Goal: Task Accomplishment & Management: Use online tool/utility

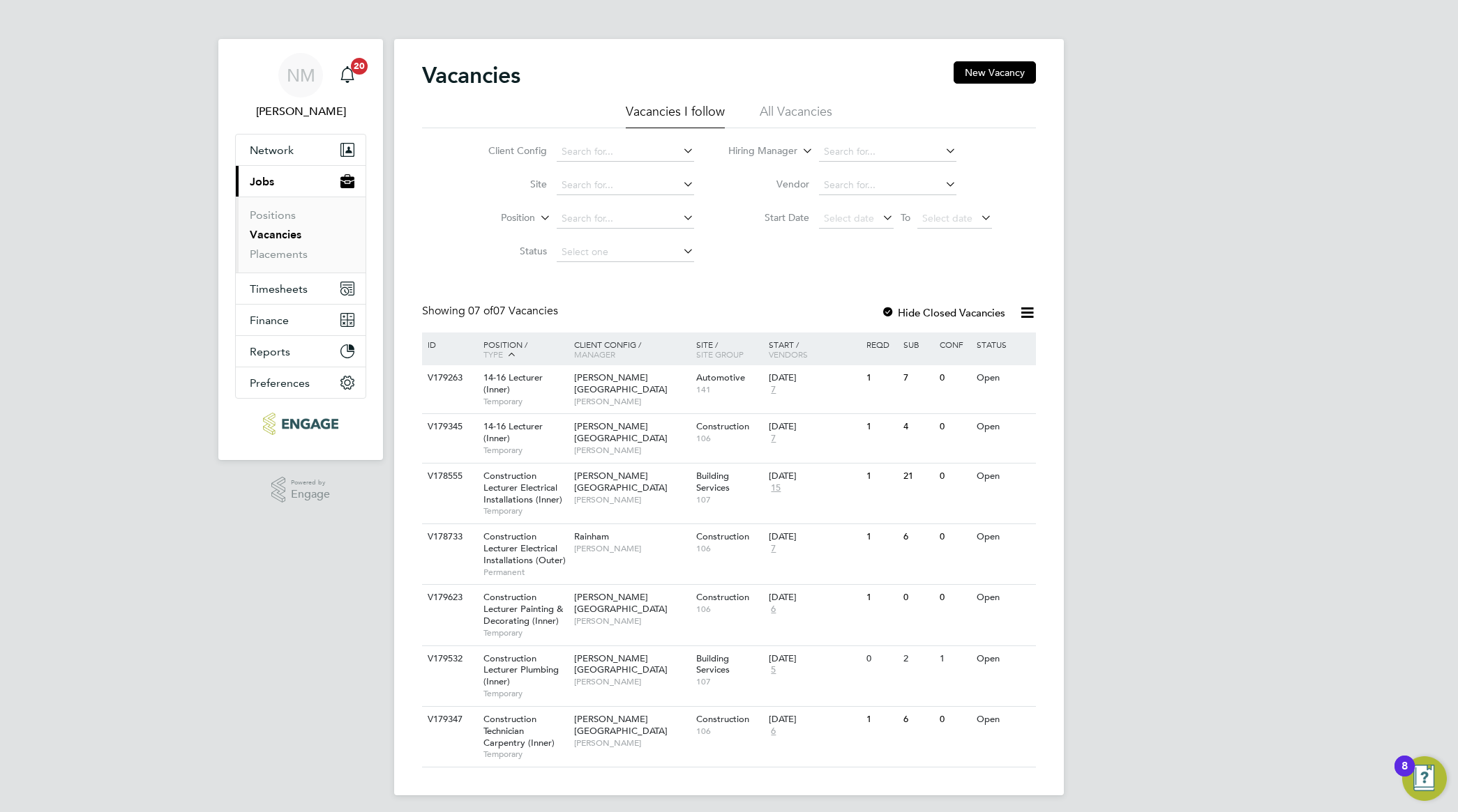
scroll to position [7, 0]
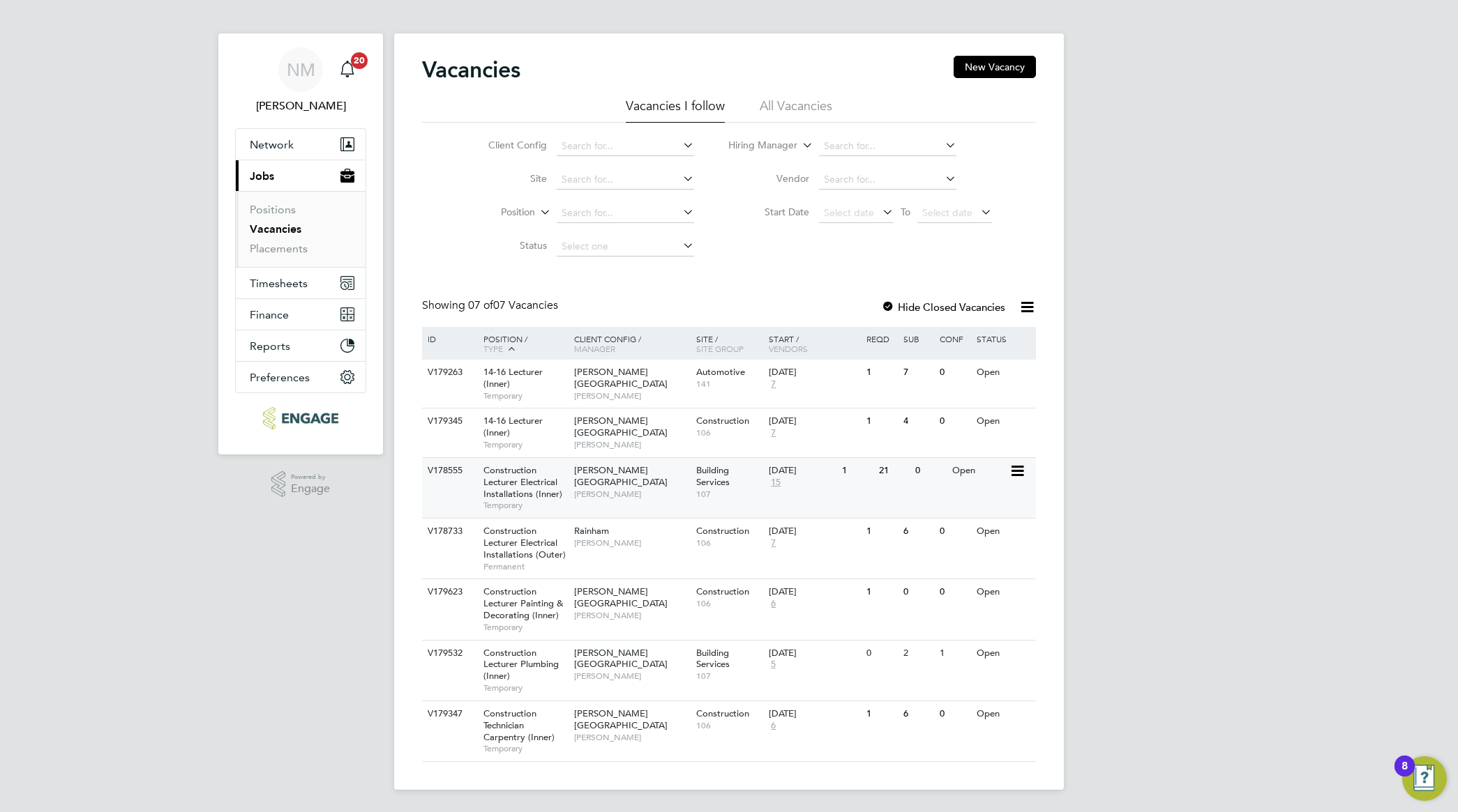
click at [520, 481] on span "Construction Lecturer Electrical Installations (Inner)" at bounding box center [523, 481] width 79 height 35
click at [584, 375] on span "[PERSON_NAME][GEOGRAPHIC_DATA]" at bounding box center [621, 377] width 93 height 24
click at [514, 485] on span "Construction Lecturer Electrical Installations (Inner)" at bounding box center [523, 481] width 79 height 35
click at [524, 730] on span "Construction Technician Carpentry (Inner)" at bounding box center [518, 725] width 71 height 35
click at [582, 439] on span "[PERSON_NAME]" at bounding box center [632, 445] width 115 height 11
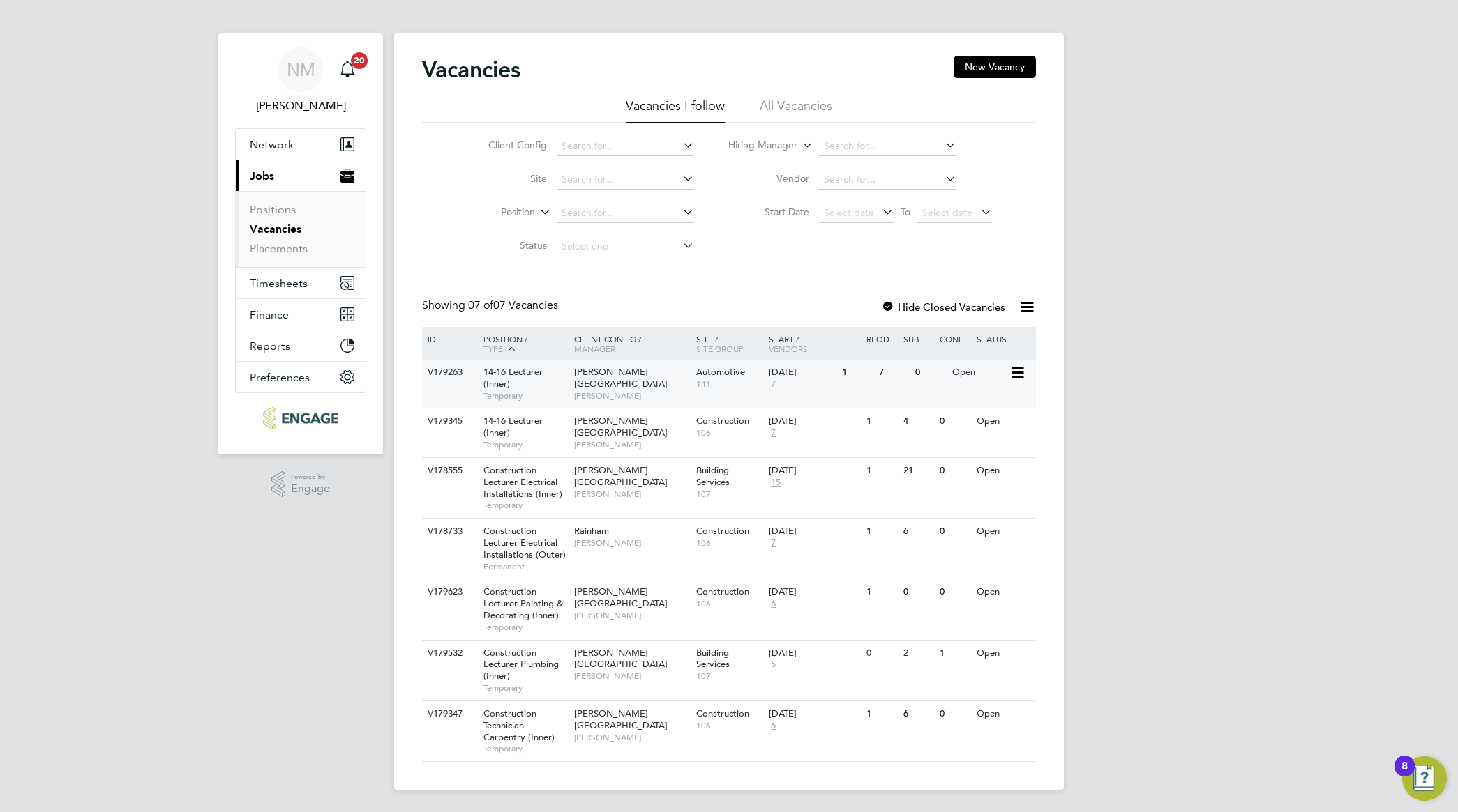
click at [510, 395] on span "Temporary" at bounding box center [525, 396] width 83 height 11
click at [588, 439] on span "[PERSON_NAME]" at bounding box center [632, 445] width 115 height 11
click at [513, 729] on span "Construction Technician Carpentry (Inner)" at bounding box center [518, 725] width 71 height 35
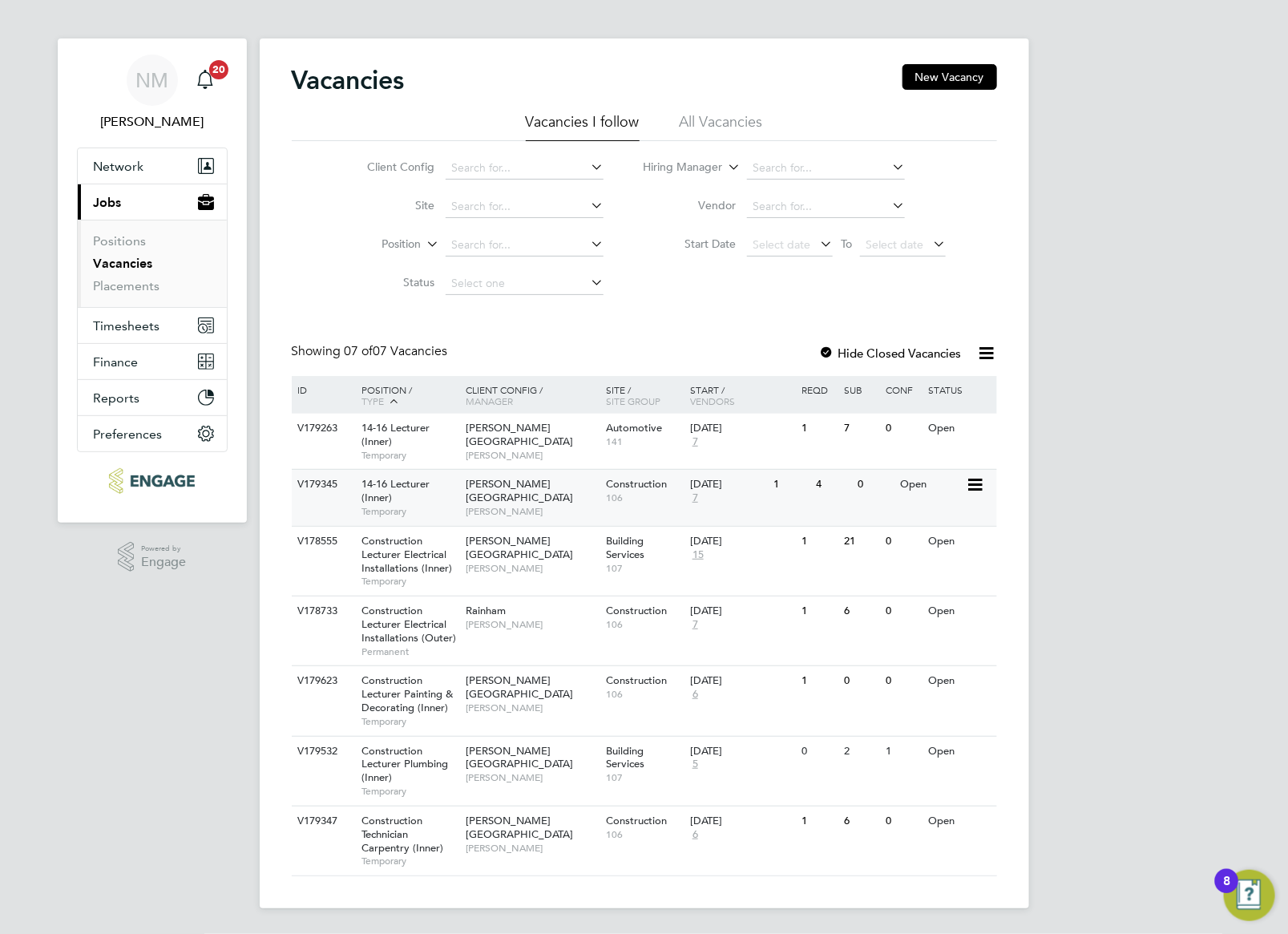
click at [425, 501] on div "14-16 Lecturer (Inner) Temporary" at bounding box center [406, 498] width 112 height 55
click at [515, 826] on span "[PERSON_NAME][GEOGRAPHIC_DATA]" at bounding box center [520, 827] width 107 height 27
click at [403, 843] on span "Construction Technician Carpentry (Inner)" at bounding box center [402, 834] width 82 height 41
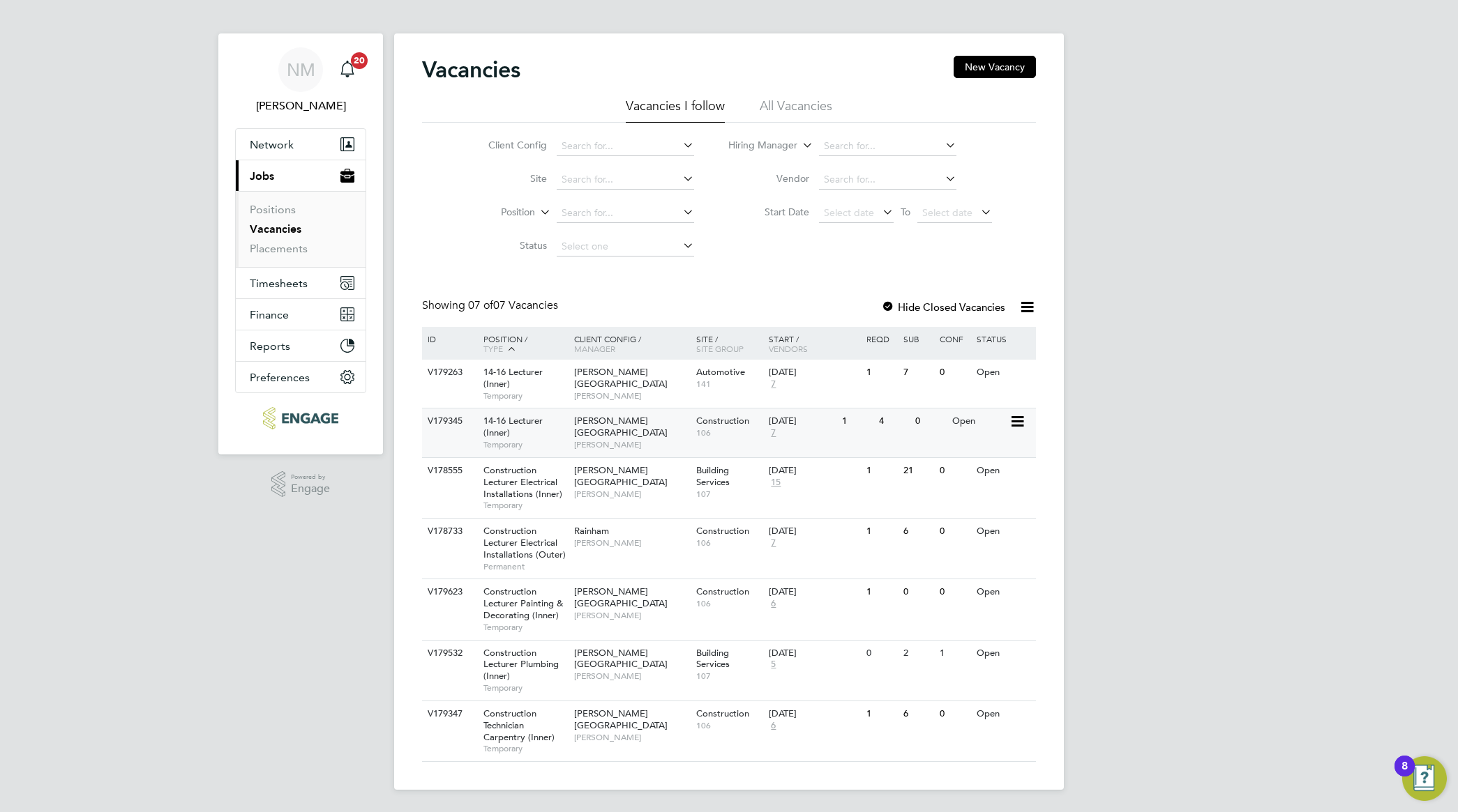
click at [510, 433] on div "14-16 Lecturer (Inner) Temporary" at bounding box center [522, 433] width 98 height 48
click at [503, 724] on span "Construction Technician Carpentry (Inner)" at bounding box center [518, 725] width 71 height 35
click at [521, 658] on span "Construction Lecturer Plumbing (Inner)" at bounding box center [521, 664] width 75 height 35
click at [523, 480] on span "Construction Lecturer Electrical Installations (Inner)" at bounding box center [523, 481] width 79 height 35
click at [546, 551] on span "Construction Lecturer Electrical Installations (Outer)" at bounding box center [524, 543] width 82 height 35
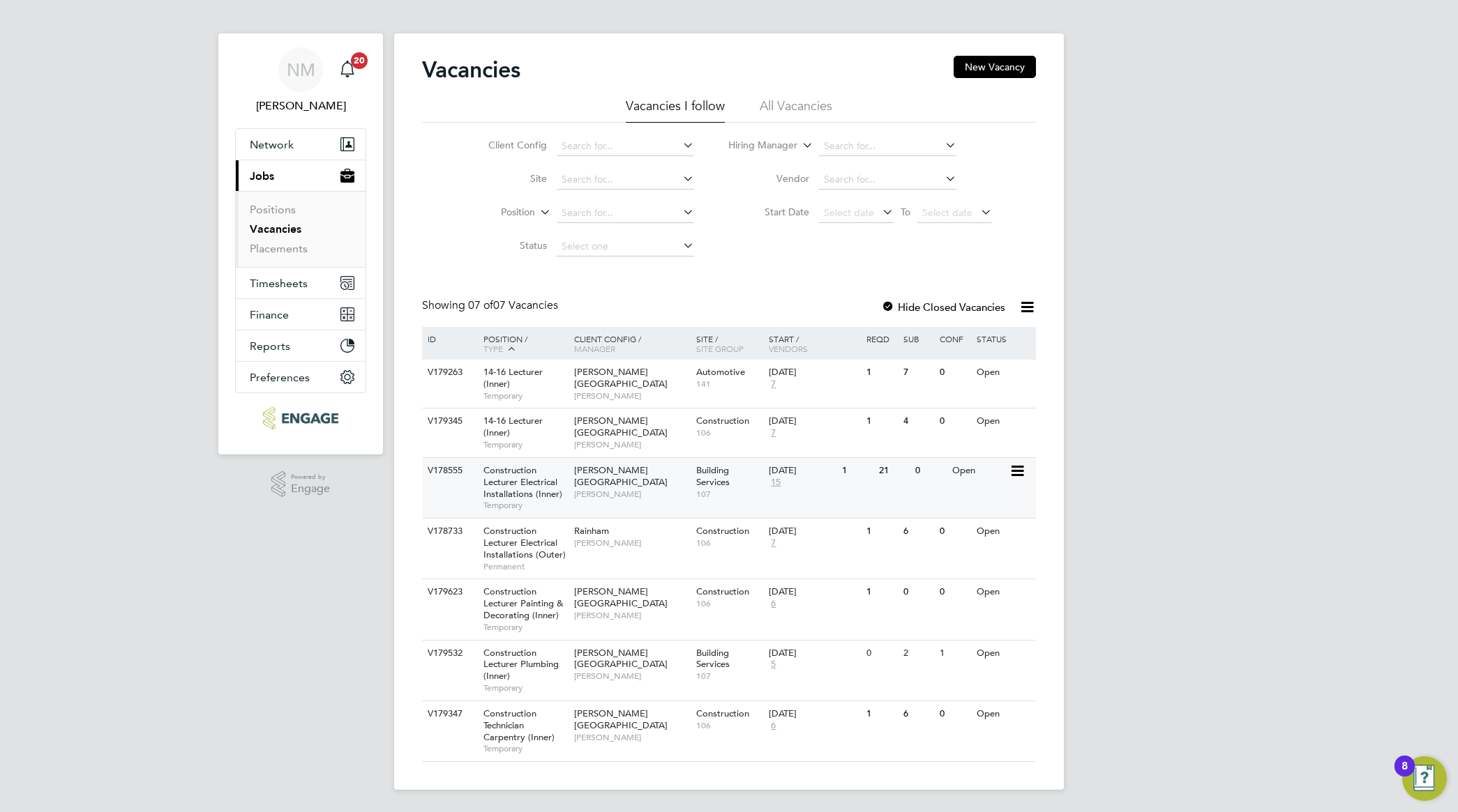
click at [537, 484] on span "Construction Lecturer Electrical Installations (Inner)" at bounding box center [523, 481] width 79 height 35
click at [590, 390] on span "[PERSON_NAME]" at bounding box center [632, 396] width 115 height 11
click at [506, 676] on span "Construction Lecturer Plumbing (Inner)" at bounding box center [521, 664] width 75 height 35
click at [530, 610] on span "Construction Lecturer Painting & Decorating (Inner)" at bounding box center [523, 603] width 80 height 35
click at [621, 591] on span "[PERSON_NAME][GEOGRAPHIC_DATA]" at bounding box center [621, 597] width 93 height 24
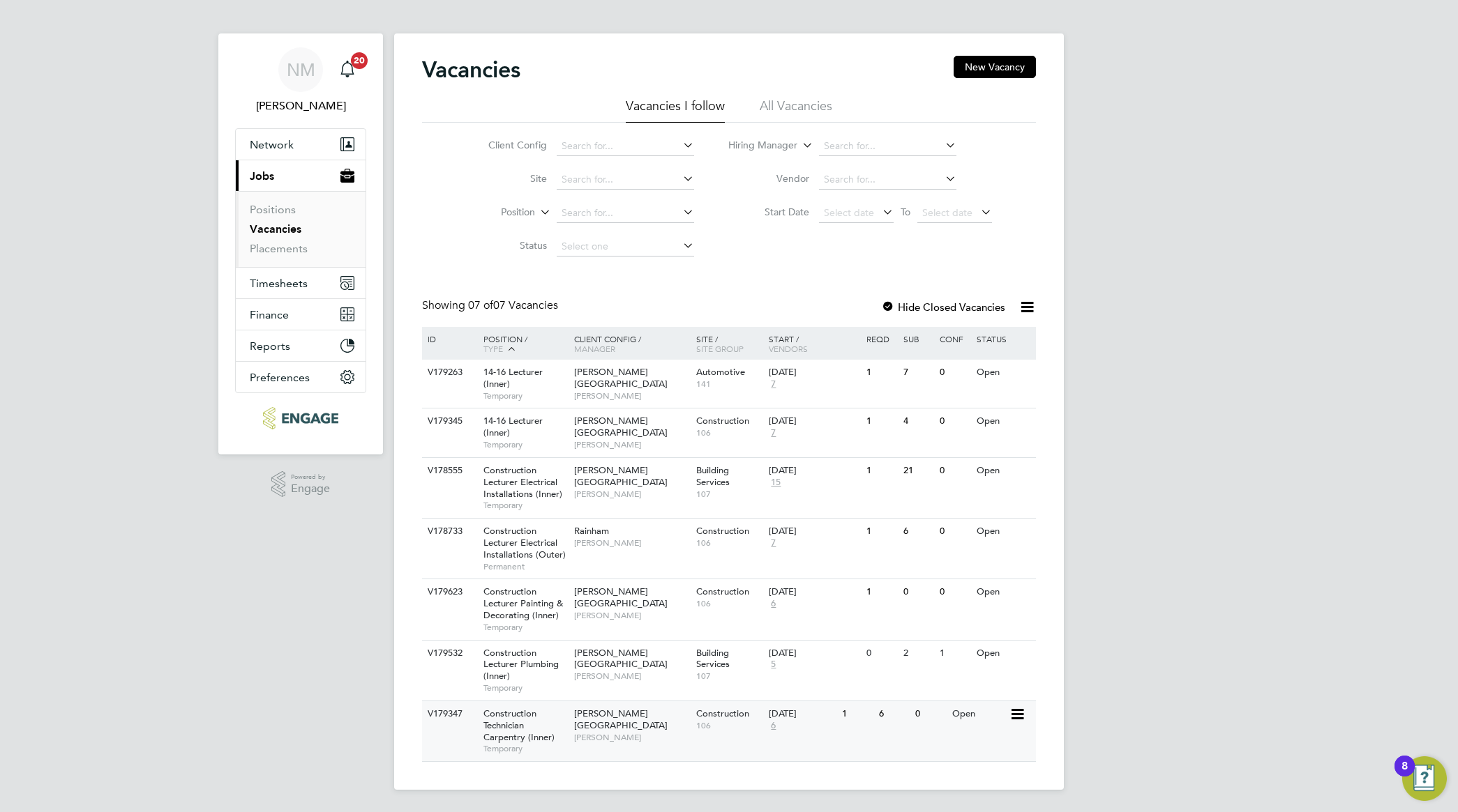
click at [521, 726] on span "Construction Technician Carpentry (Inner)" at bounding box center [518, 725] width 71 height 35
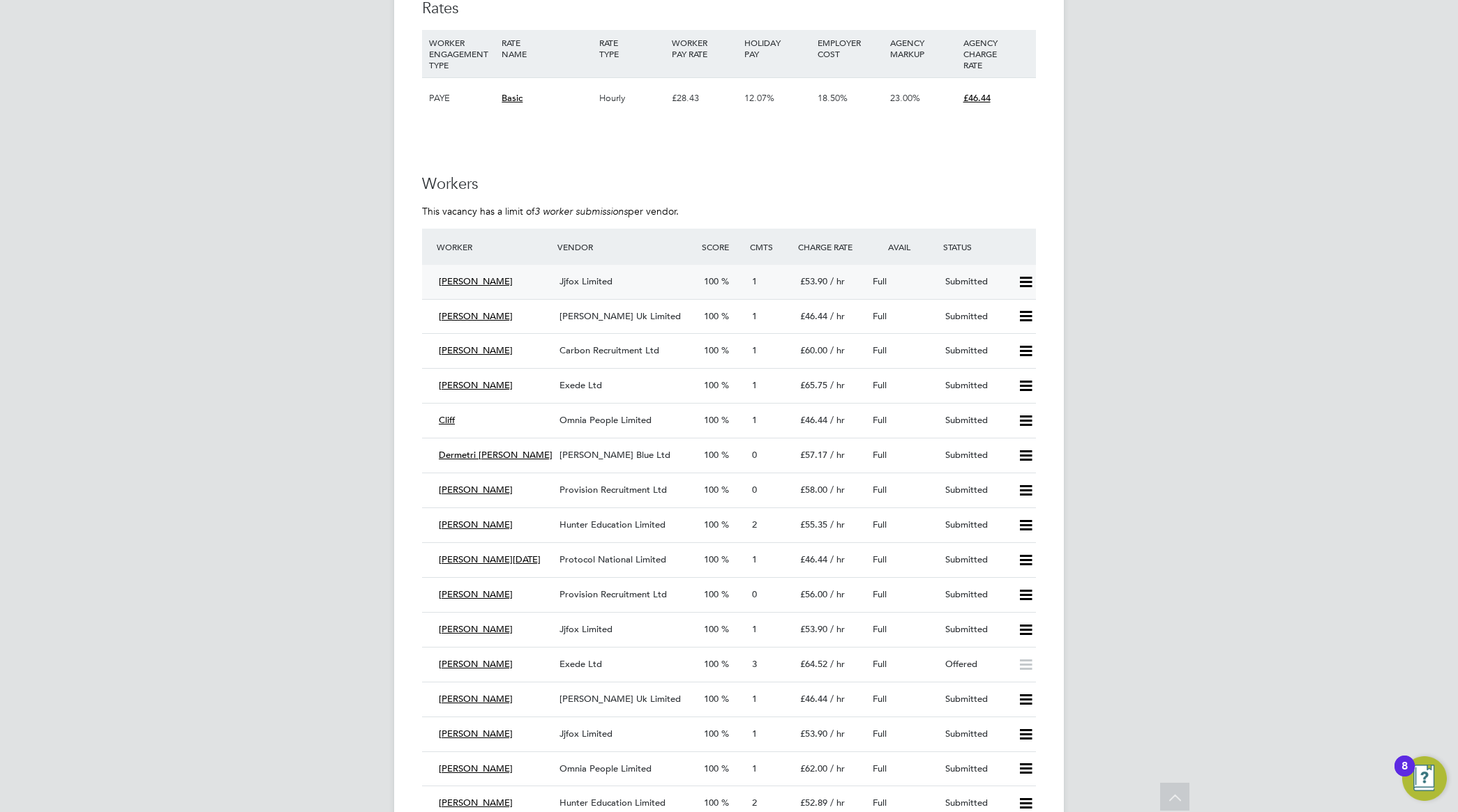
click at [583, 276] on span "Jjfox Limited" at bounding box center [586, 281] width 53 height 11
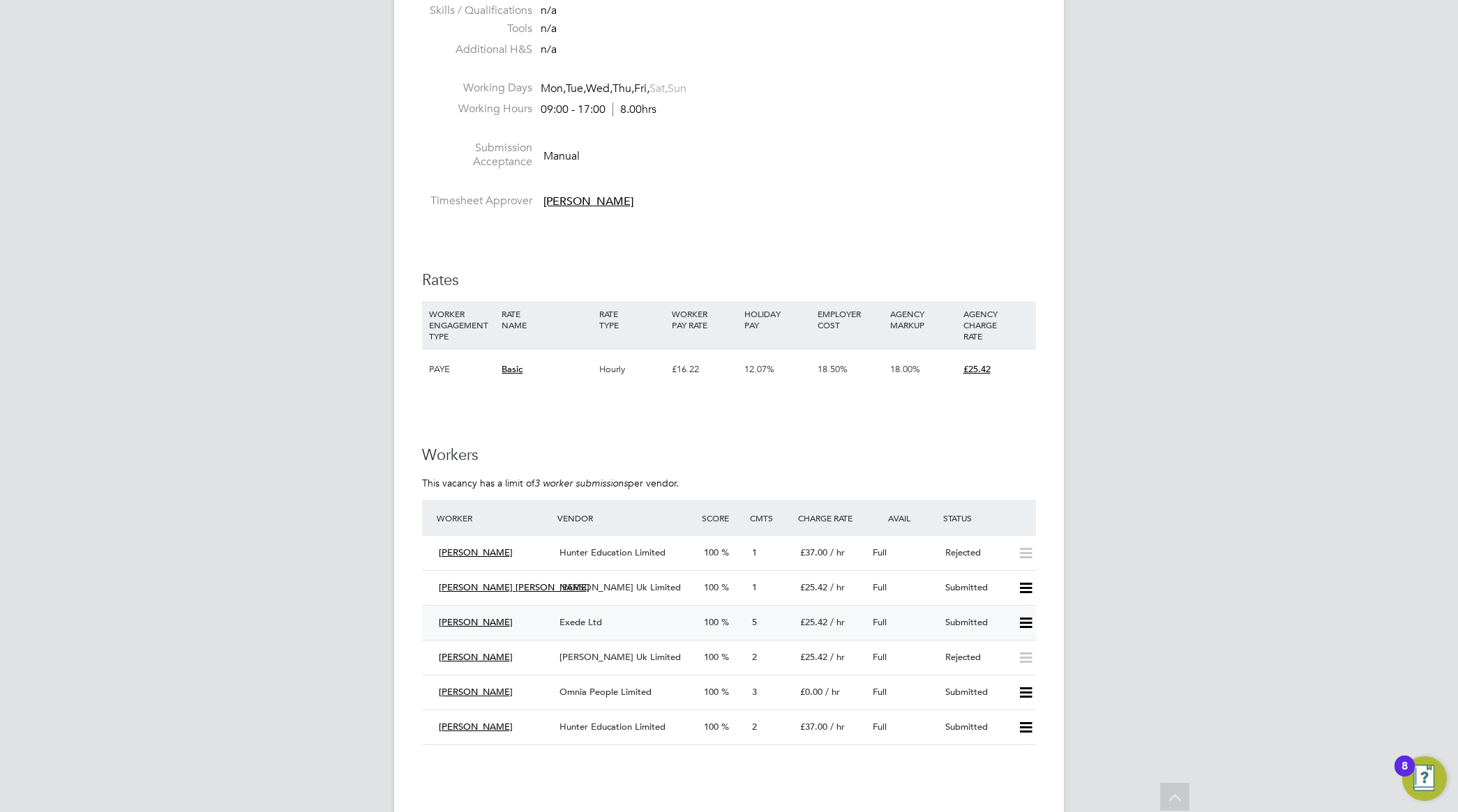
click at [574, 619] on span "Exede Ltd" at bounding box center [580, 622] width 42 height 11
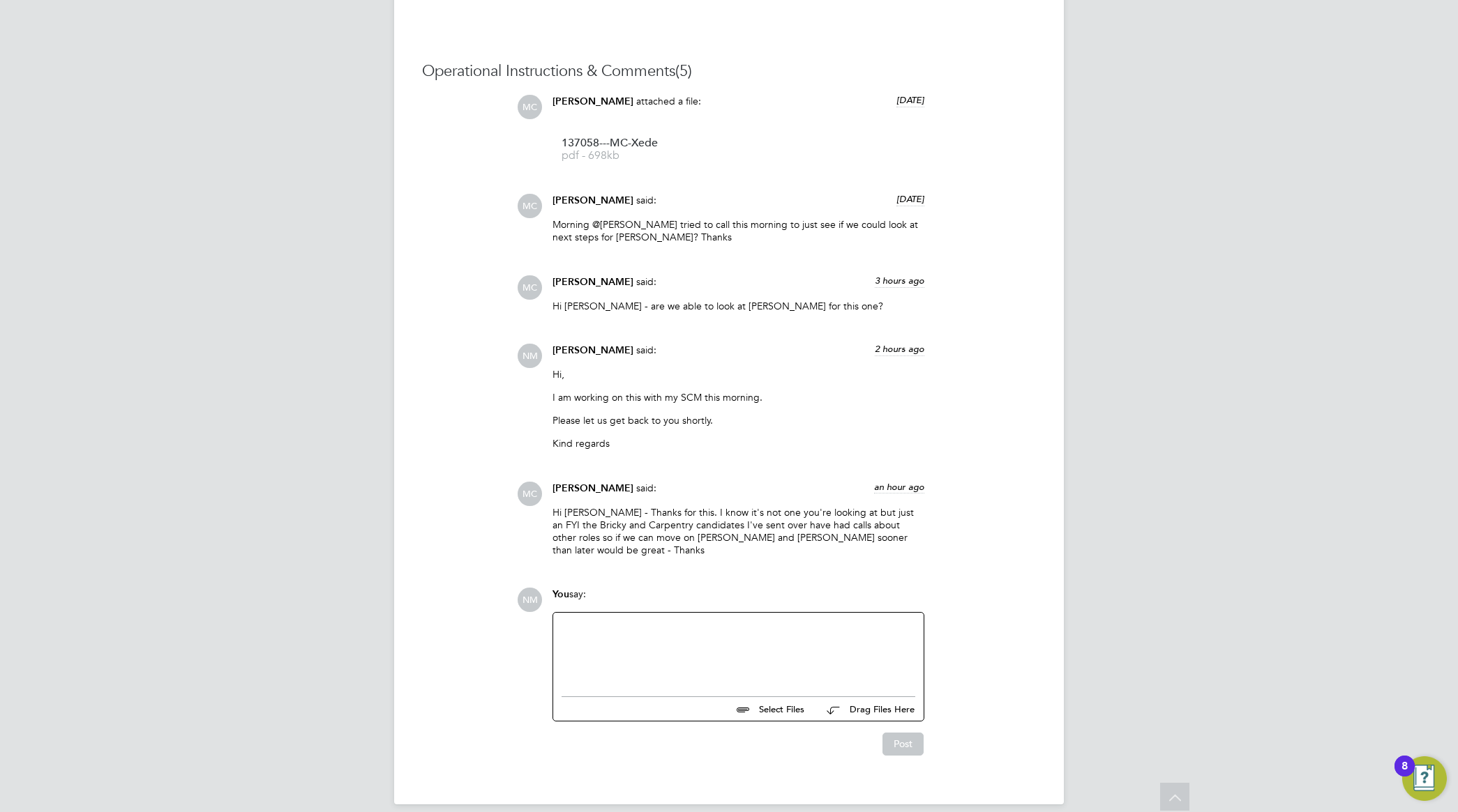
scroll to position [1258, 0]
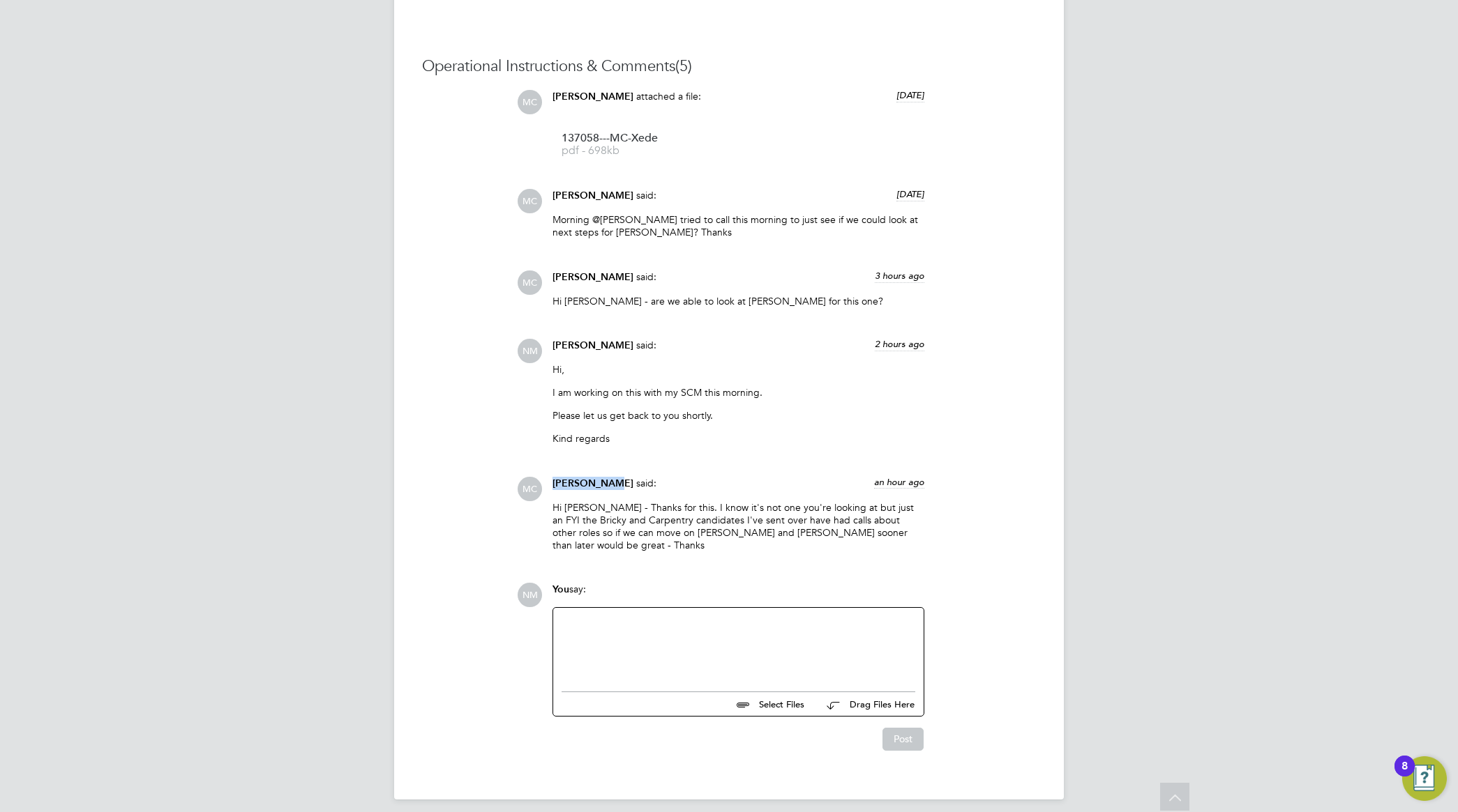
drag, startPoint x: 549, startPoint y: 485, endPoint x: 605, endPoint y: 485, distance: 56.0
click at [605, 485] on div "Mark Carter said: an hour ago Hi Nathan - Thanks for this. I know it's not one …" at bounding box center [738, 520] width 386 height 86
copy span "Mark Carter"
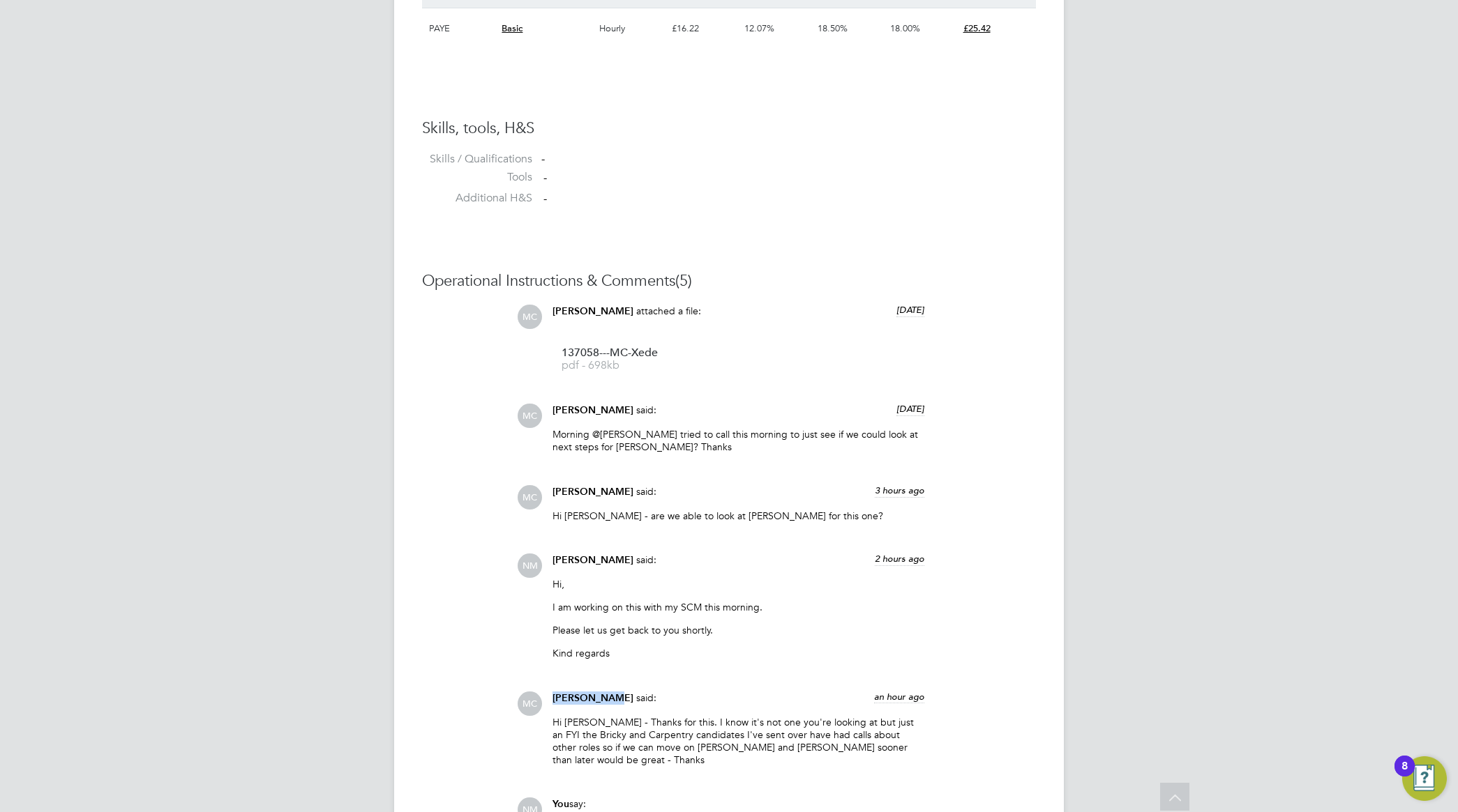
scroll to position [1046, 0]
click at [628, 356] on span "137058---MC-Xede" at bounding box center [617, 351] width 111 height 11
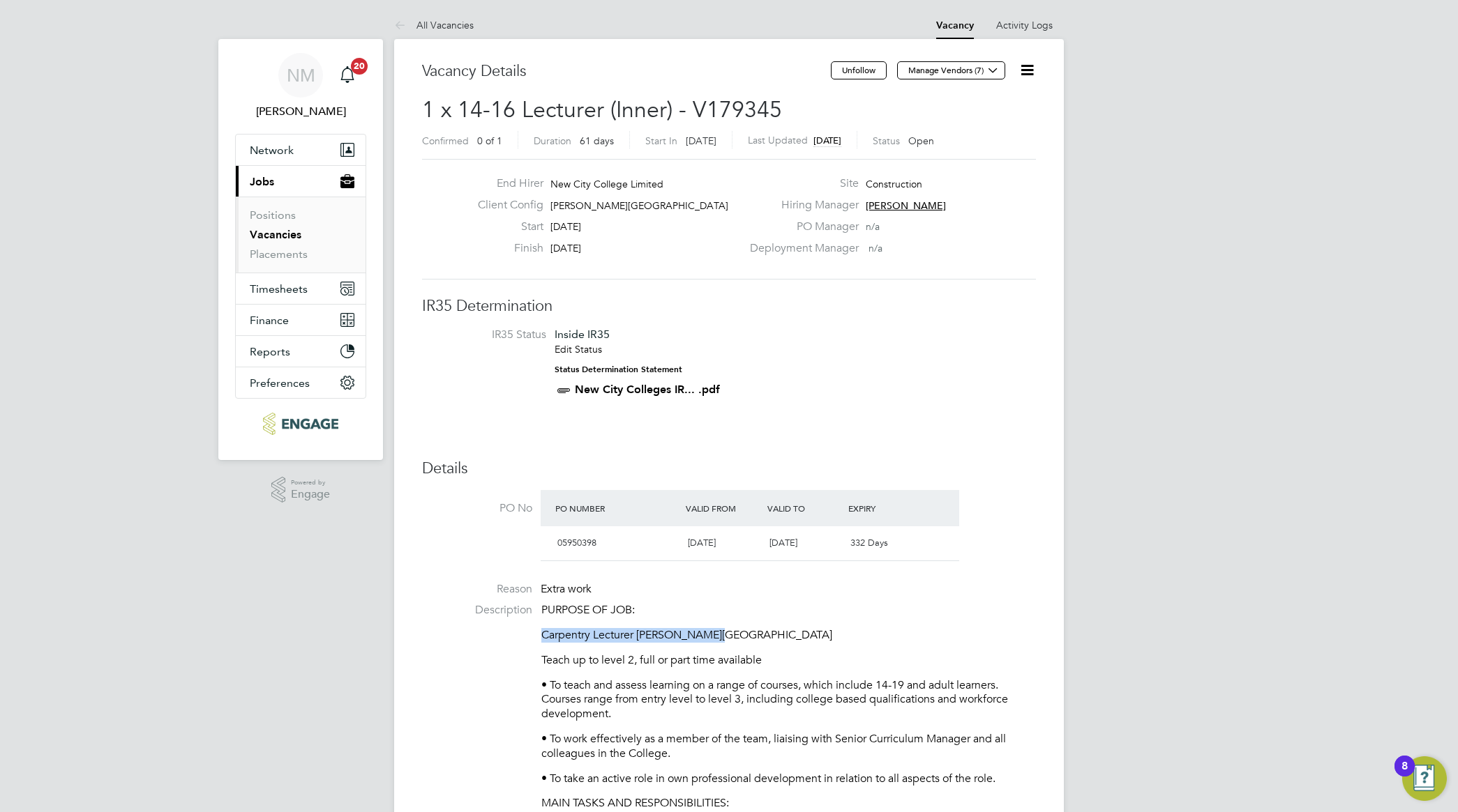
drag, startPoint x: 538, startPoint y: 632, endPoint x: 738, endPoint y: 629, distance: 200.0
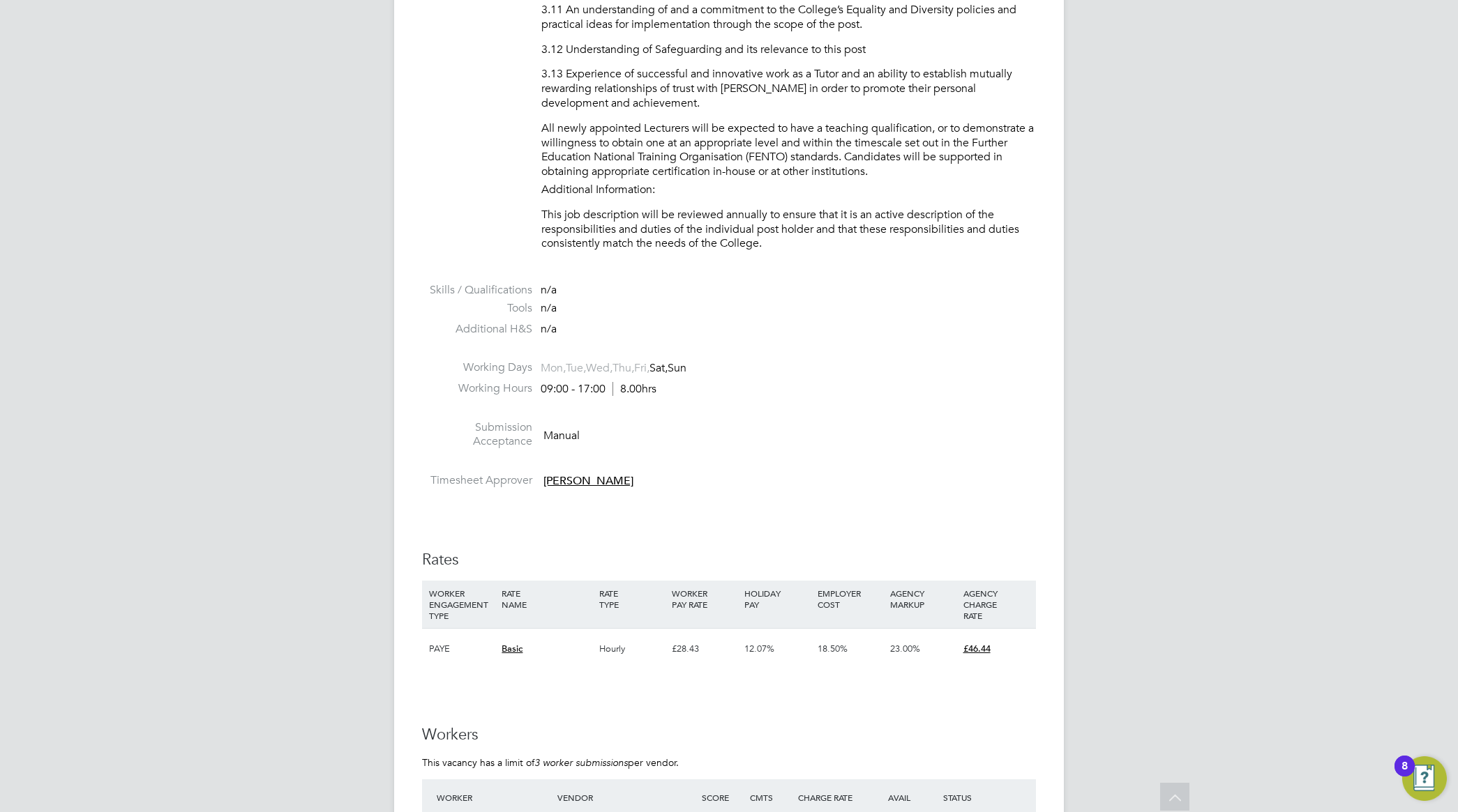
scroll to position [2266, 0]
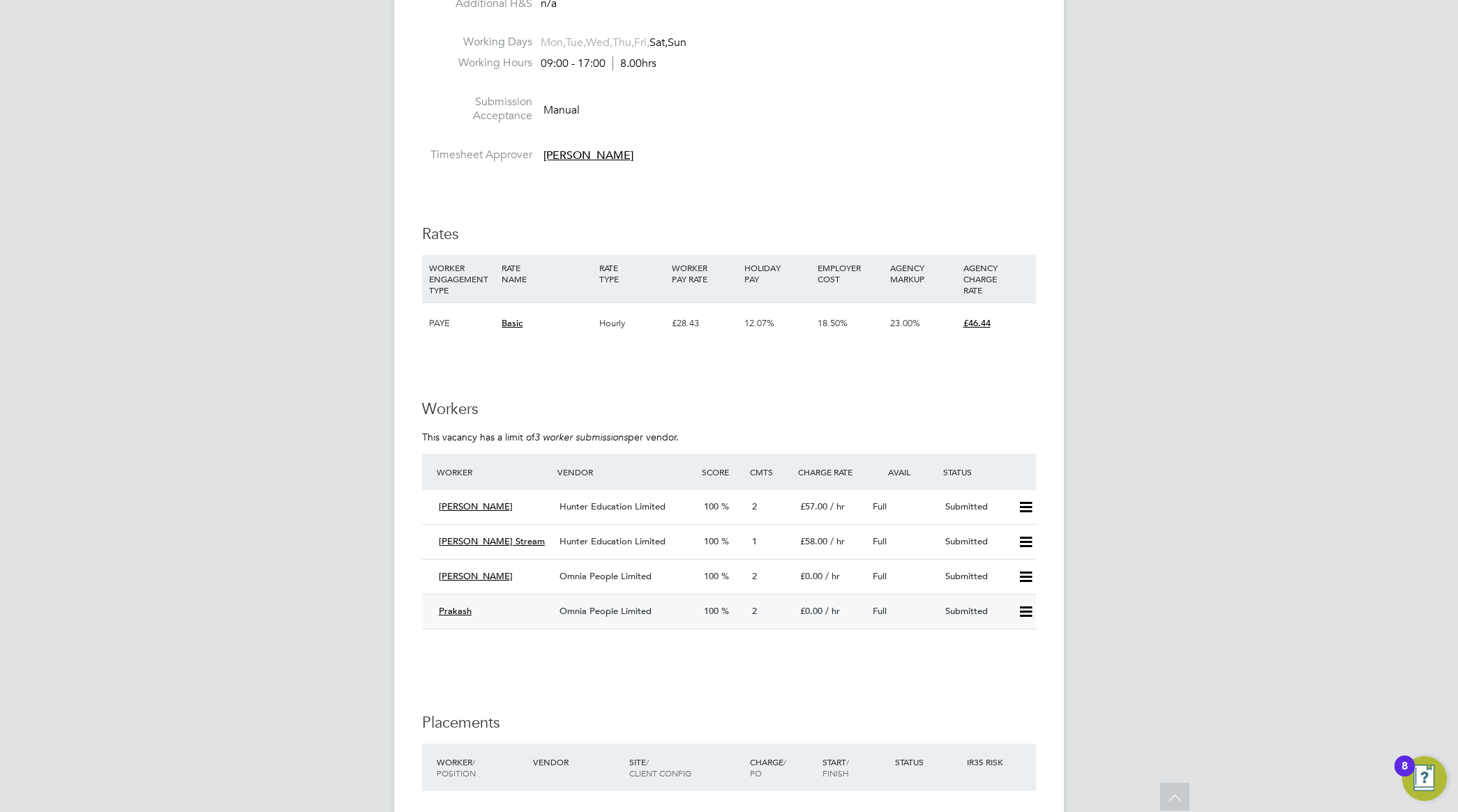
click at [605, 611] on span "Omnia People Limited" at bounding box center [605, 611] width 92 height 11
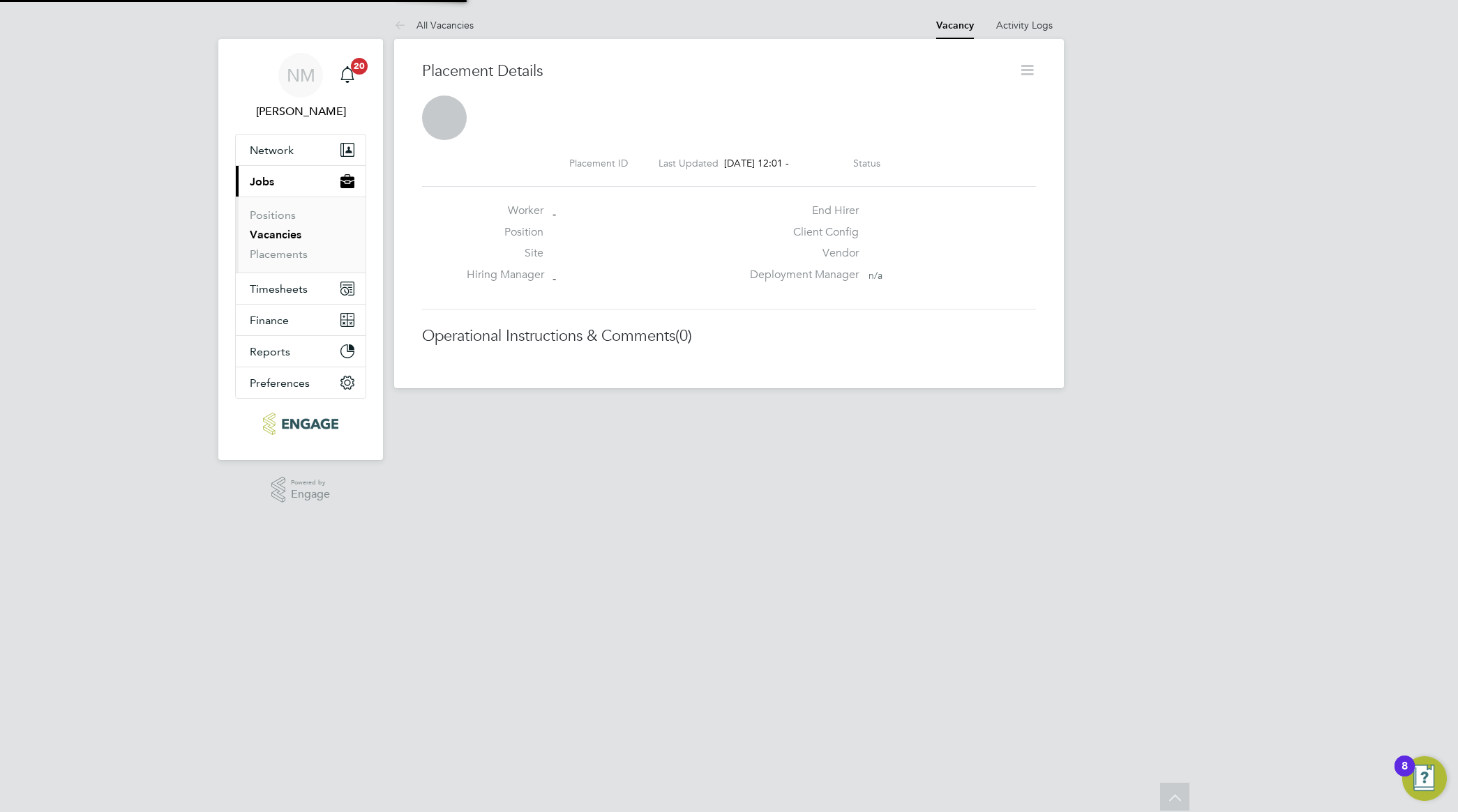
scroll to position [7, 7]
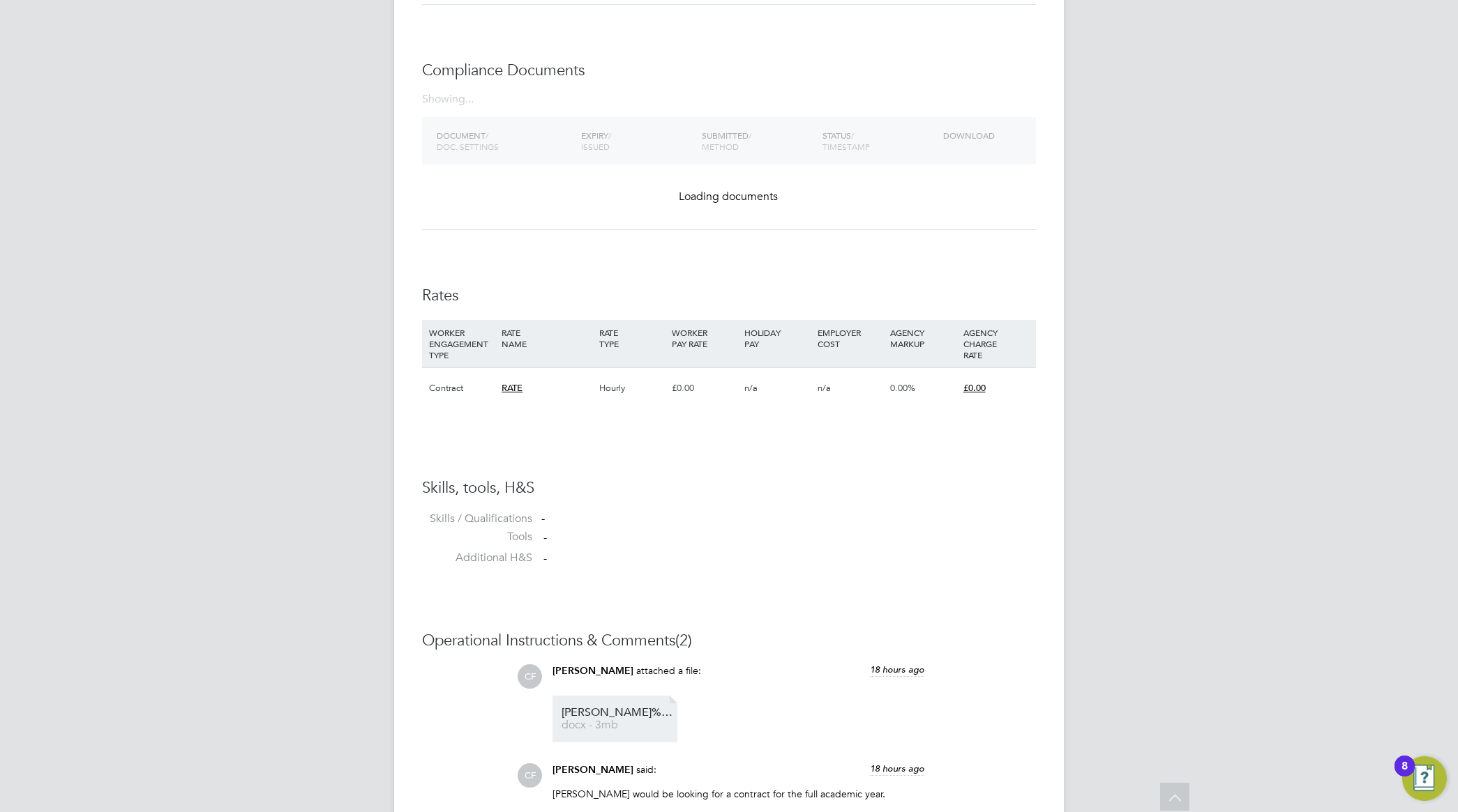
click at [643, 721] on link "Panthi%20Prakash%20HQ00534421 docx - 3mb" at bounding box center [617, 719] width 111 height 23
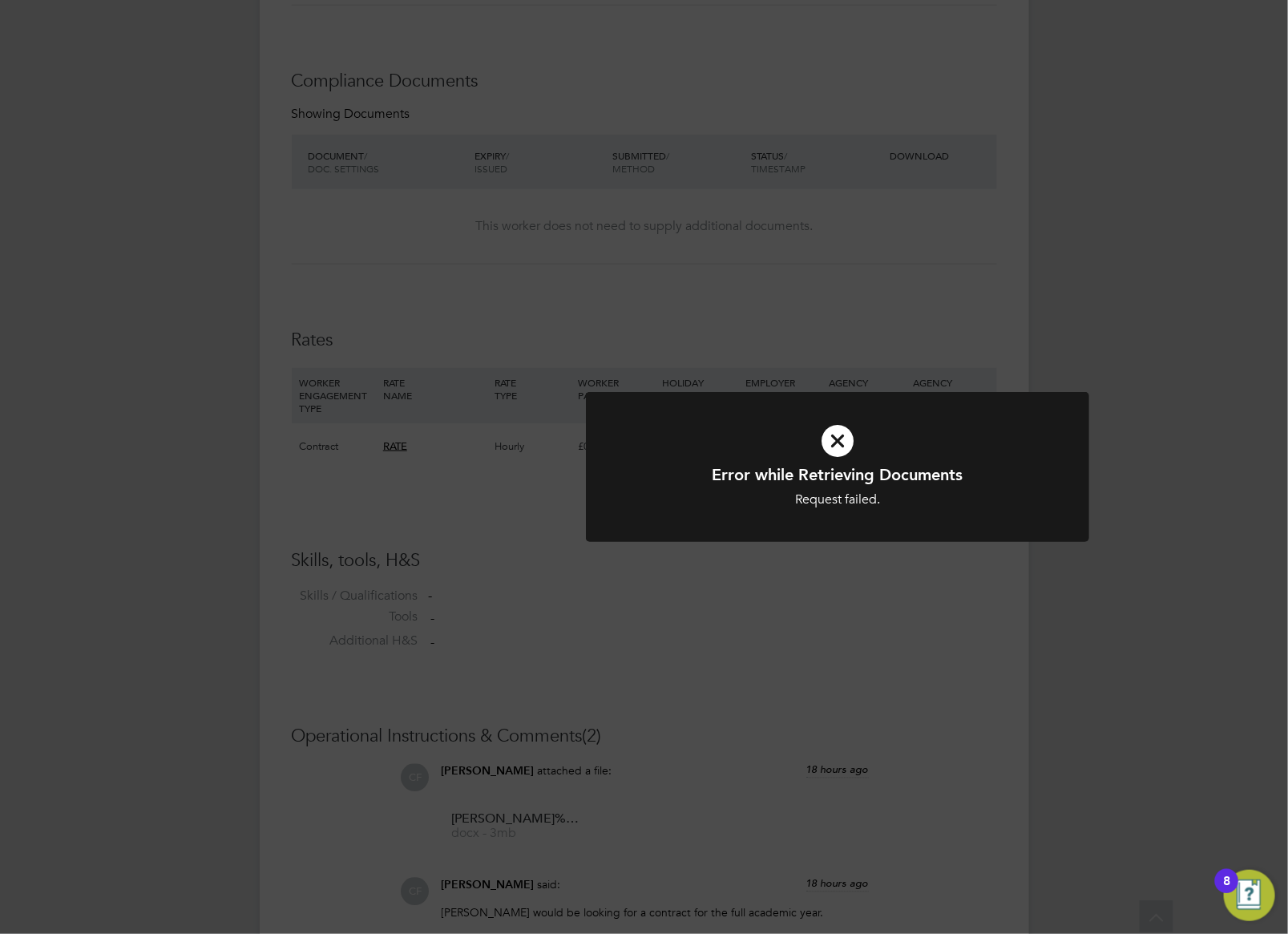
click at [1024, 595] on div "Error while Retrieving Documents Request failed. Cancel Okay" at bounding box center [644, 467] width 1288 height 934
click at [1124, 506] on div "Error while Retrieving Documents Request failed. Cancel Okay" at bounding box center [644, 467] width 1288 height 934
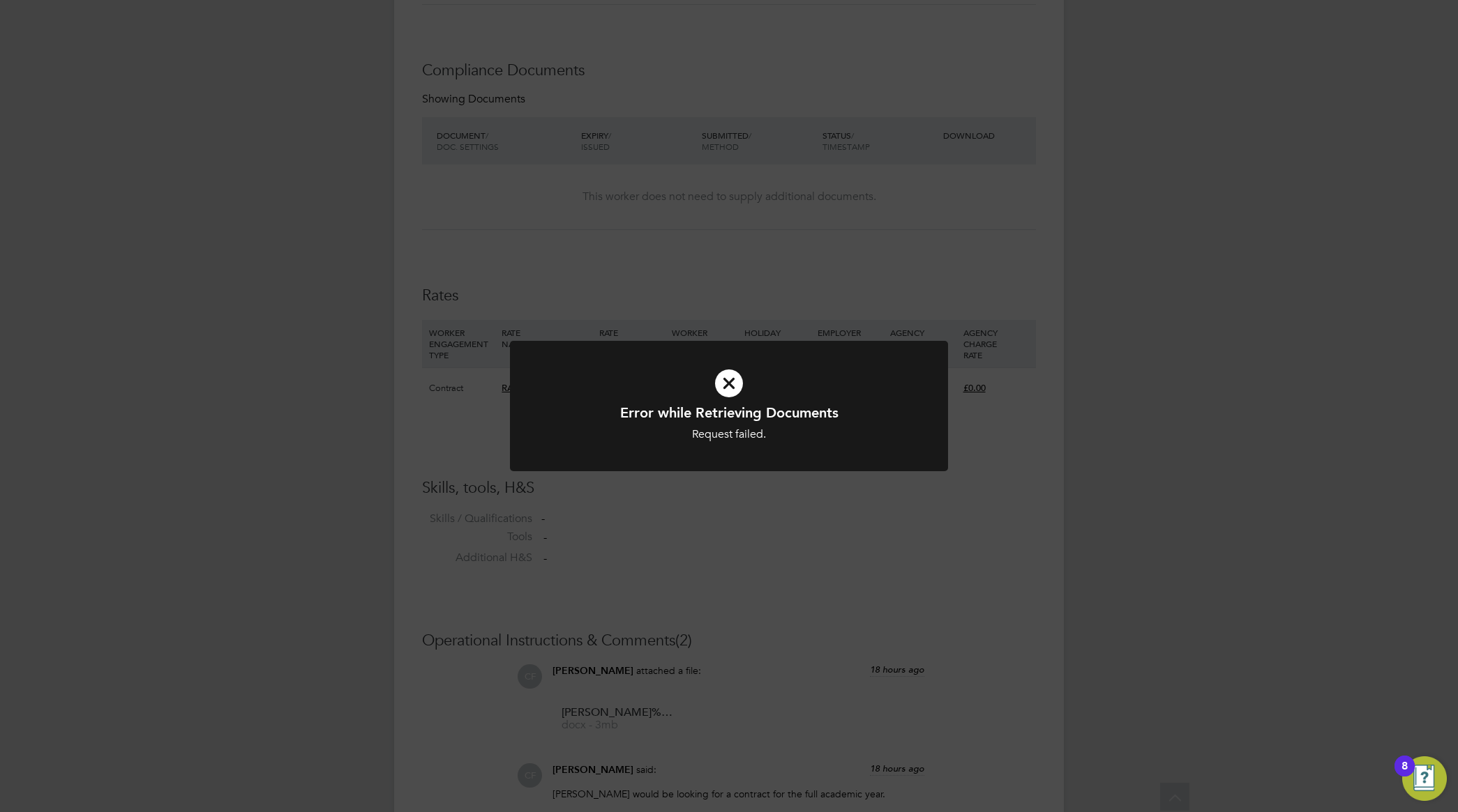
click at [734, 385] on icon at bounding box center [729, 384] width 363 height 55
click at [1090, 530] on div "Error while Retrieving Documents Request failed. Cancel Okay" at bounding box center [729, 406] width 1458 height 812
click at [856, 628] on div "Error while Retrieving Documents Request failed. Cancel Okay" at bounding box center [729, 406] width 1458 height 812
click at [1082, 173] on div "Error while Retrieving Documents Request failed. Cancel Okay" at bounding box center [729, 406] width 1458 height 812
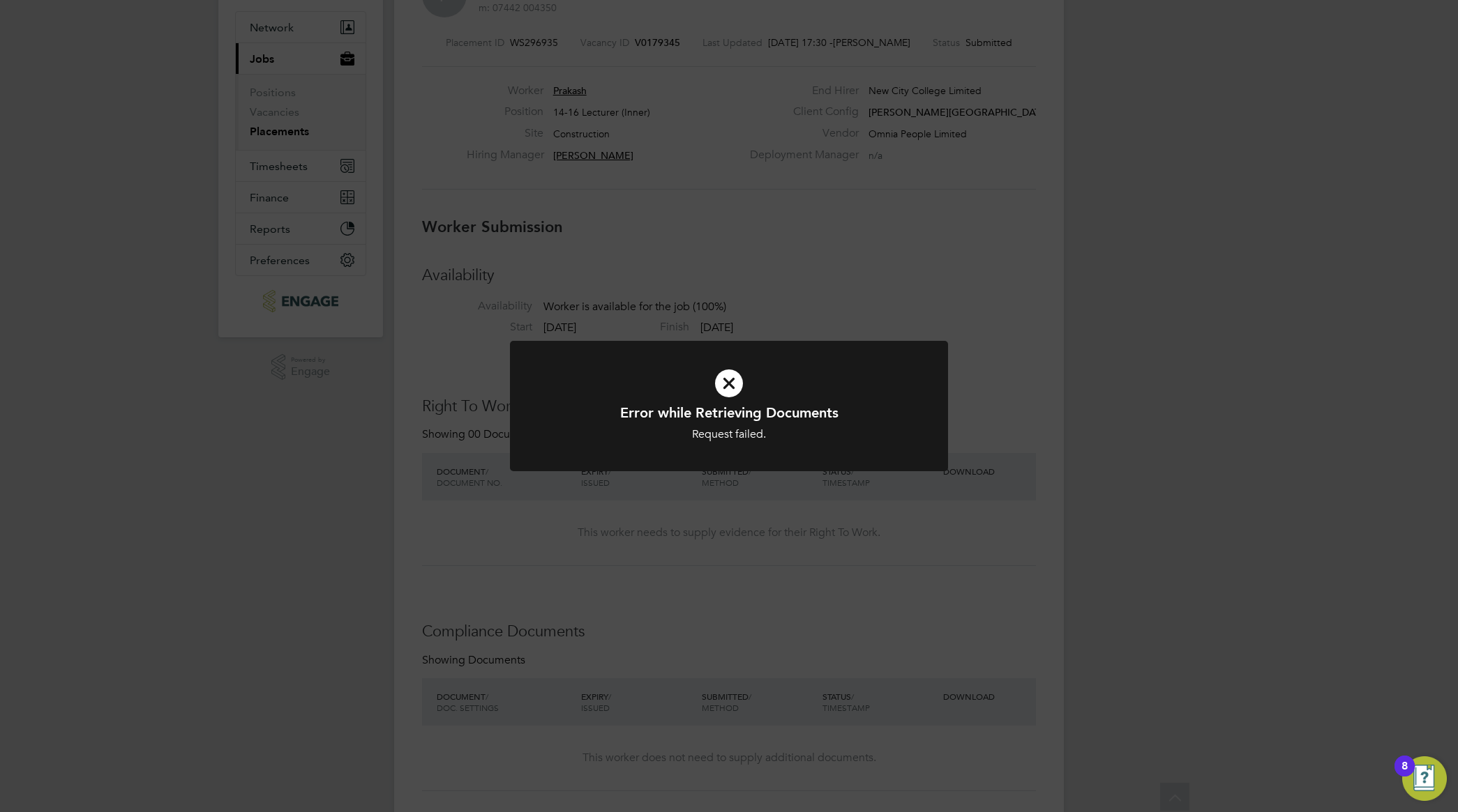
scroll to position [0, 0]
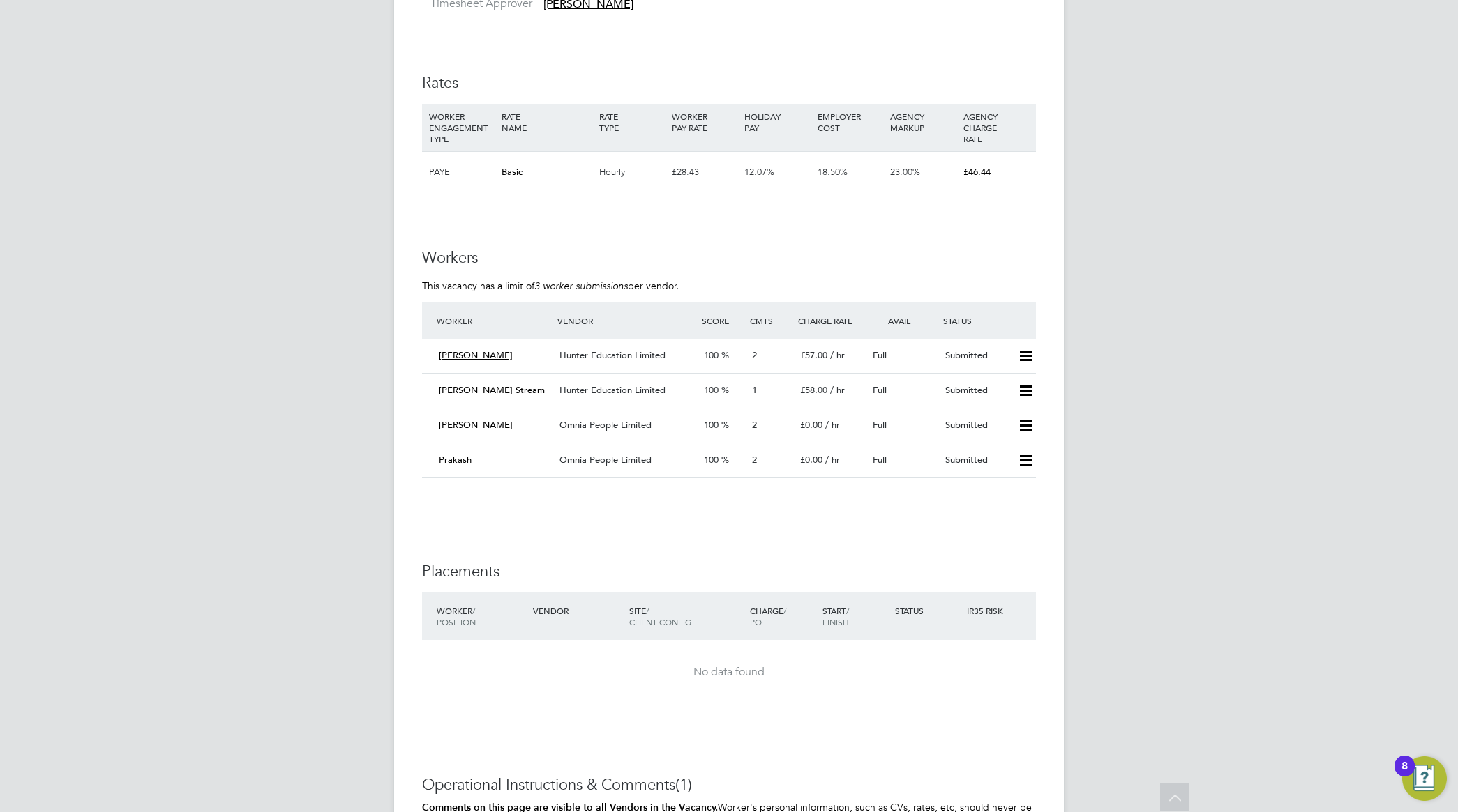
scroll to position [2440, 0]
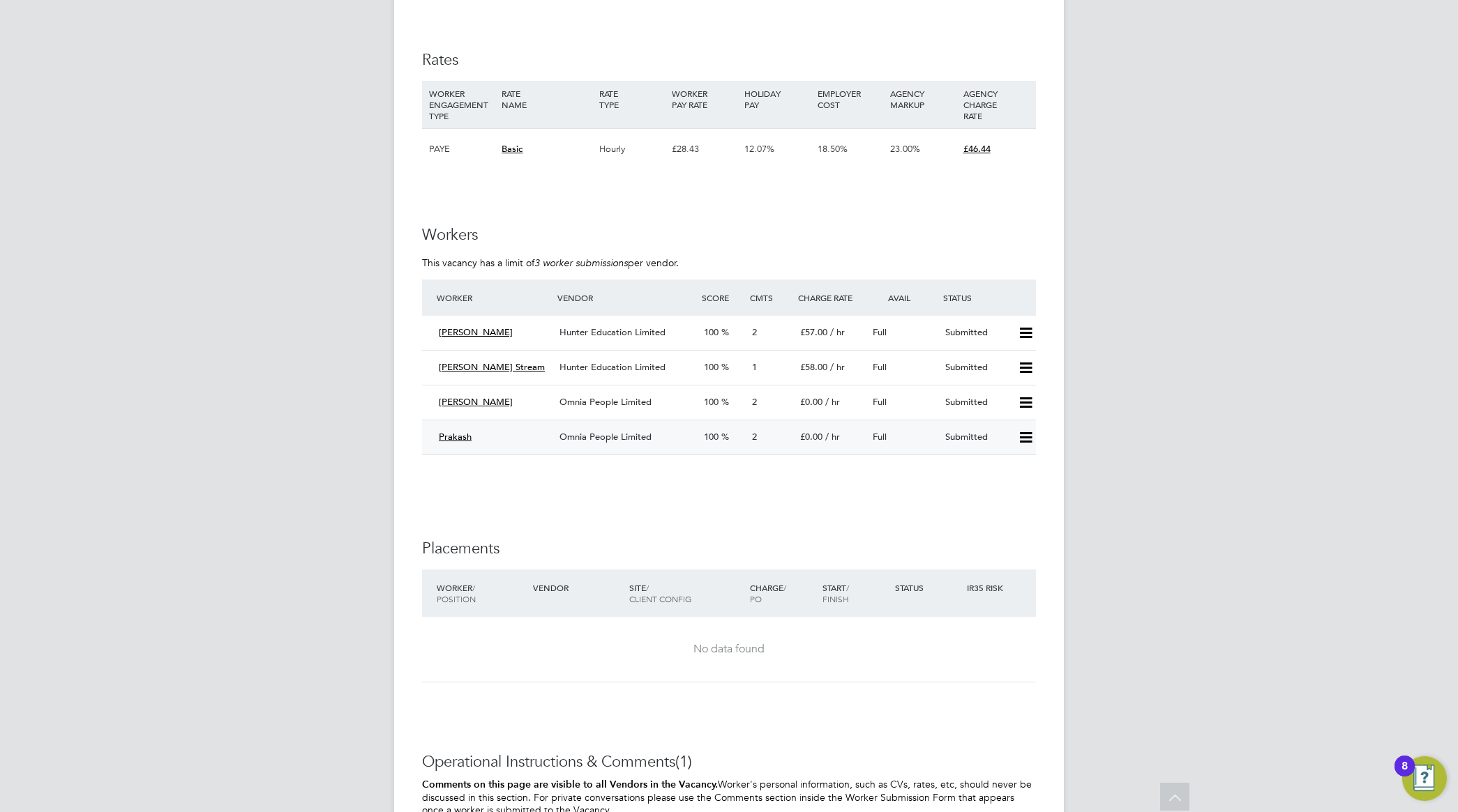
click at [616, 438] on span "Omnia People Limited" at bounding box center [605, 437] width 92 height 11
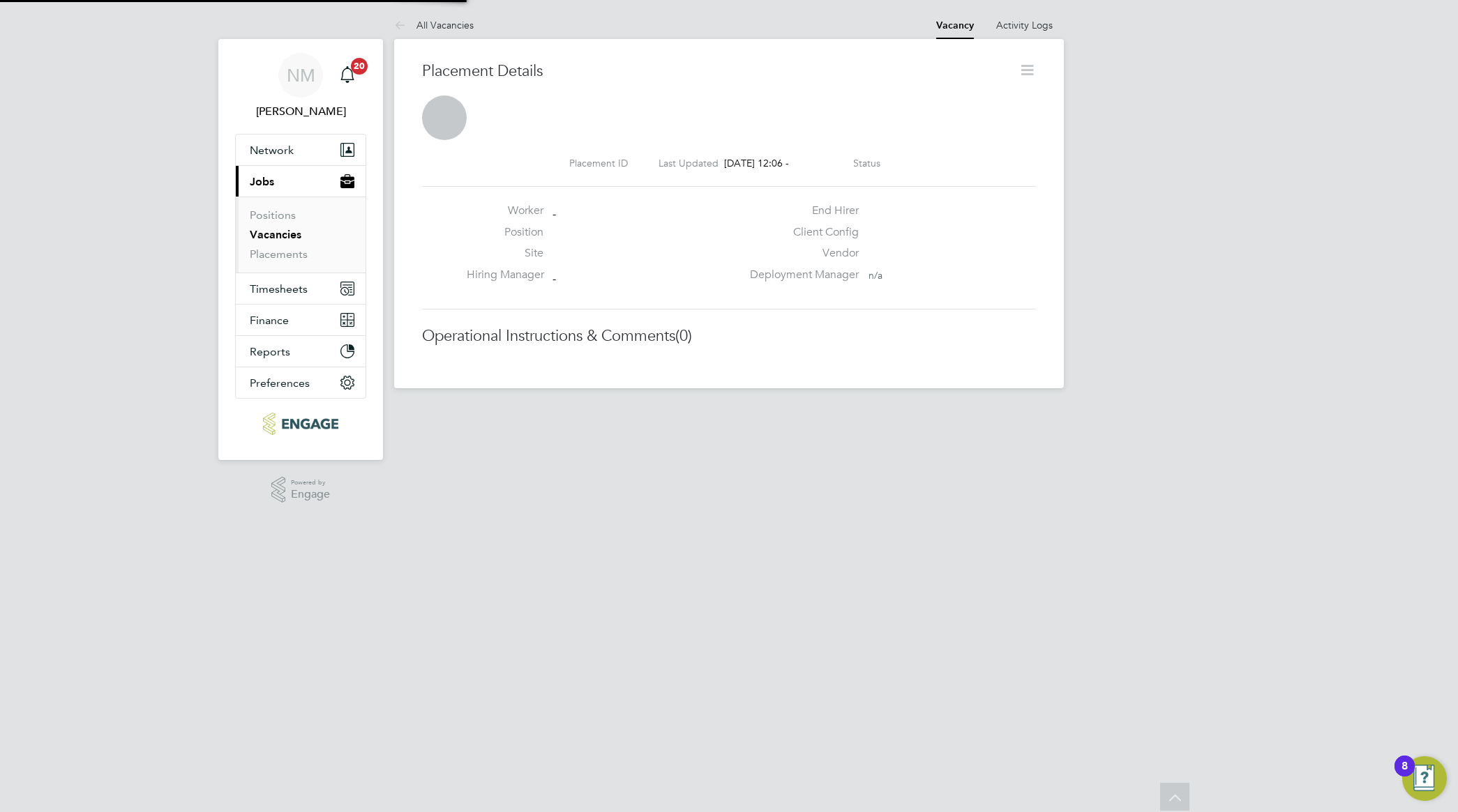
scroll to position [7, 7]
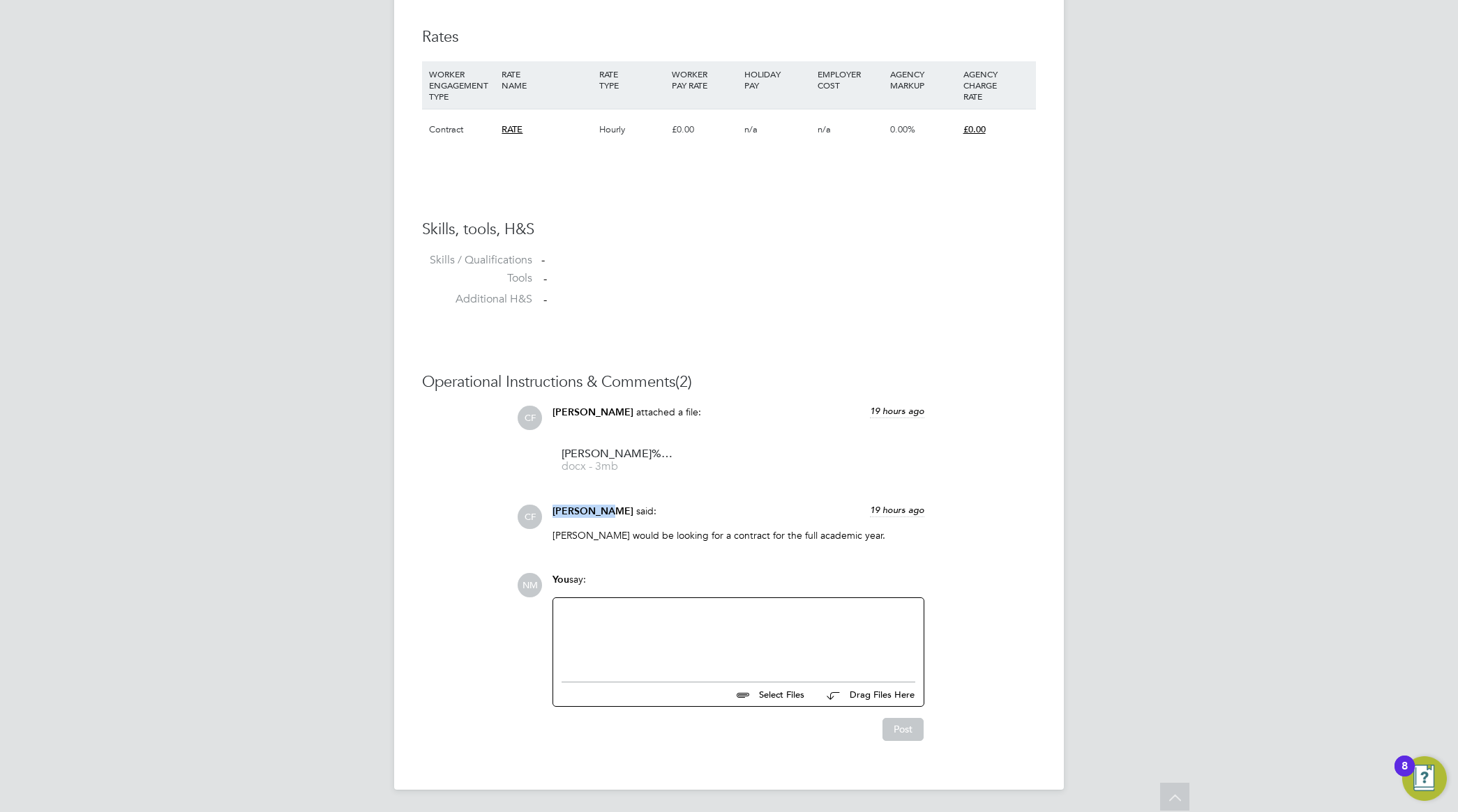
drag, startPoint x: 554, startPoint y: 512, endPoint x: 603, endPoint y: 509, distance: 49.1
click at [603, 509] on div "Cam Fisher said: 19 hours ago" at bounding box center [738, 517] width 372 height 24
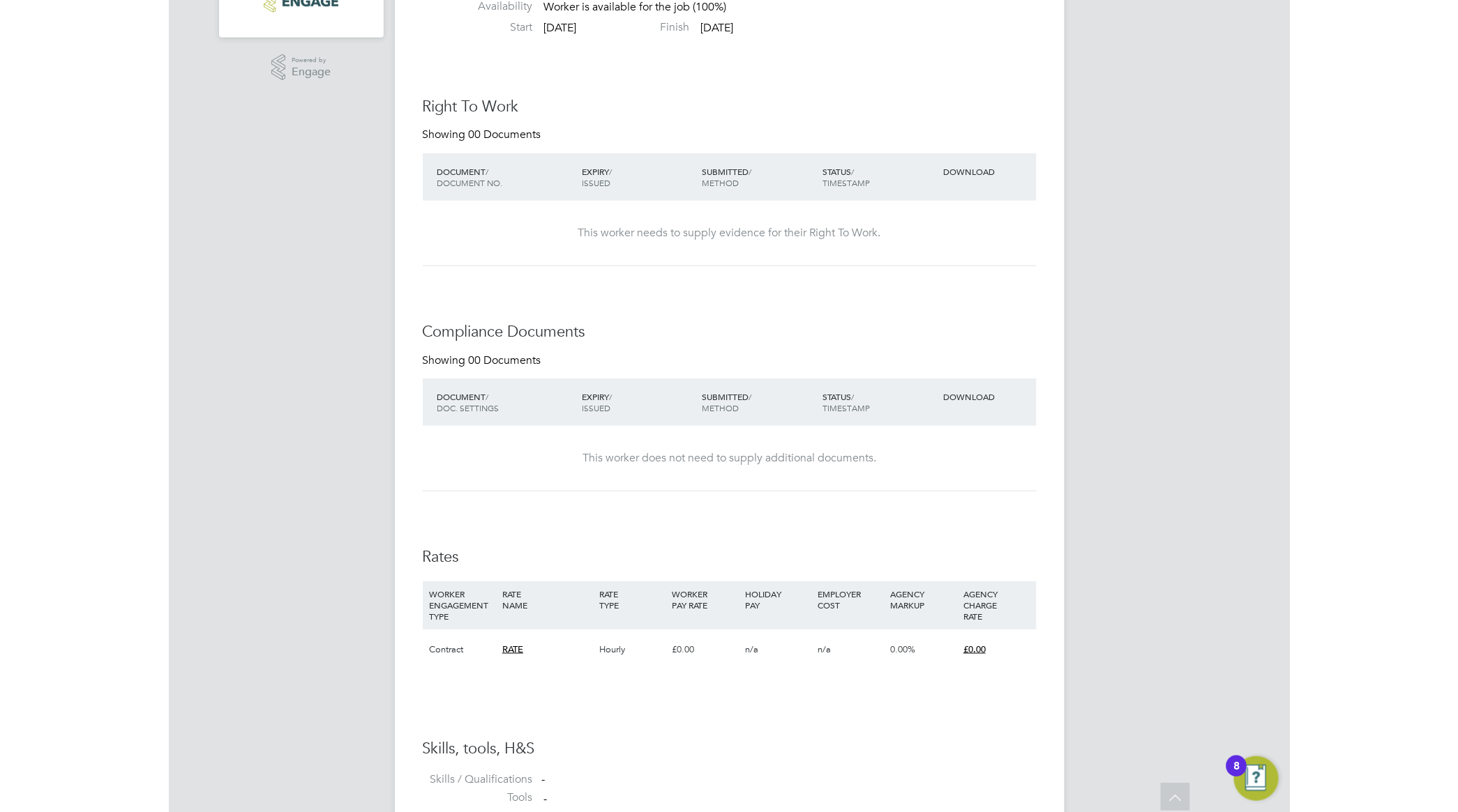
scroll to position [0, 0]
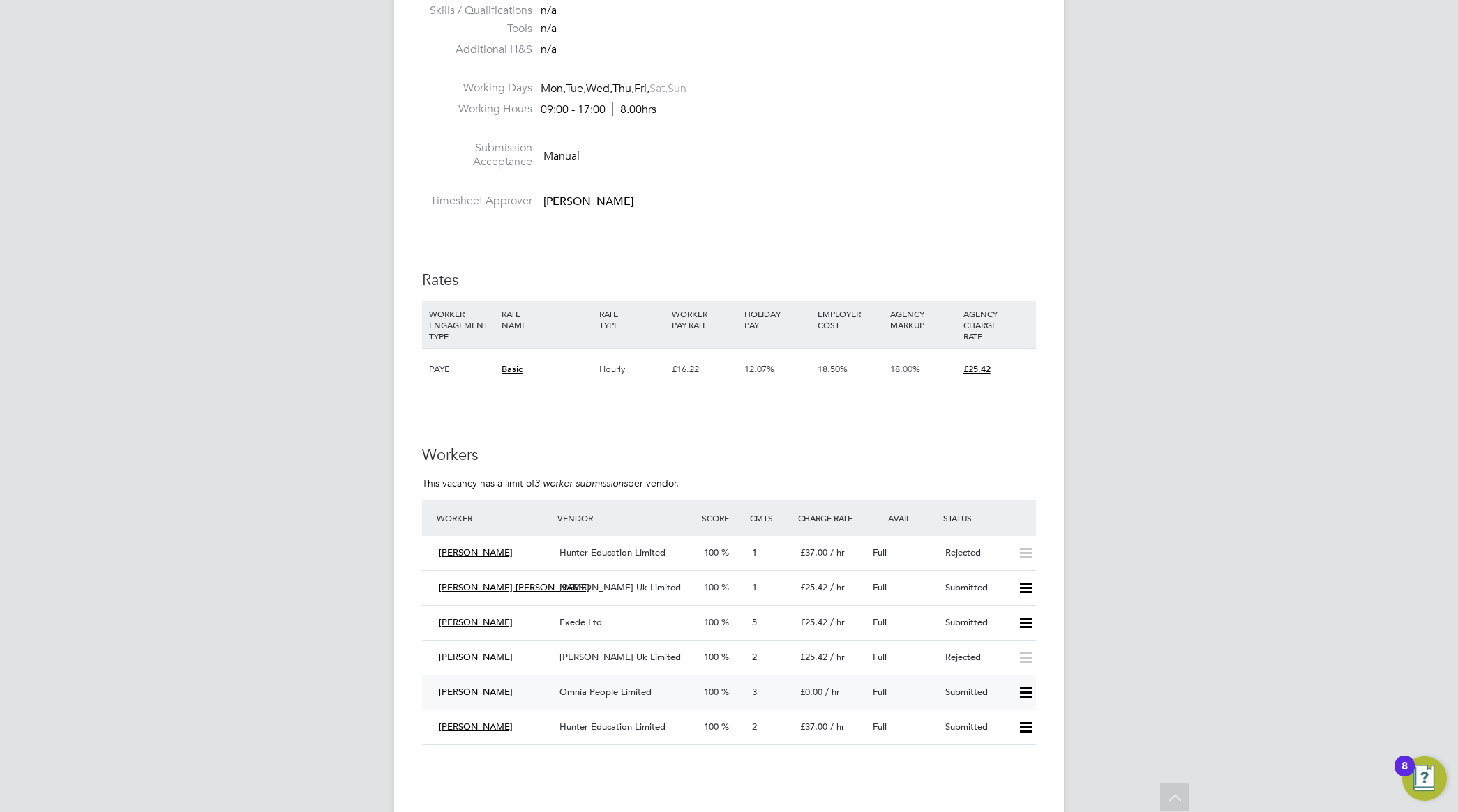
click at [619, 691] on span "Omnia People Limited" at bounding box center [605, 692] width 92 height 11
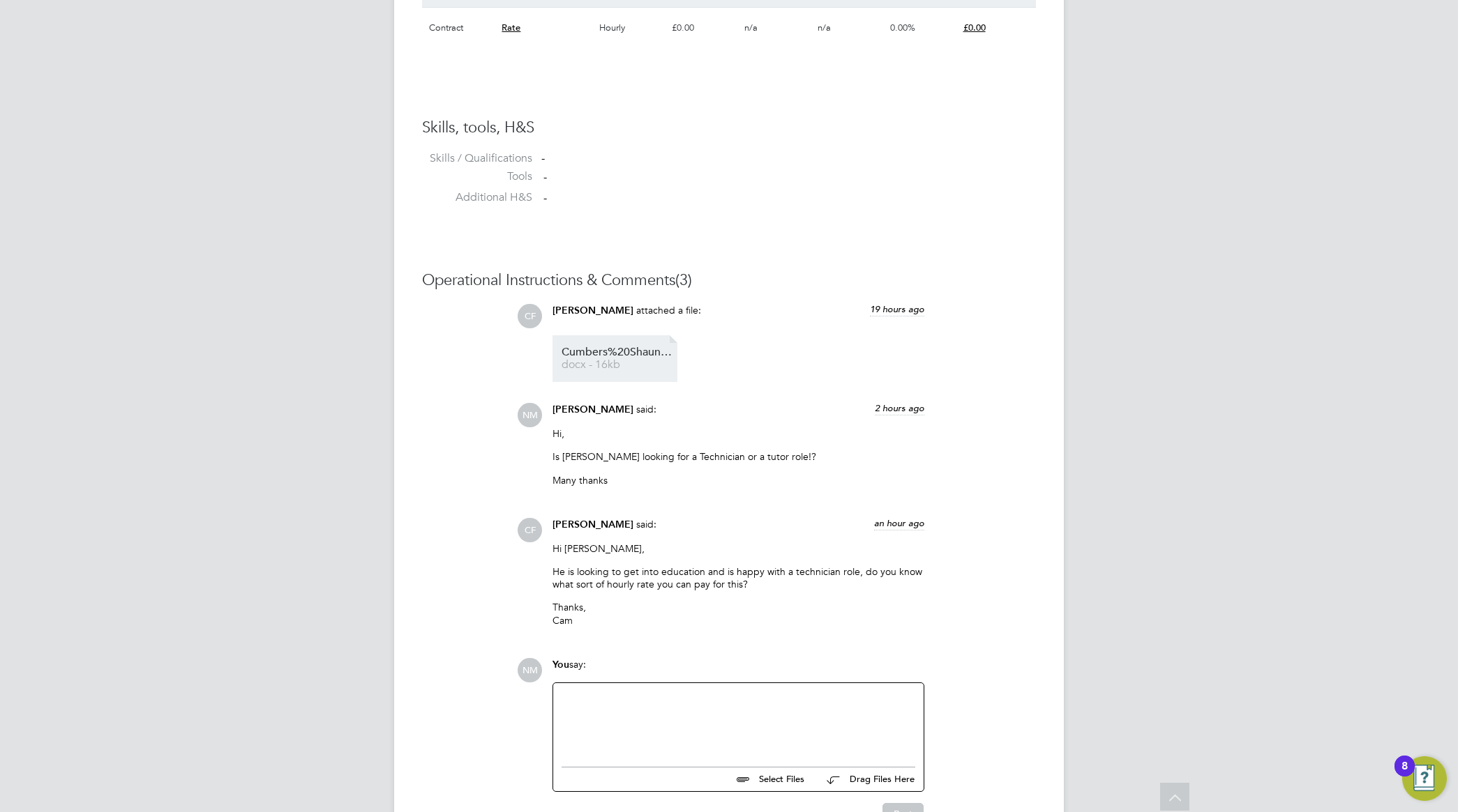
click at [620, 358] on span "Cumbers%20Shaun%20HQ00532580" at bounding box center [617, 352] width 111 height 11
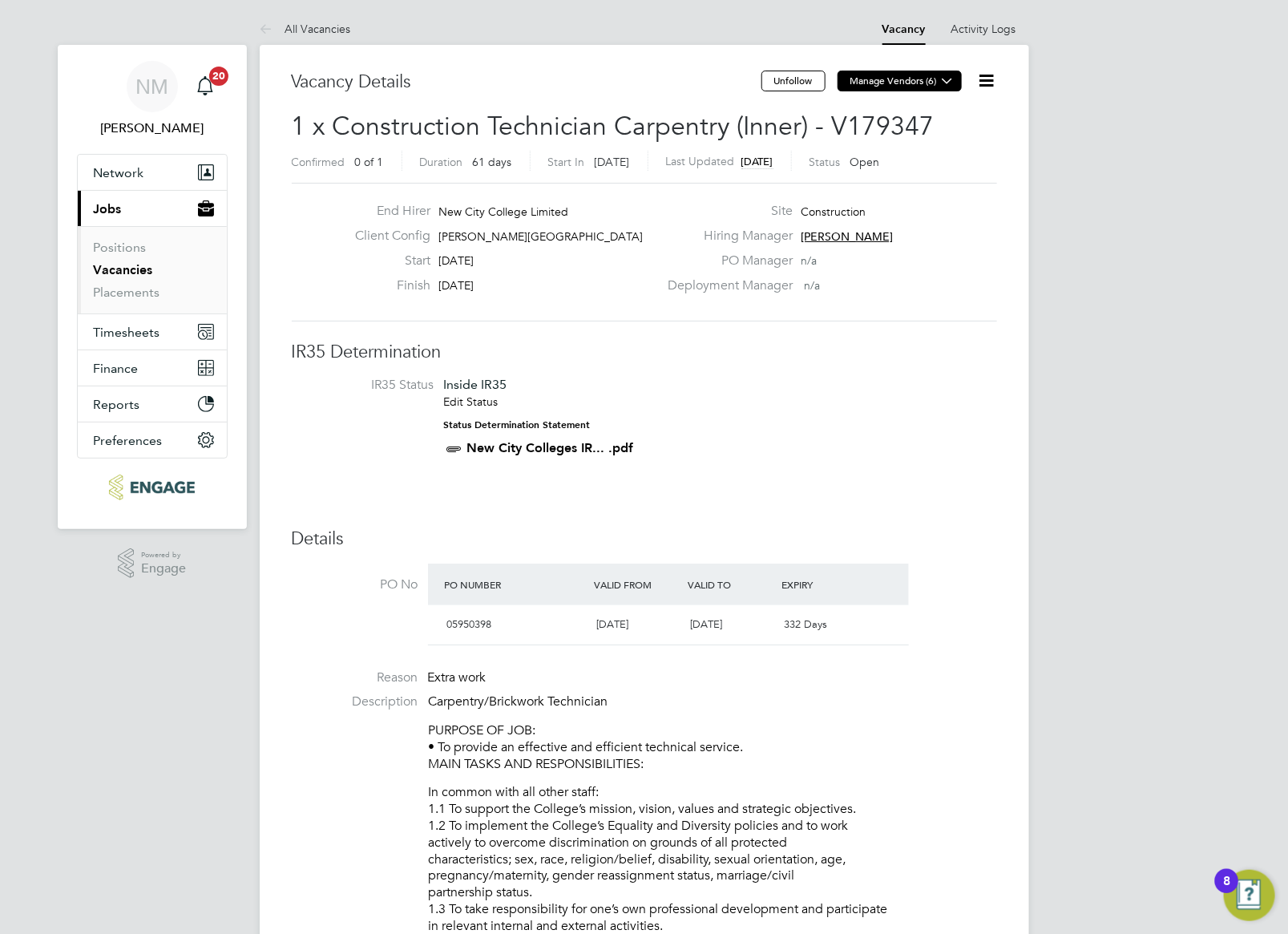
click at [952, 86] on icon at bounding box center [948, 80] width 12 height 12
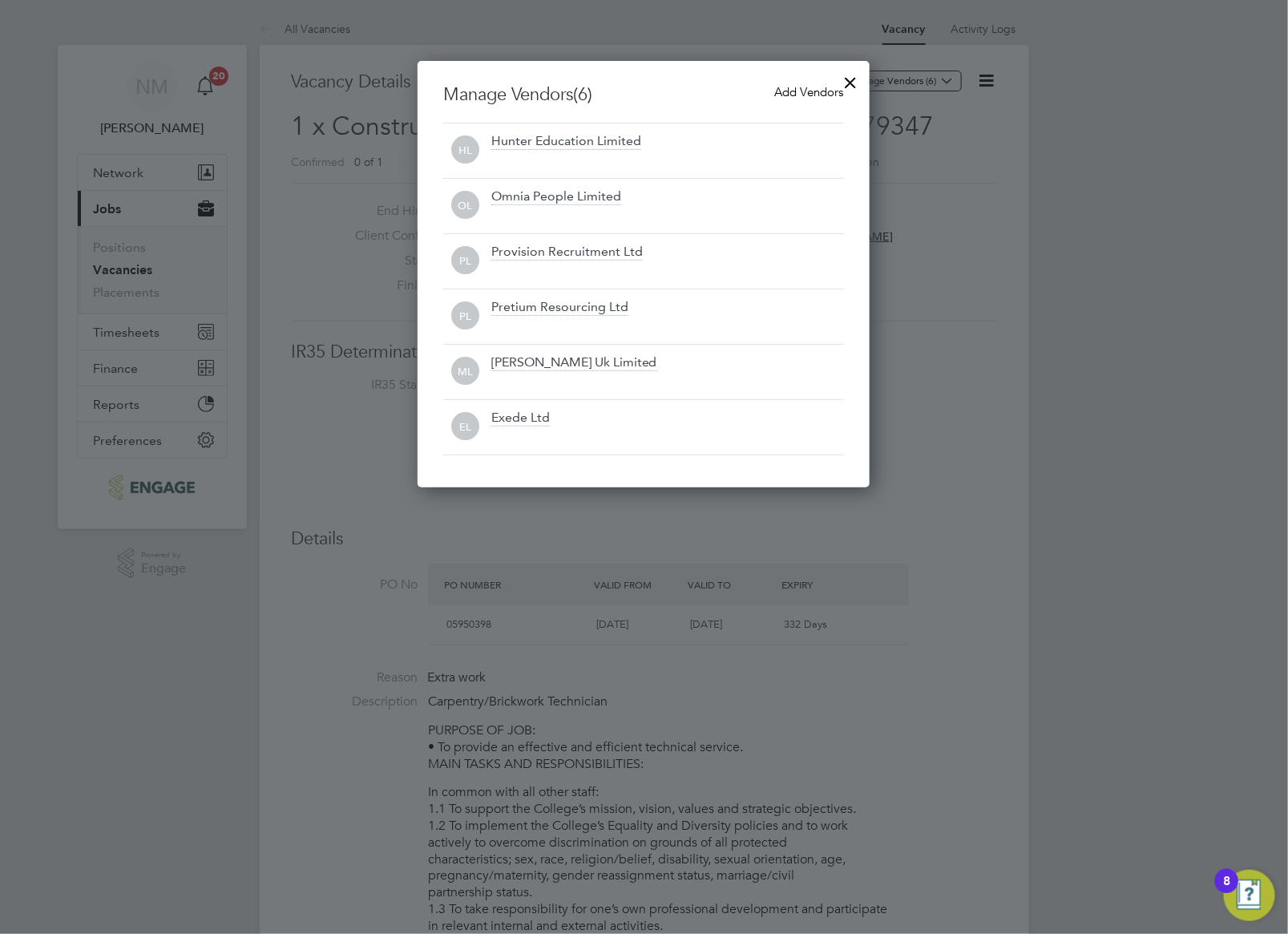
click at [1127, 523] on div at bounding box center [644, 467] width 1288 height 934
click at [858, 81] on div at bounding box center [851, 79] width 29 height 29
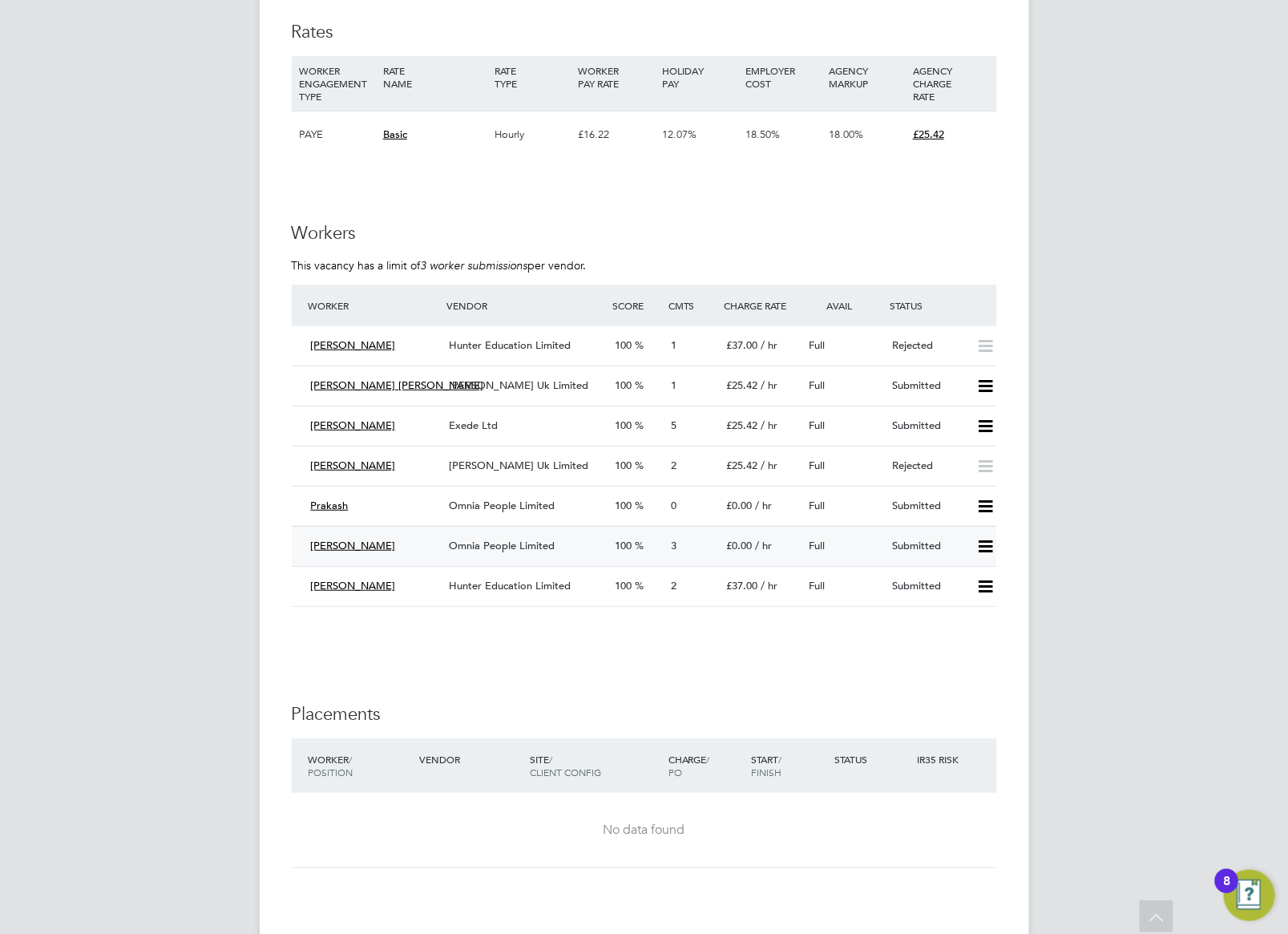
click at [523, 547] on span "Omnia People Limited" at bounding box center [501, 546] width 106 height 13
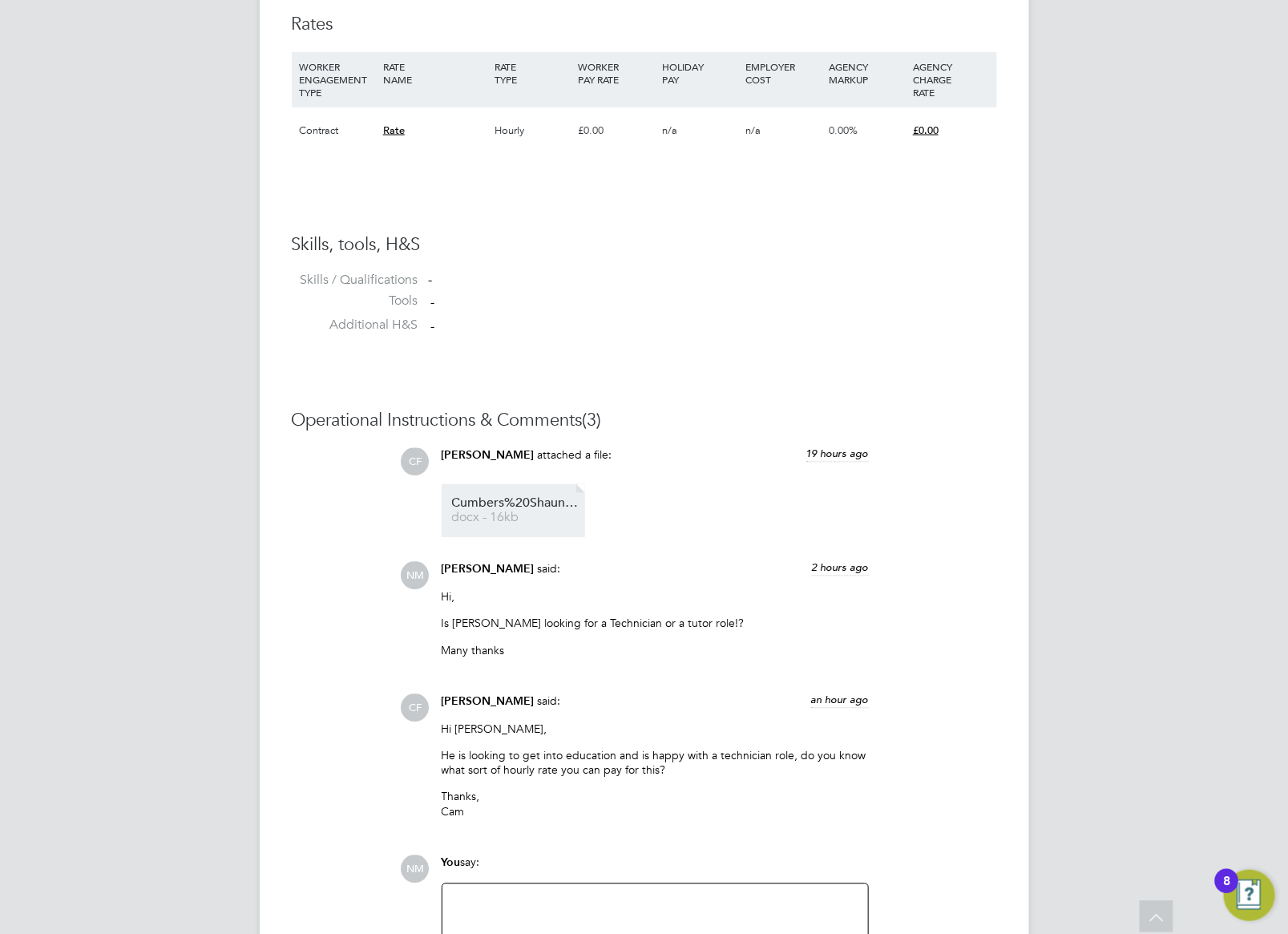
click at [537, 502] on span "Cumbers%20Shaun%20HQ00532580" at bounding box center [516, 504] width 128 height 12
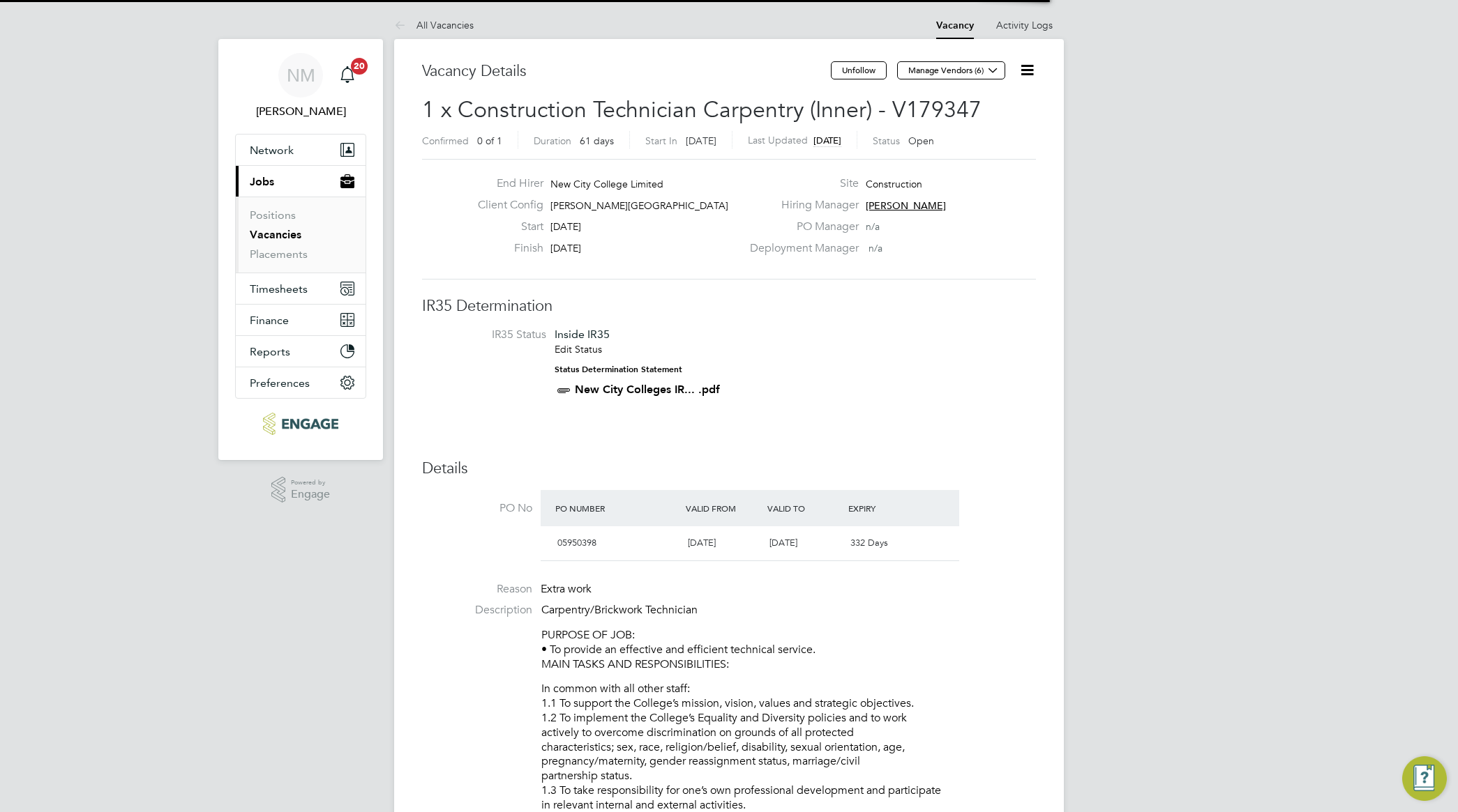
scroll to position [7, 7]
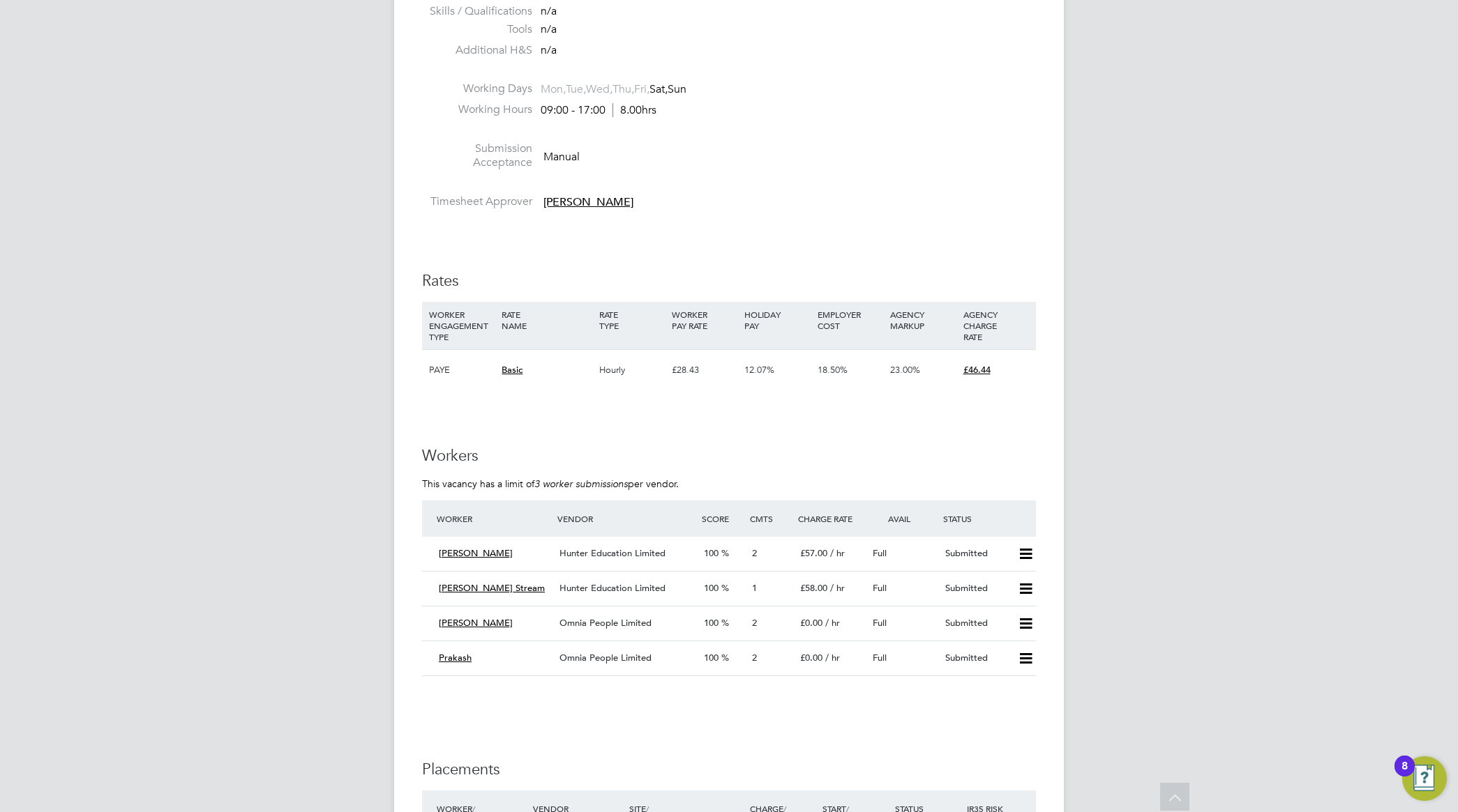
scroll to position [2266, 0]
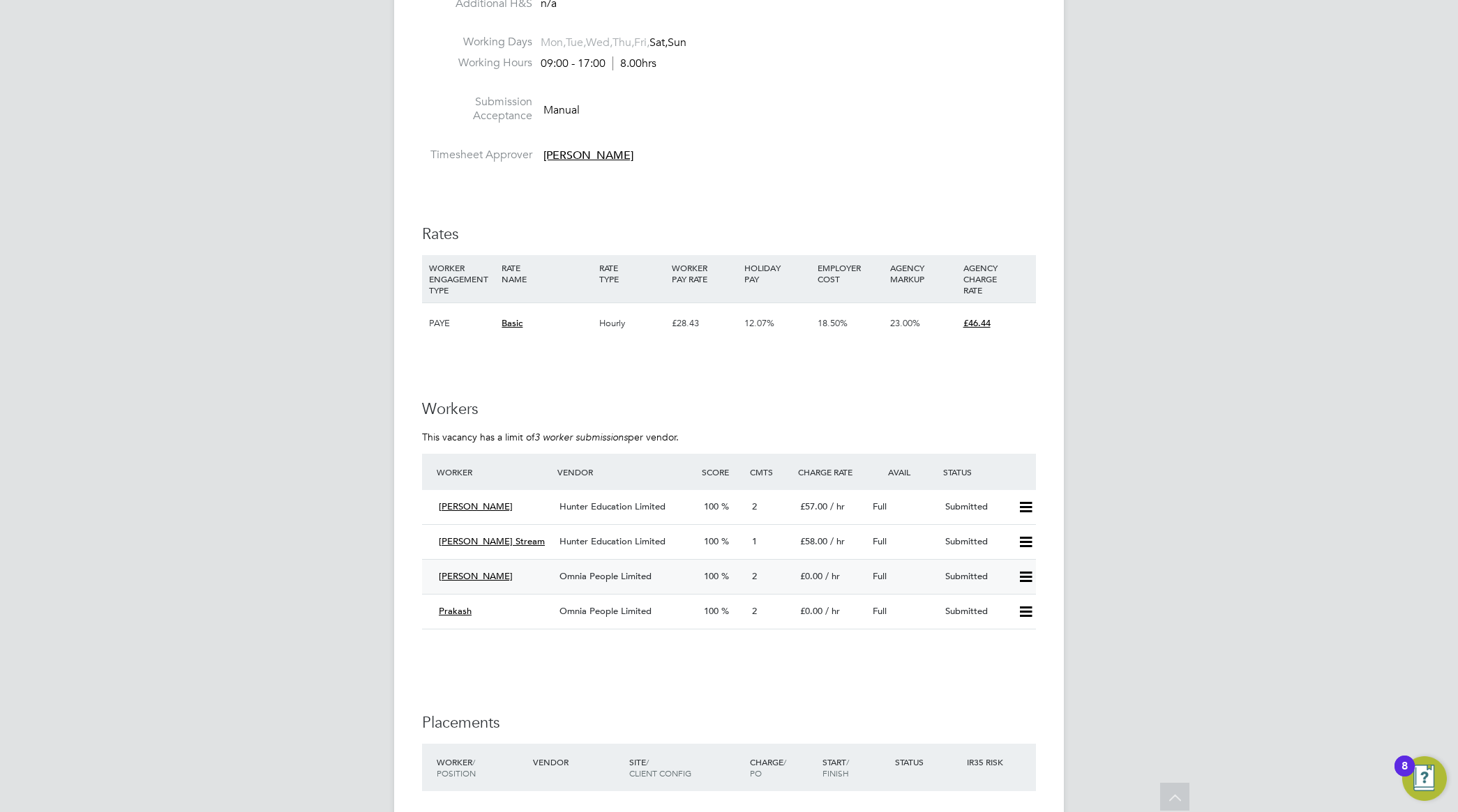
click at [595, 577] on span "Omnia People Limited" at bounding box center [605, 576] width 92 height 11
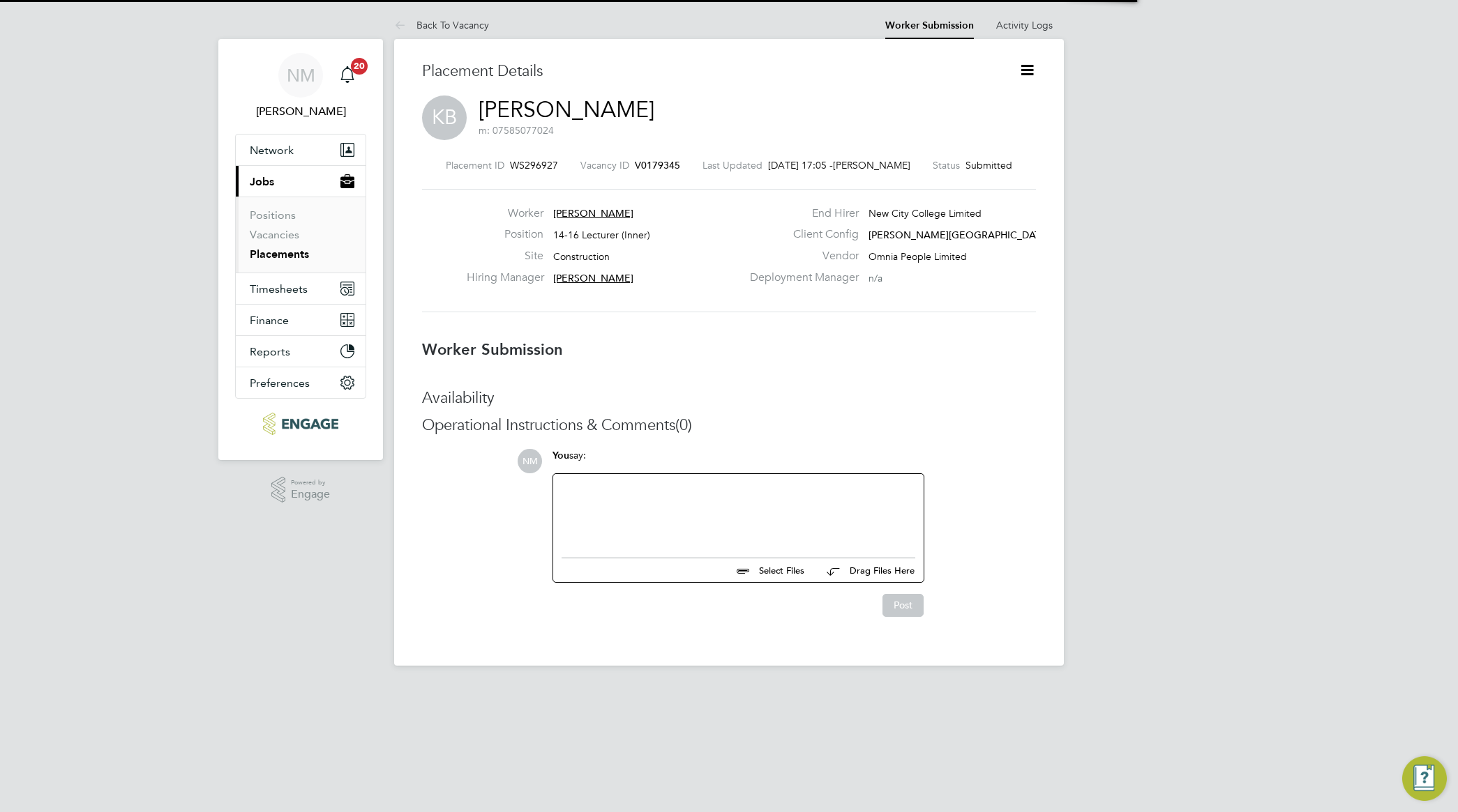
scroll to position [7, 7]
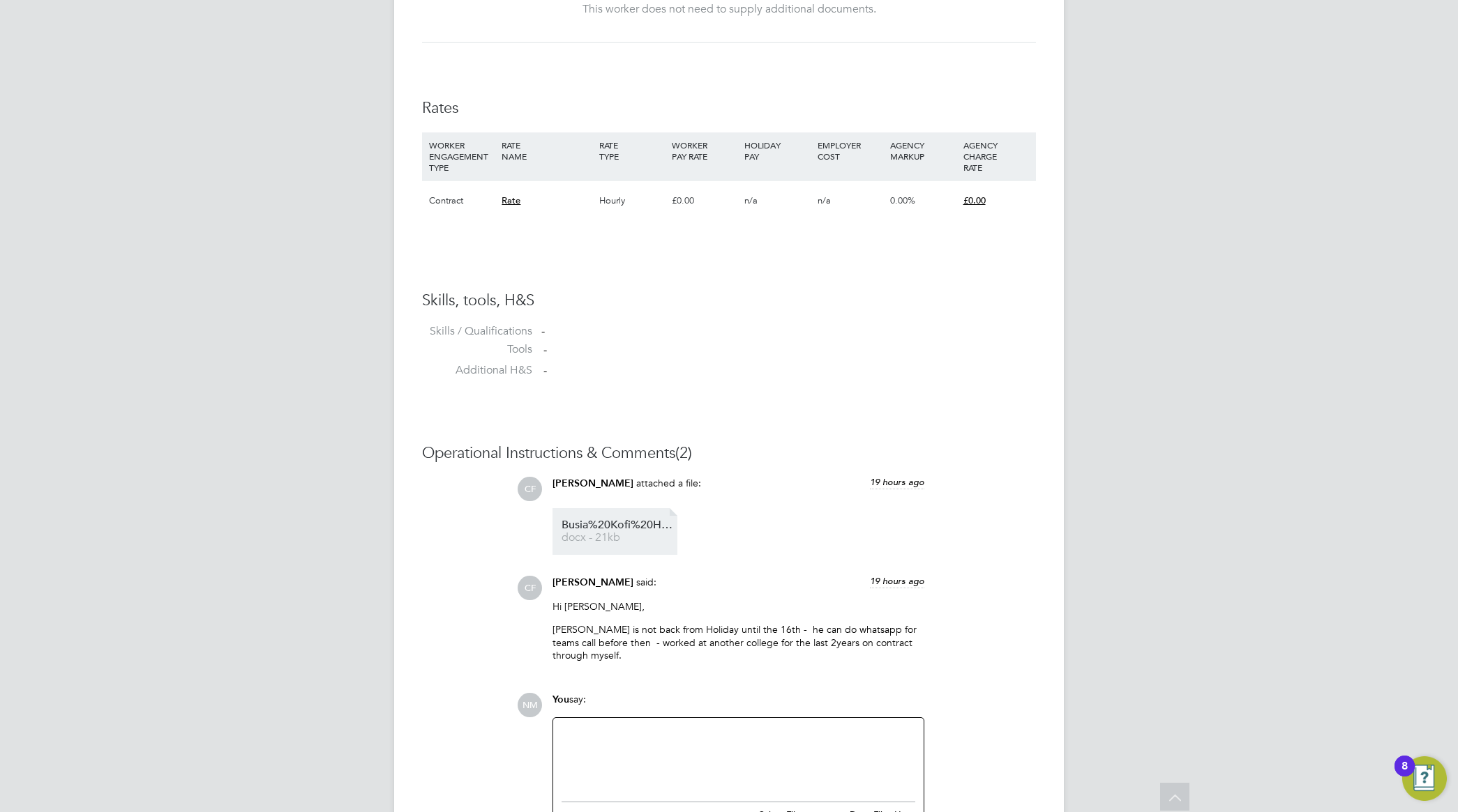
click at [636, 527] on span "Busia%20Kofi%20HQ00306198" at bounding box center [617, 525] width 111 height 11
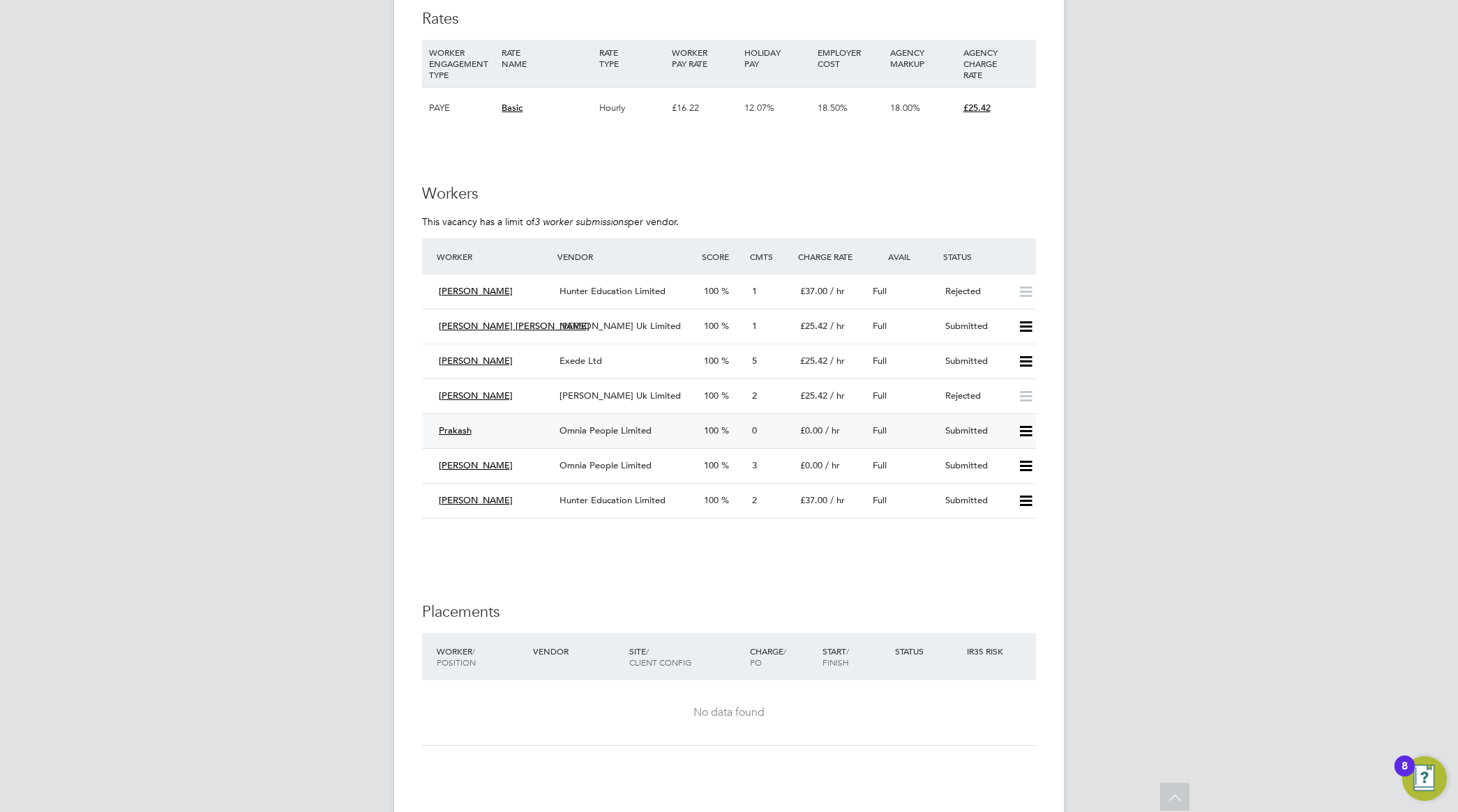
click at [1023, 433] on icon at bounding box center [1026, 432] width 17 height 11
click at [1003, 458] on li "Offer" at bounding box center [1007, 462] width 49 height 19
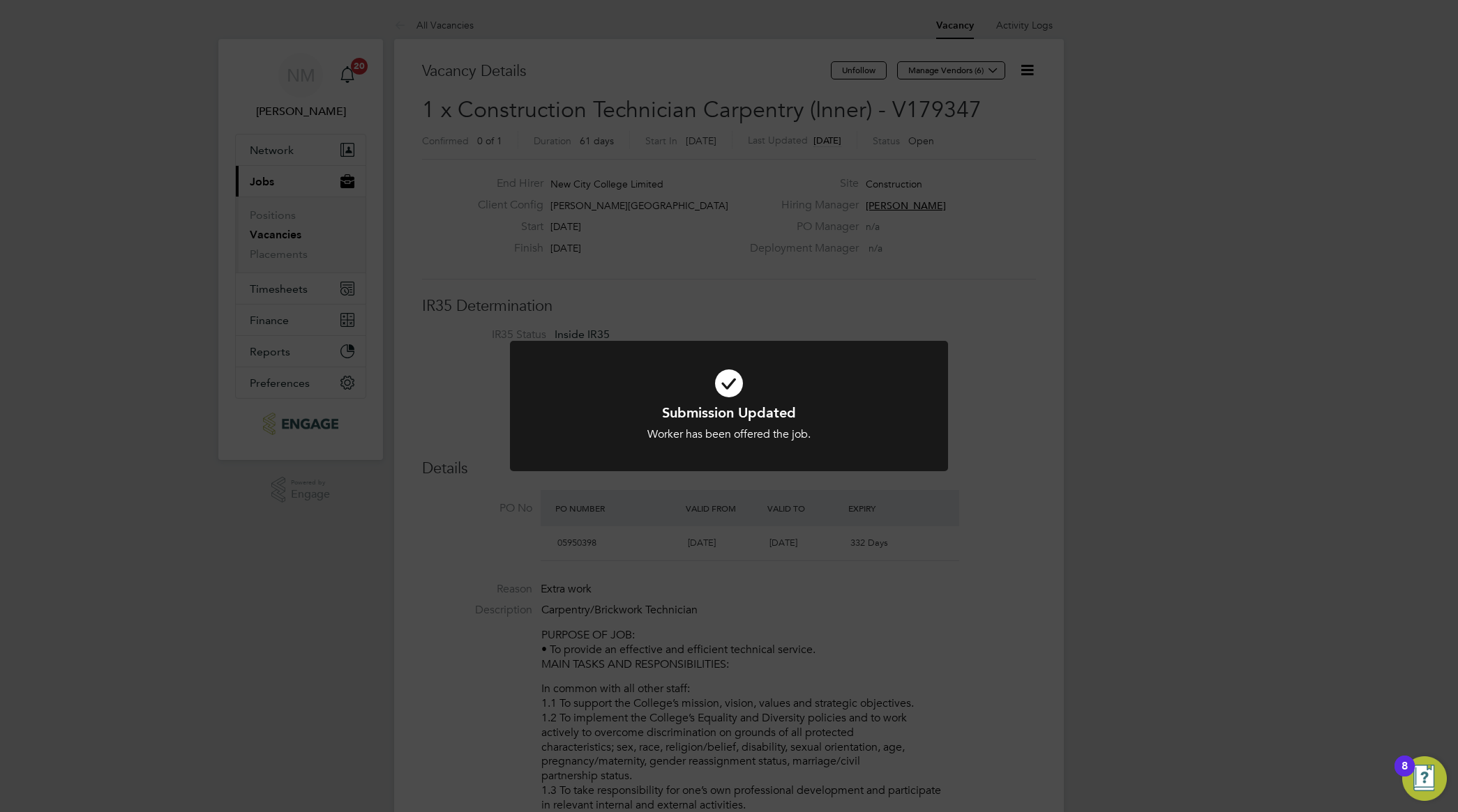
click at [1007, 415] on div "Submission Updated Worker has been offered the job. Cancel Okay" at bounding box center [729, 406] width 1458 height 812
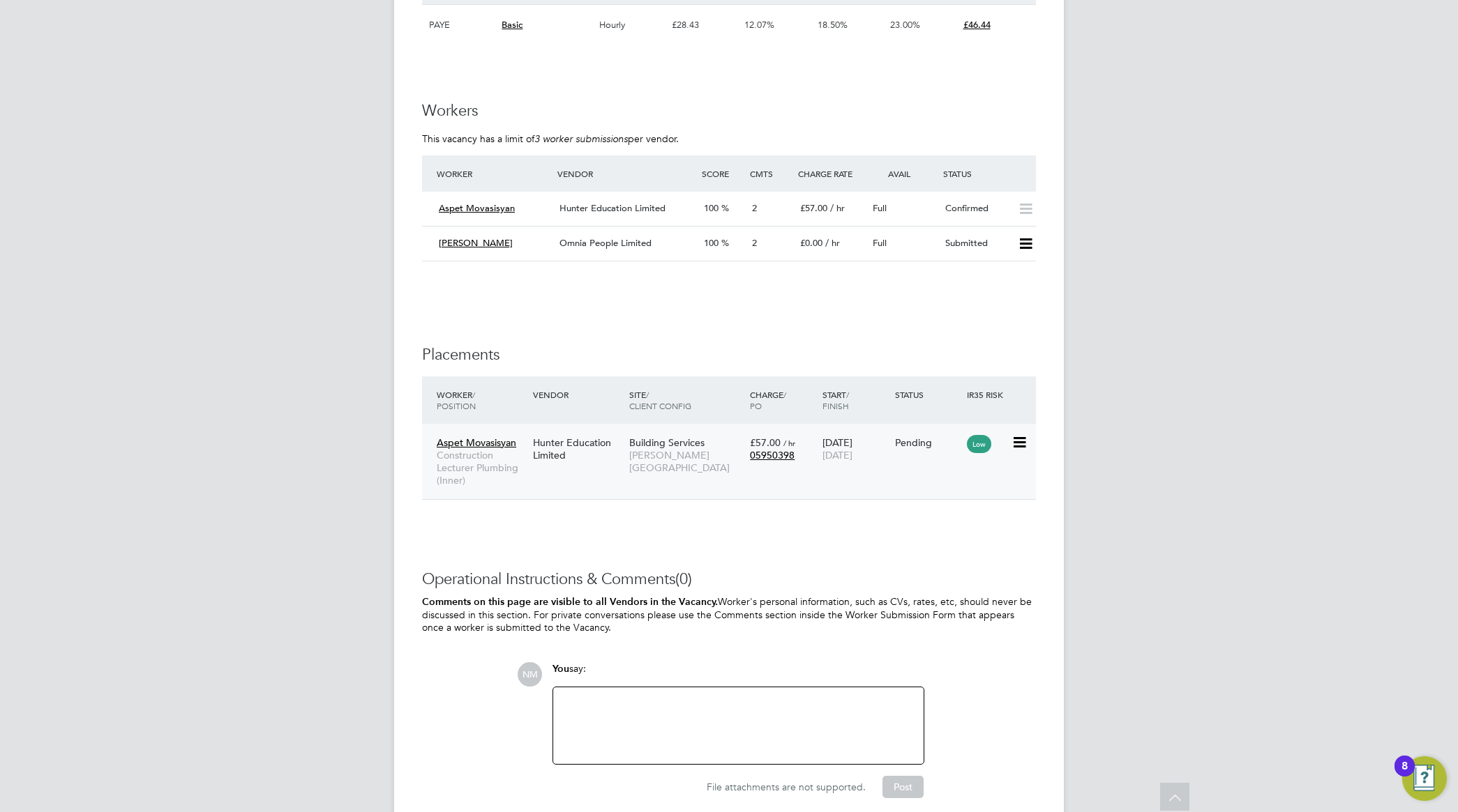
scroll to position [2439, 0]
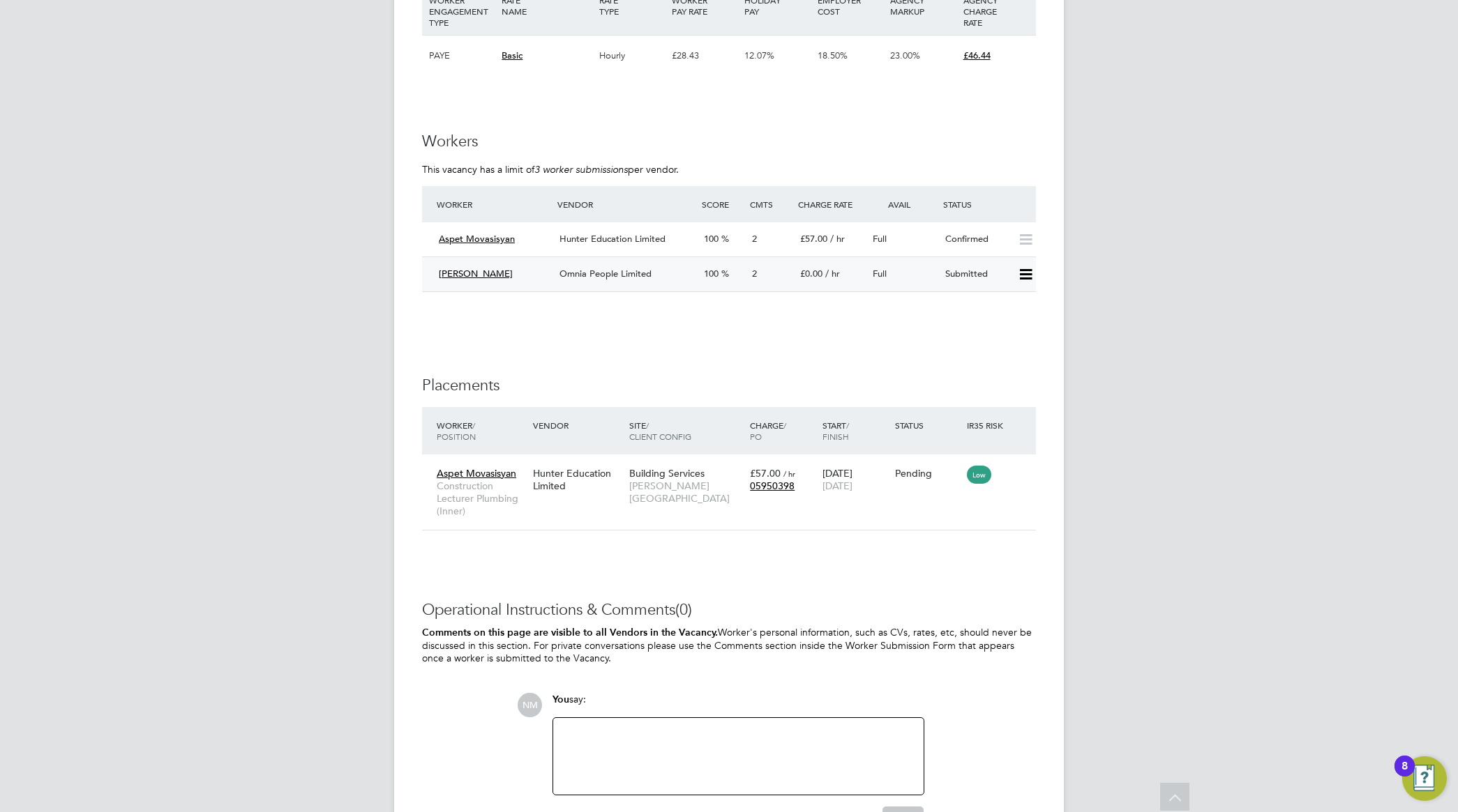
click at [600, 273] on span "Omnia People Limited" at bounding box center [605, 274] width 92 height 11
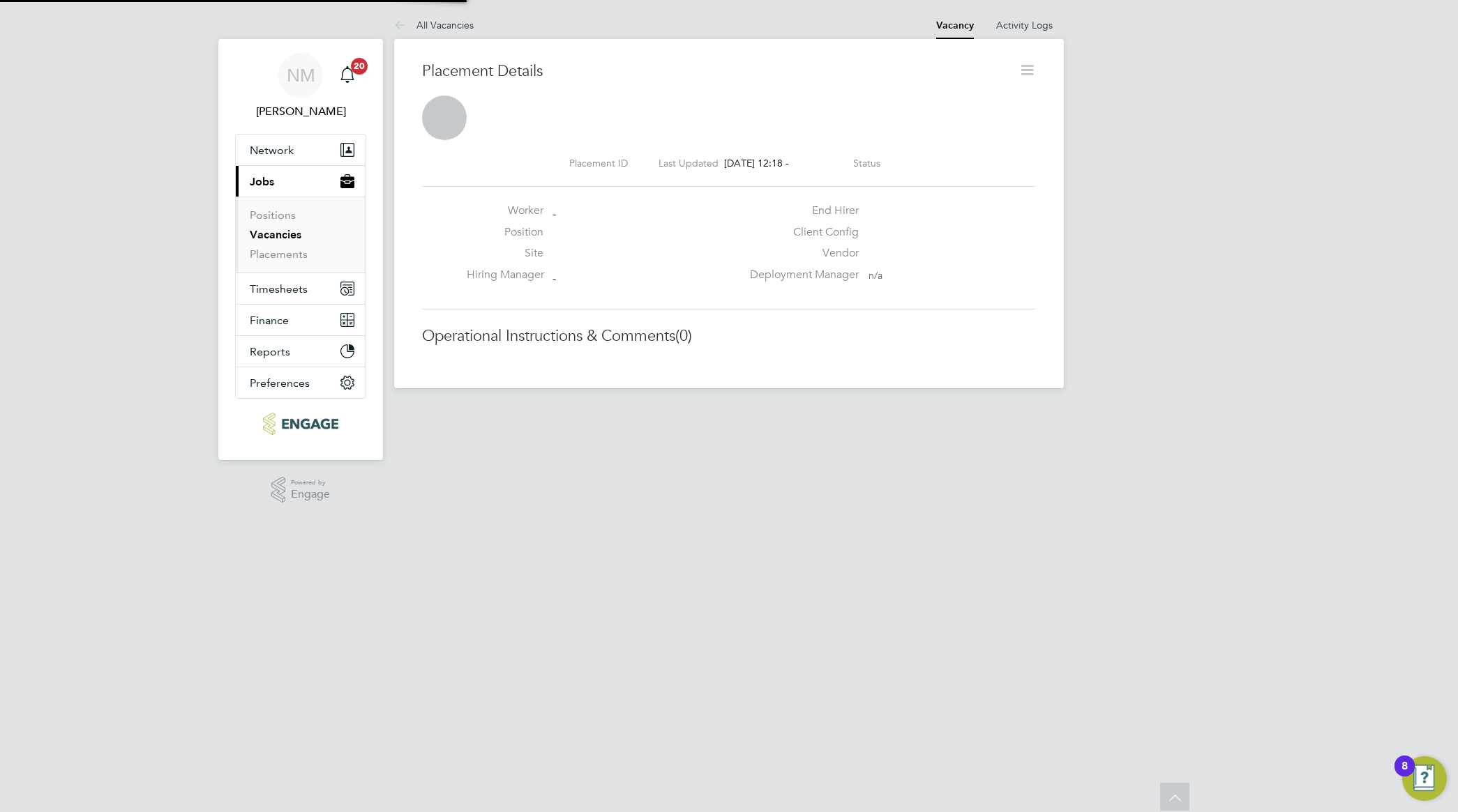
scroll to position [14, 111]
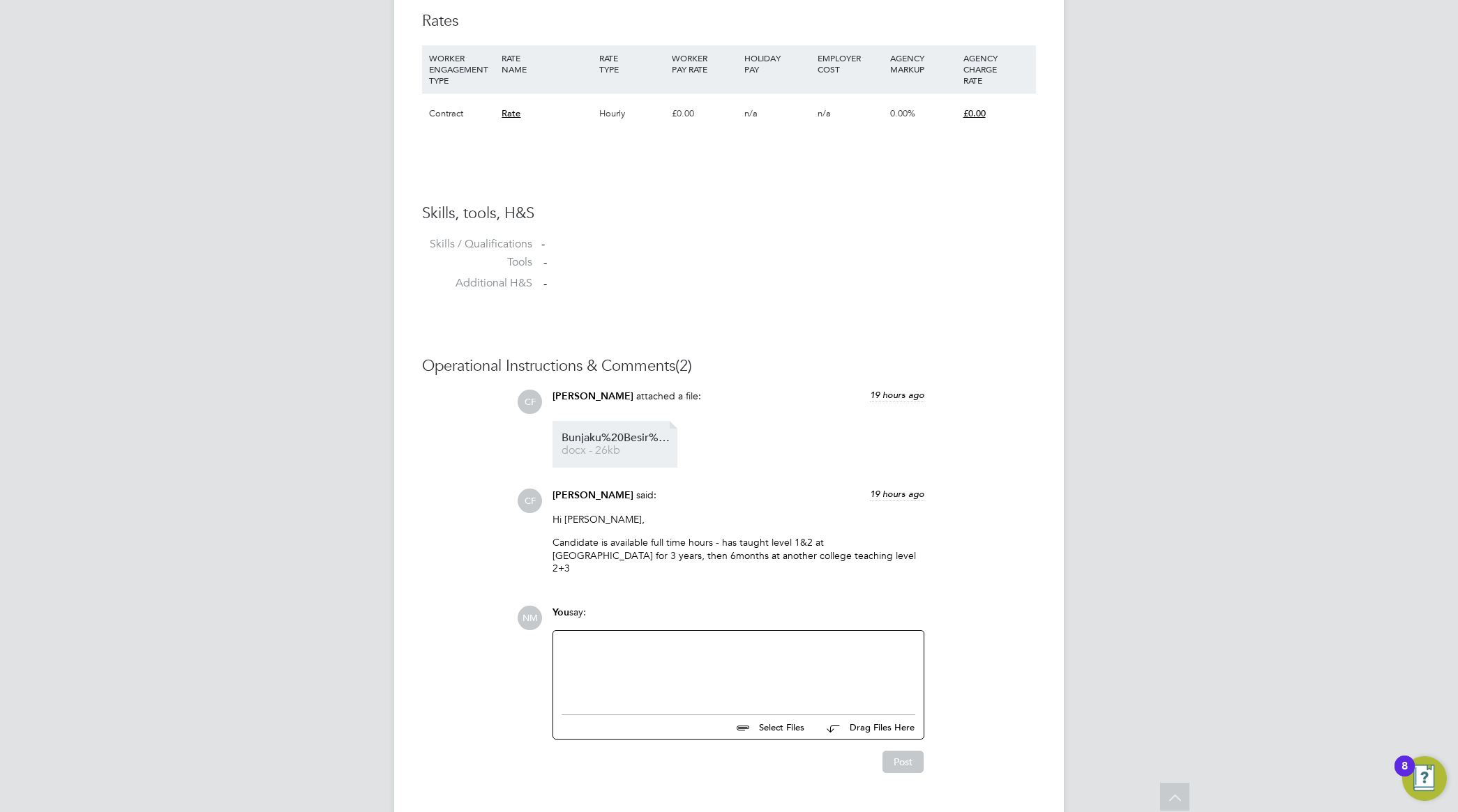
click at [623, 451] on span "docx - 26kb" at bounding box center [617, 451] width 111 height 11
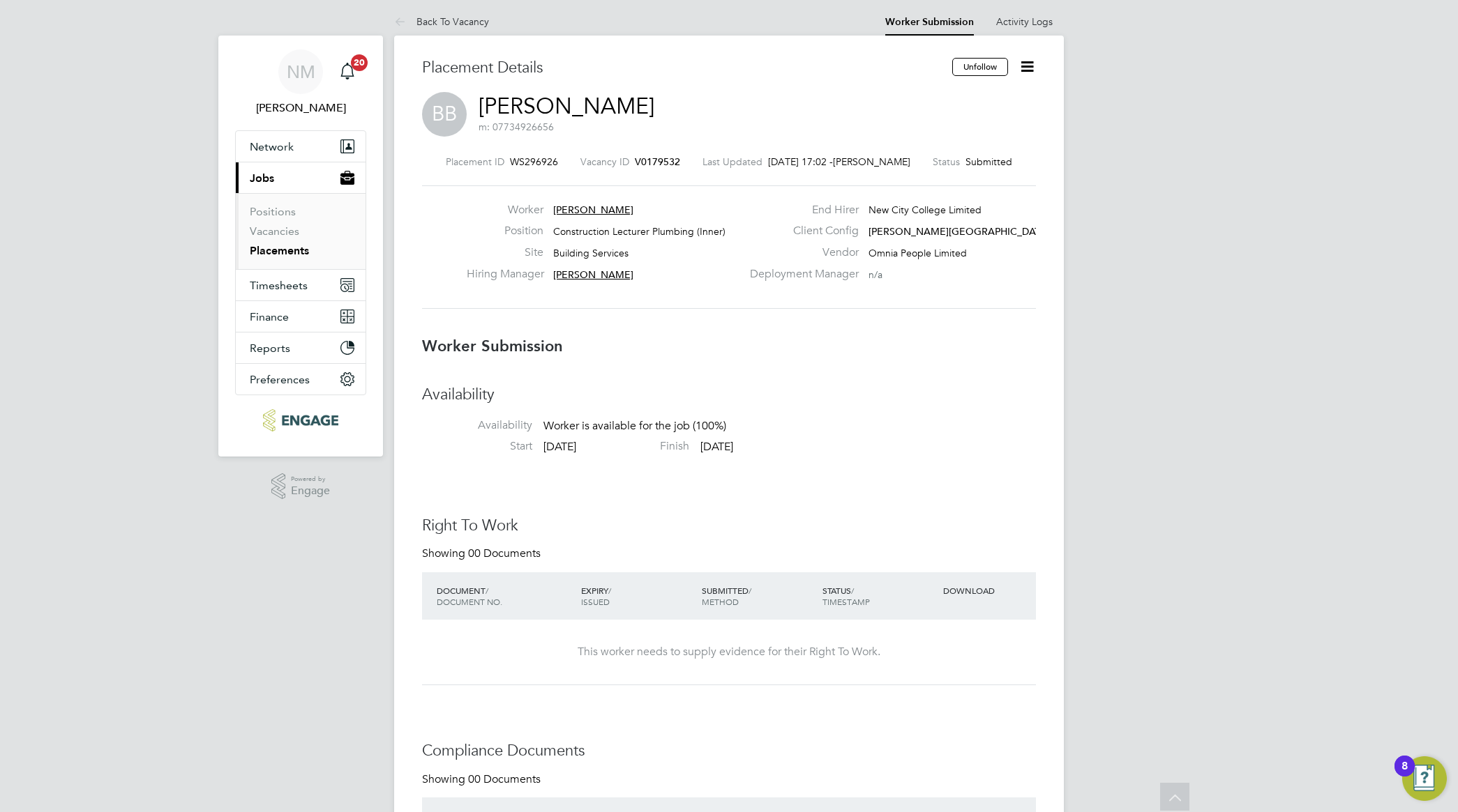
scroll to position [0, 0]
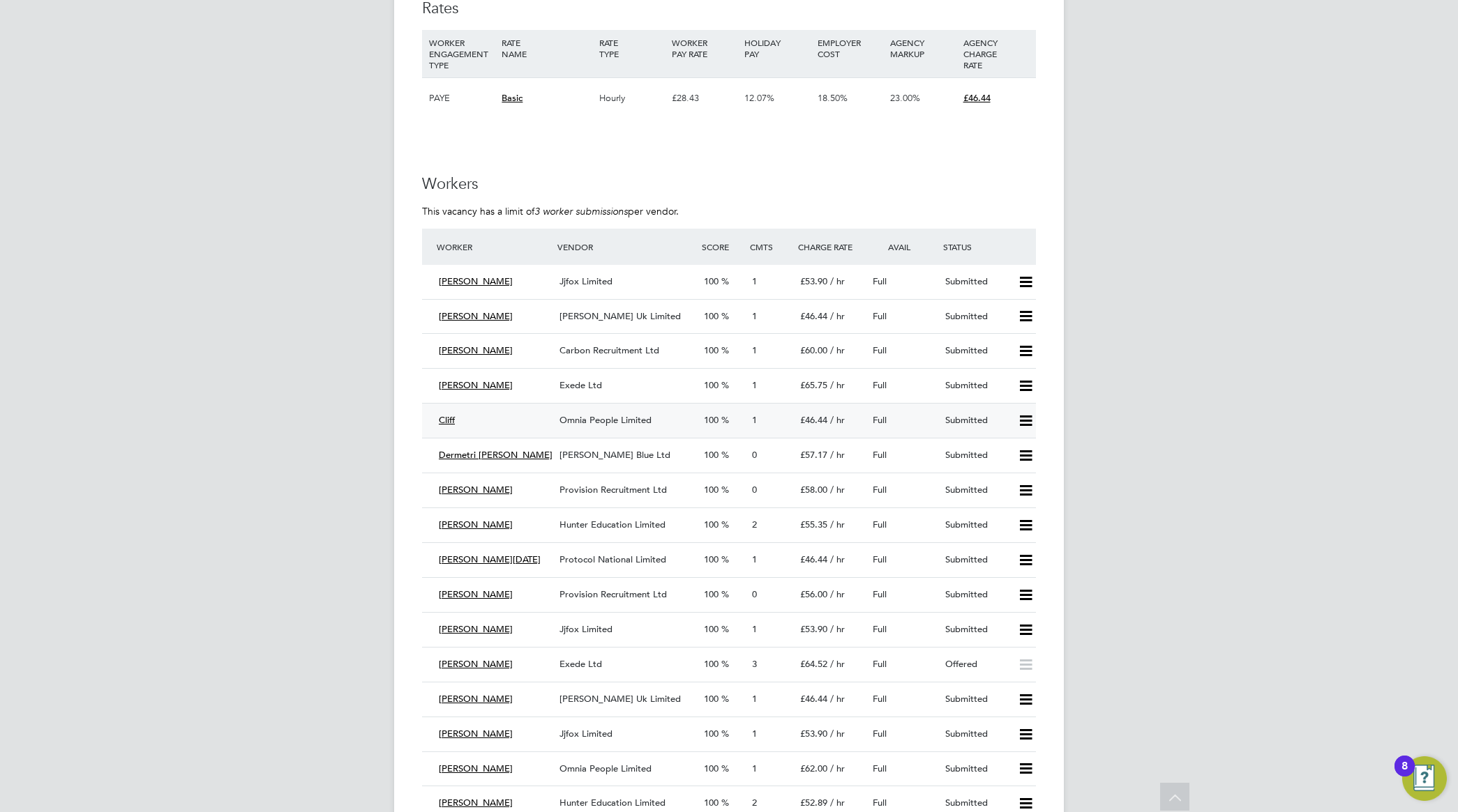
click at [597, 412] on div "Omnia People Limited" at bounding box center [625, 421] width 145 height 23
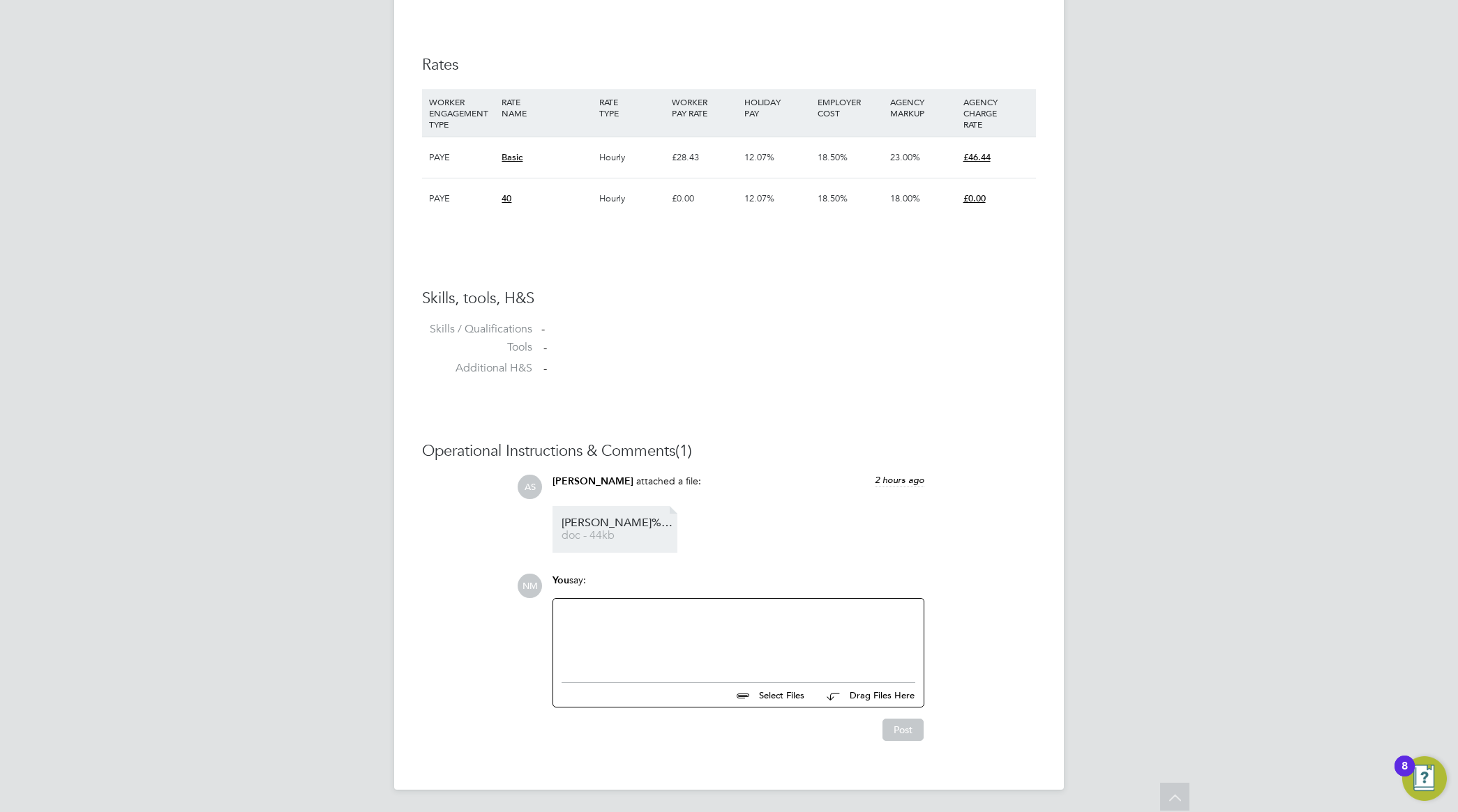
click at [621, 528] on link "Cliff%20HQ00457932 doc - 44kb" at bounding box center [617, 530] width 111 height 23
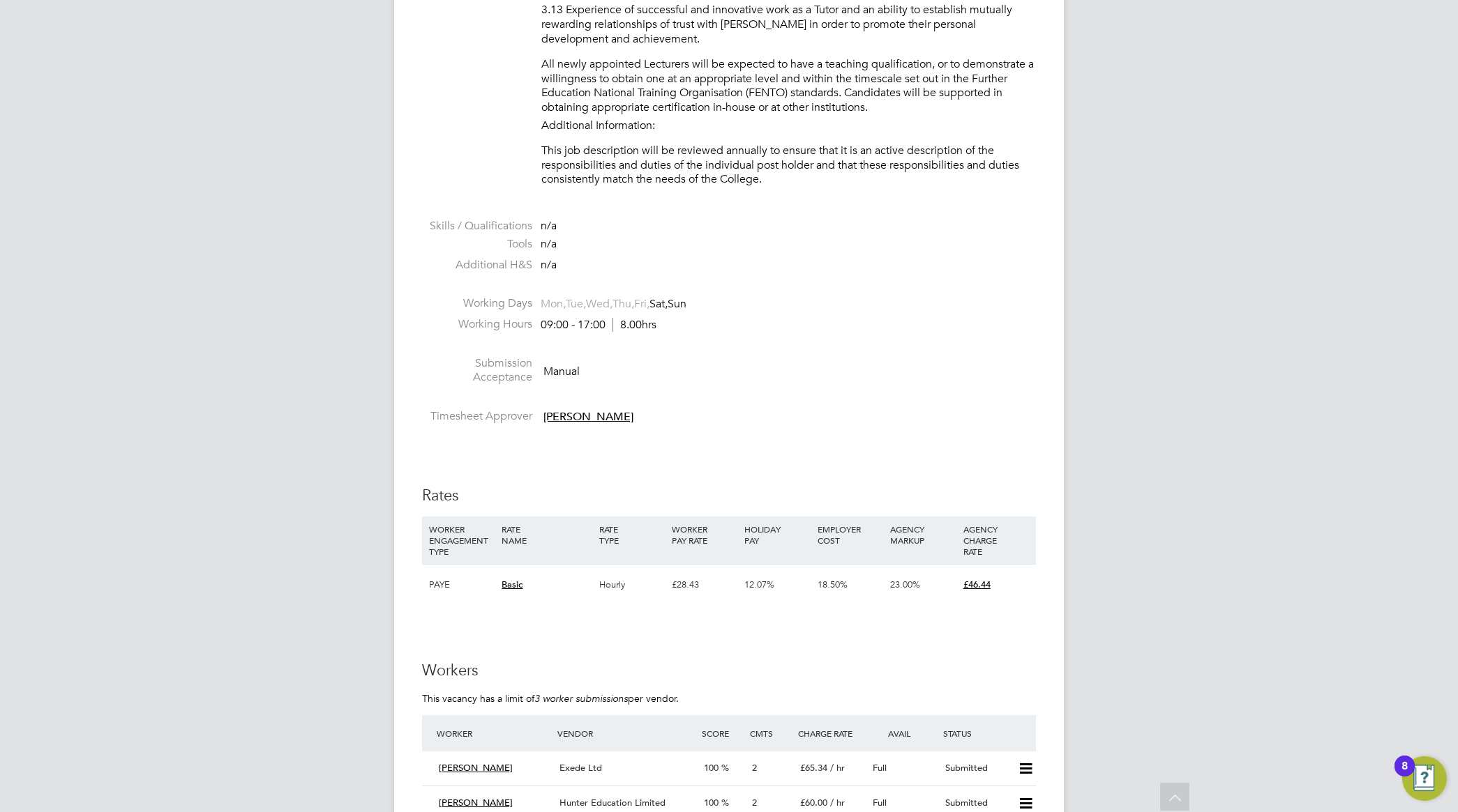
scroll to position [2353, 0]
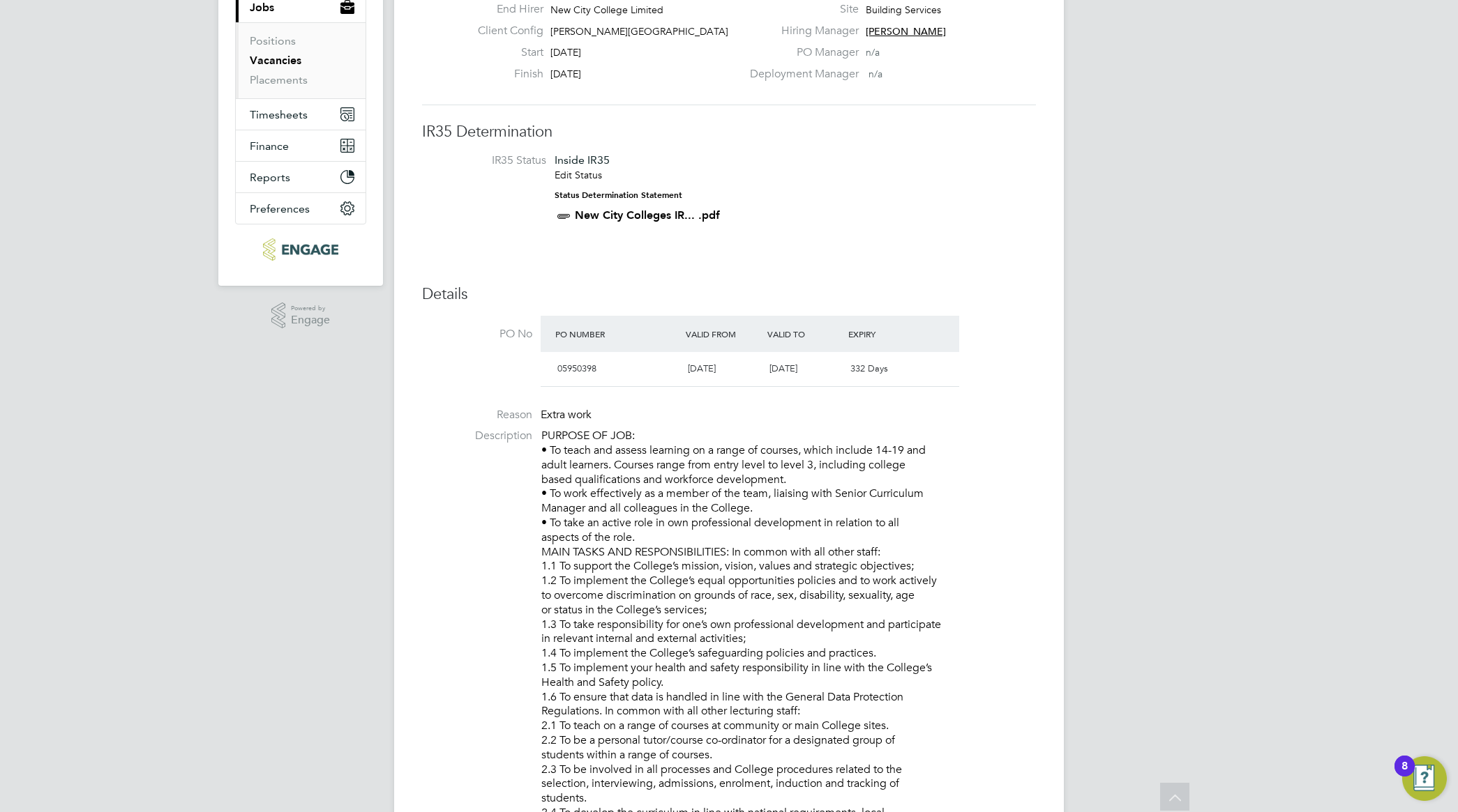
scroll to position [75, 0]
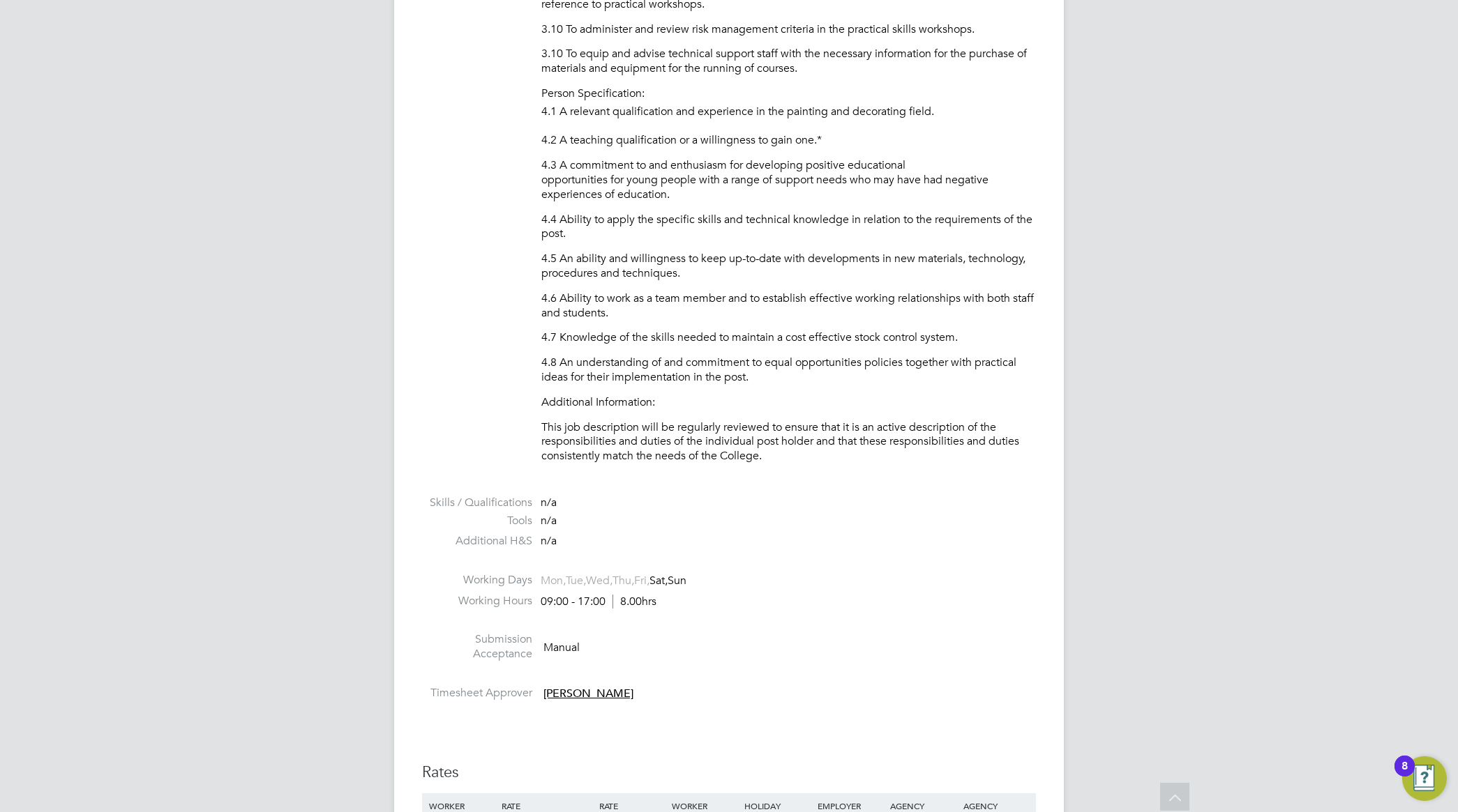
scroll to position [2266, 0]
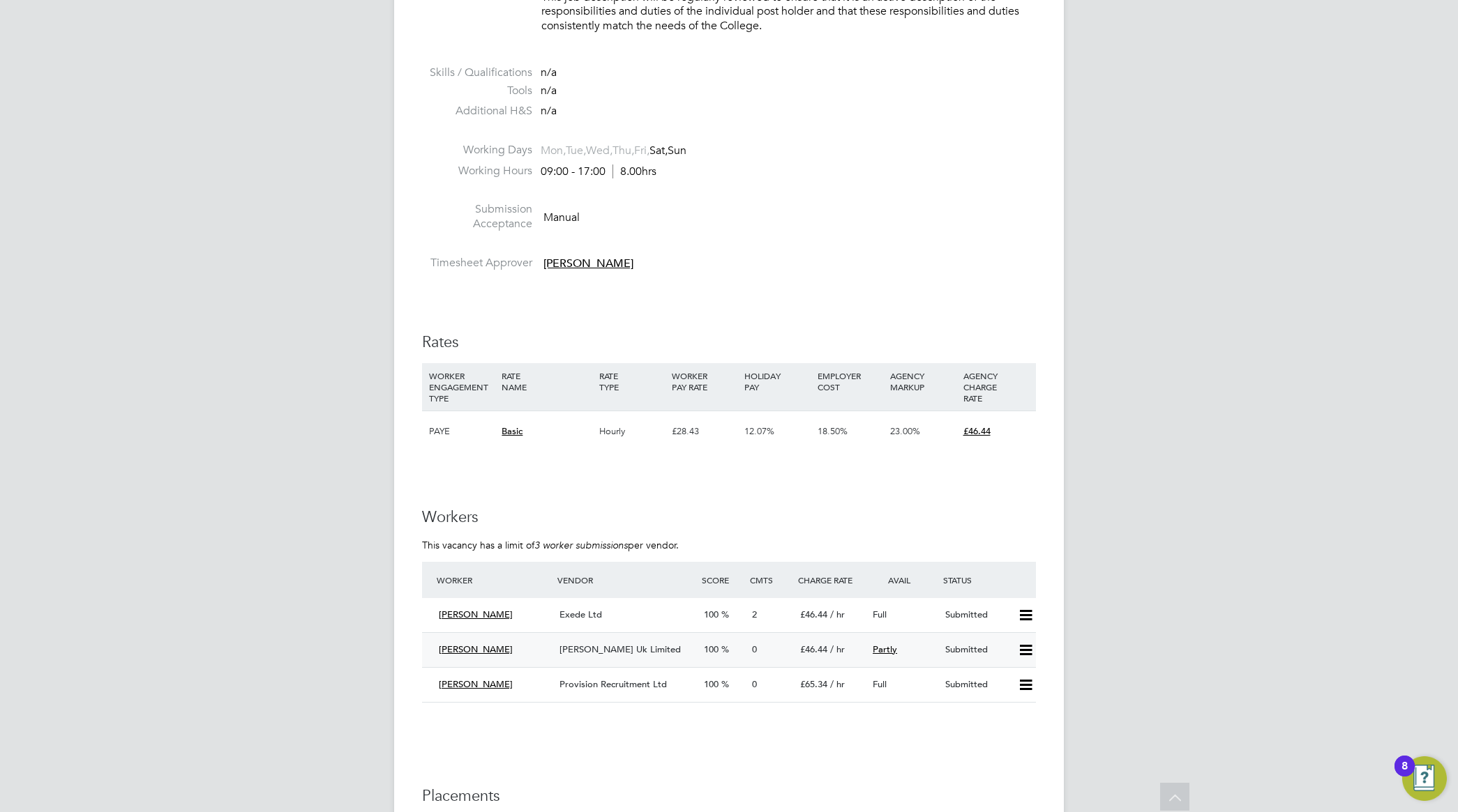
click at [1023, 647] on icon at bounding box center [1026, 650] width 17 height 11
click at [1001, 680] on li "Offer" at bounding box center [1007, 679] width 49 height 19
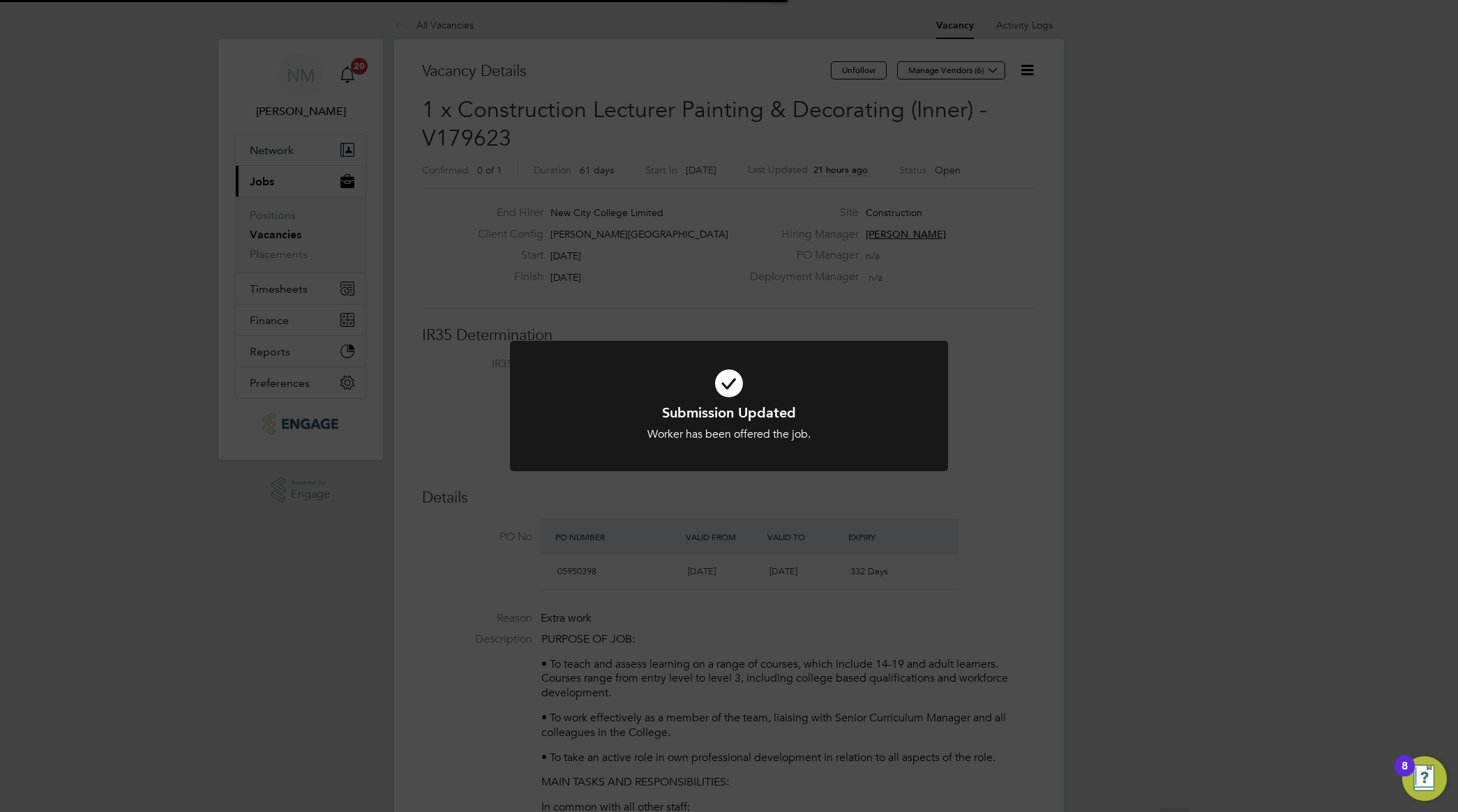
scroll to position [40, 98]
click at [1142, 512] on div "Submission Updated Worker has been offered the job. Cancel Okay" at bounding box center [729, 406] width 1458 height 812
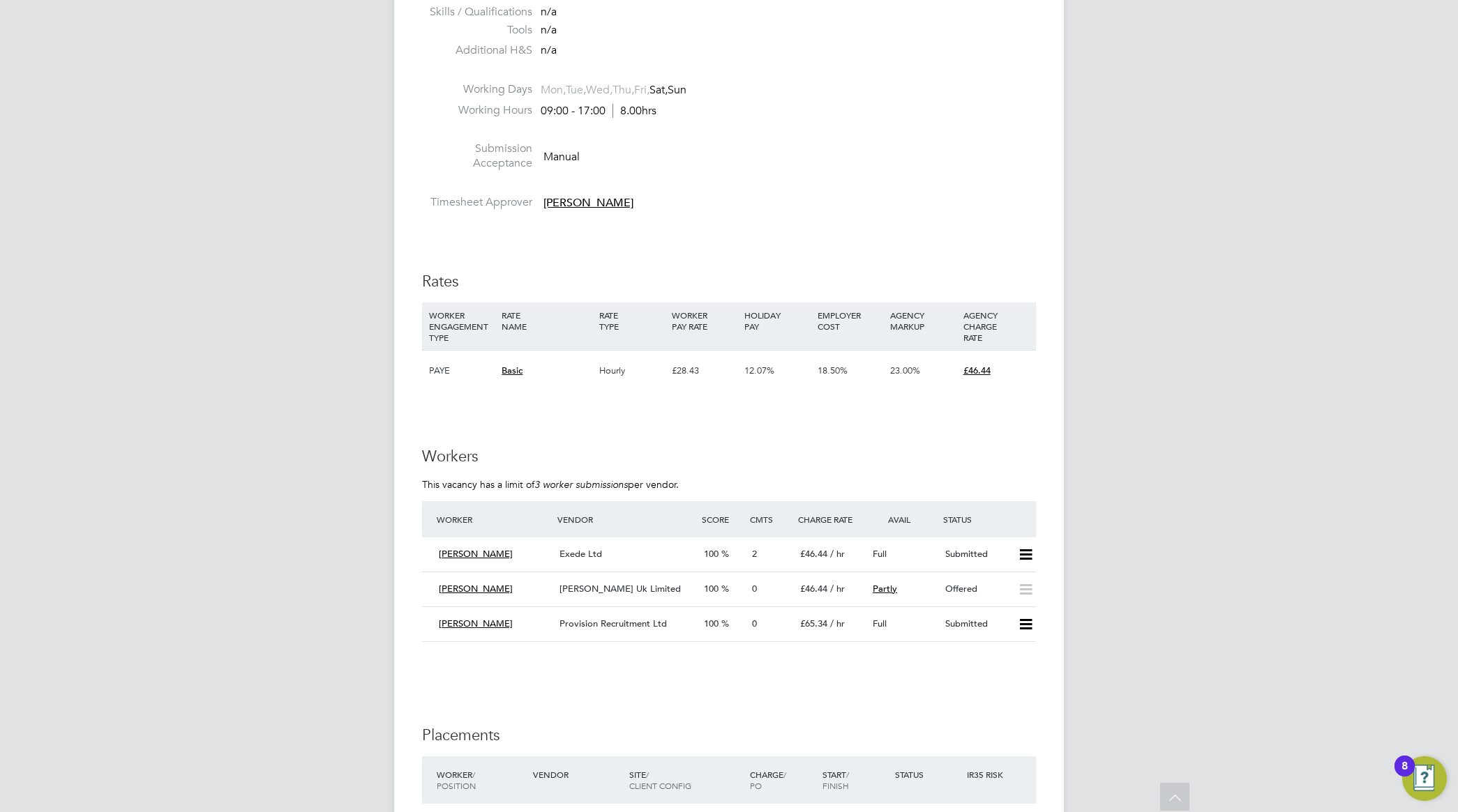
scroll to position [2440, 0]
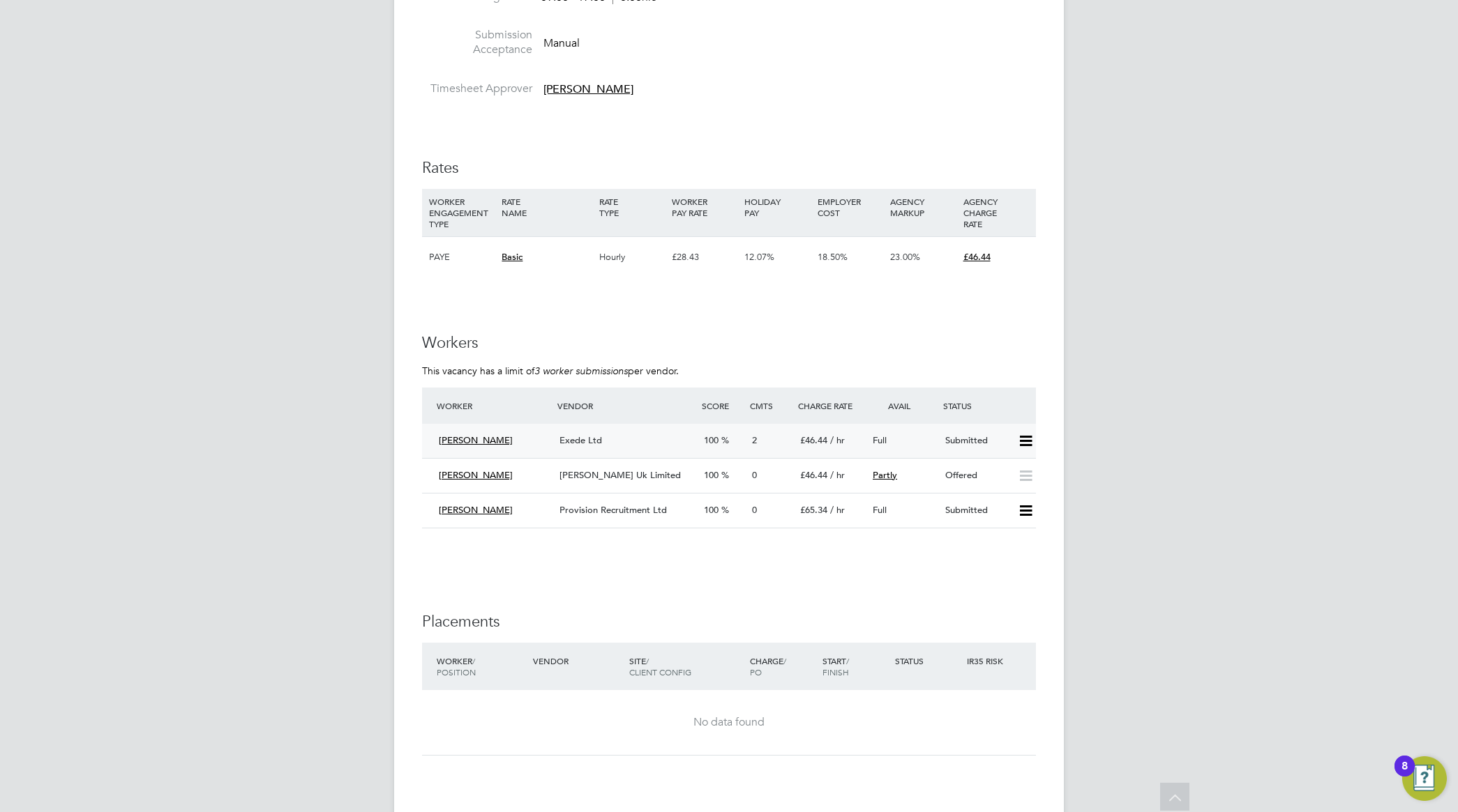
click at [567, 440] on span "Exede Ltd" at bounding box center [580, 440] width 42 height 11
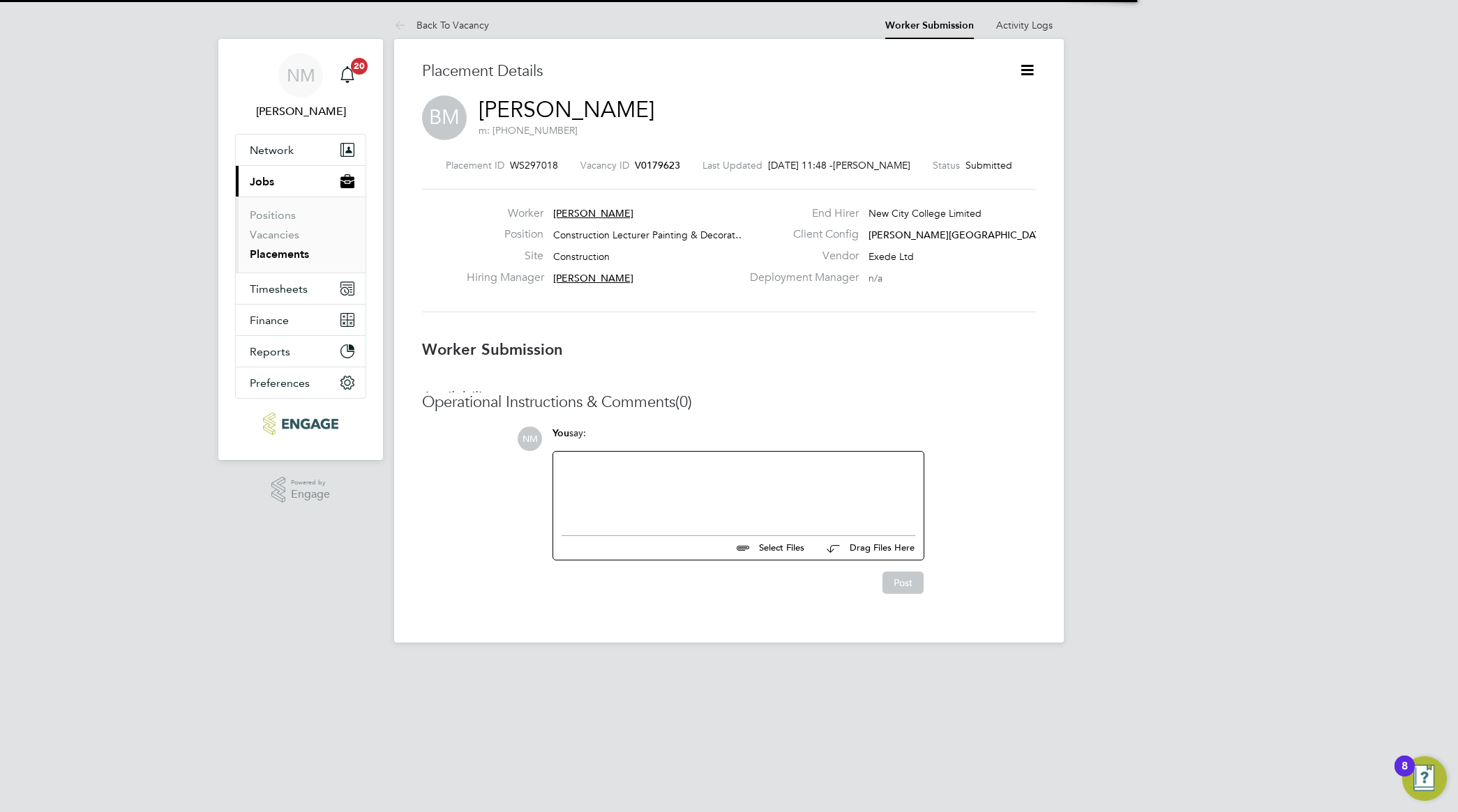
scroll to position [7, 7]
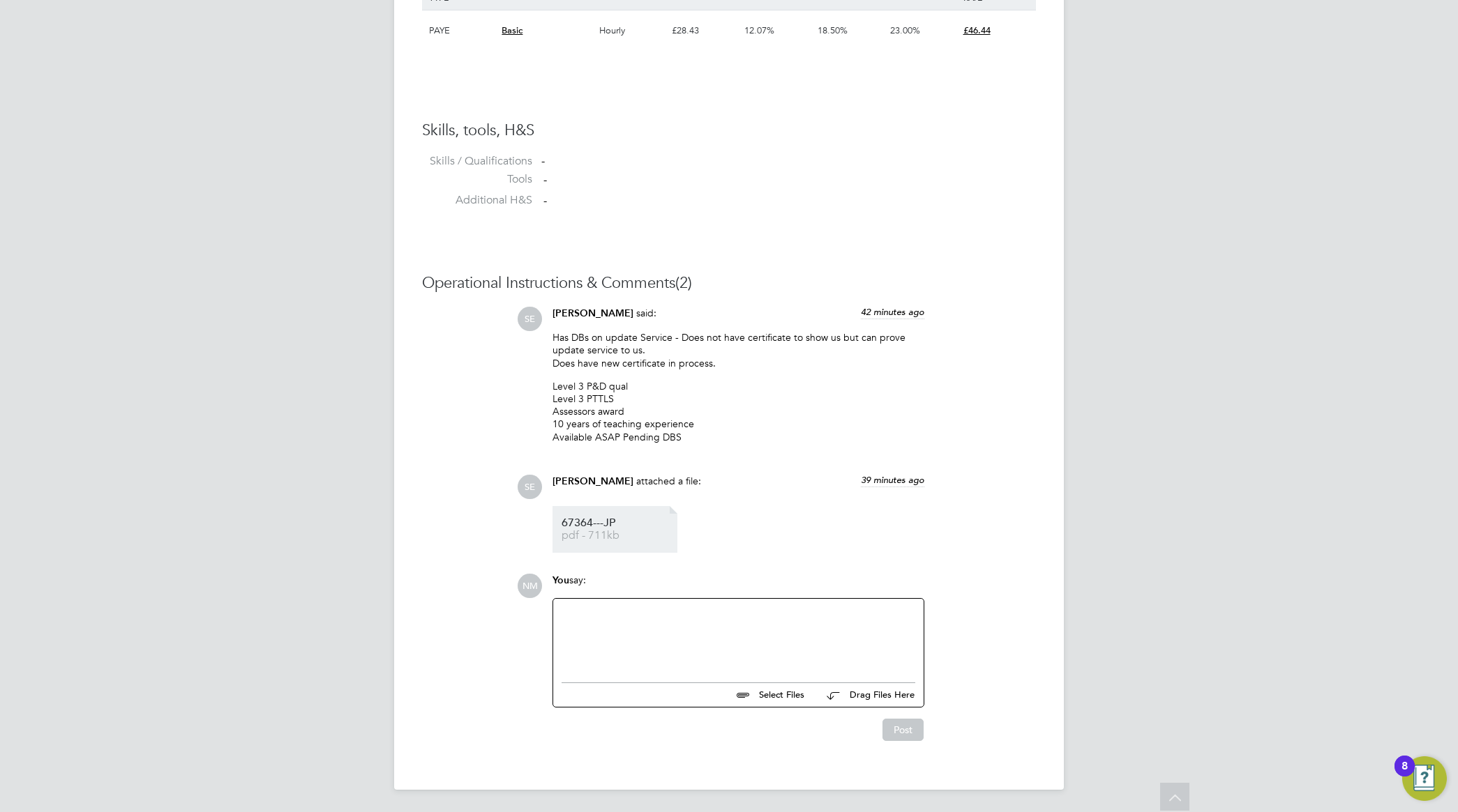
click at [597, 525] on span "67364---JP" at bounding box center [617, 523] width 111 height 11
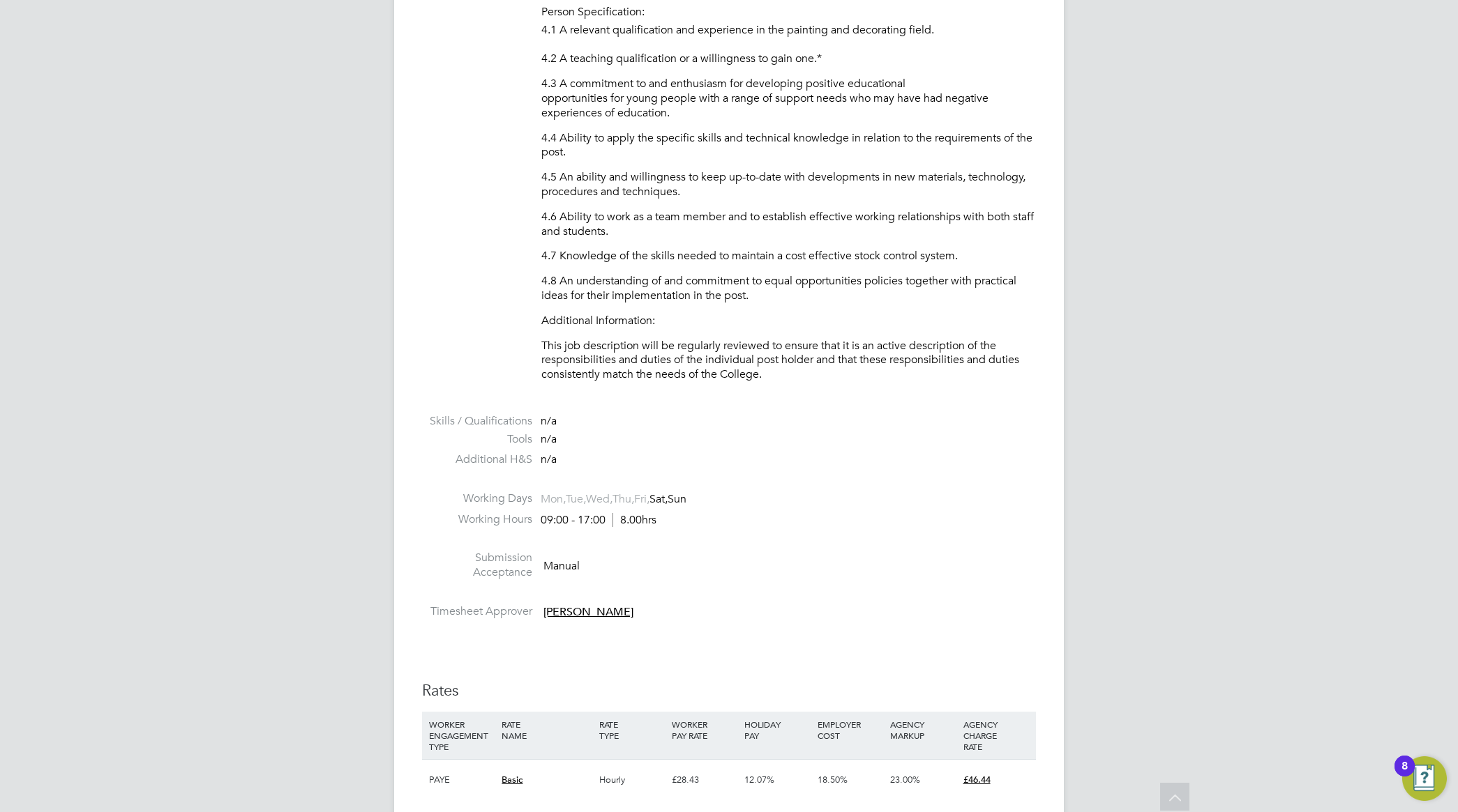
scroll to position [2353, 0]
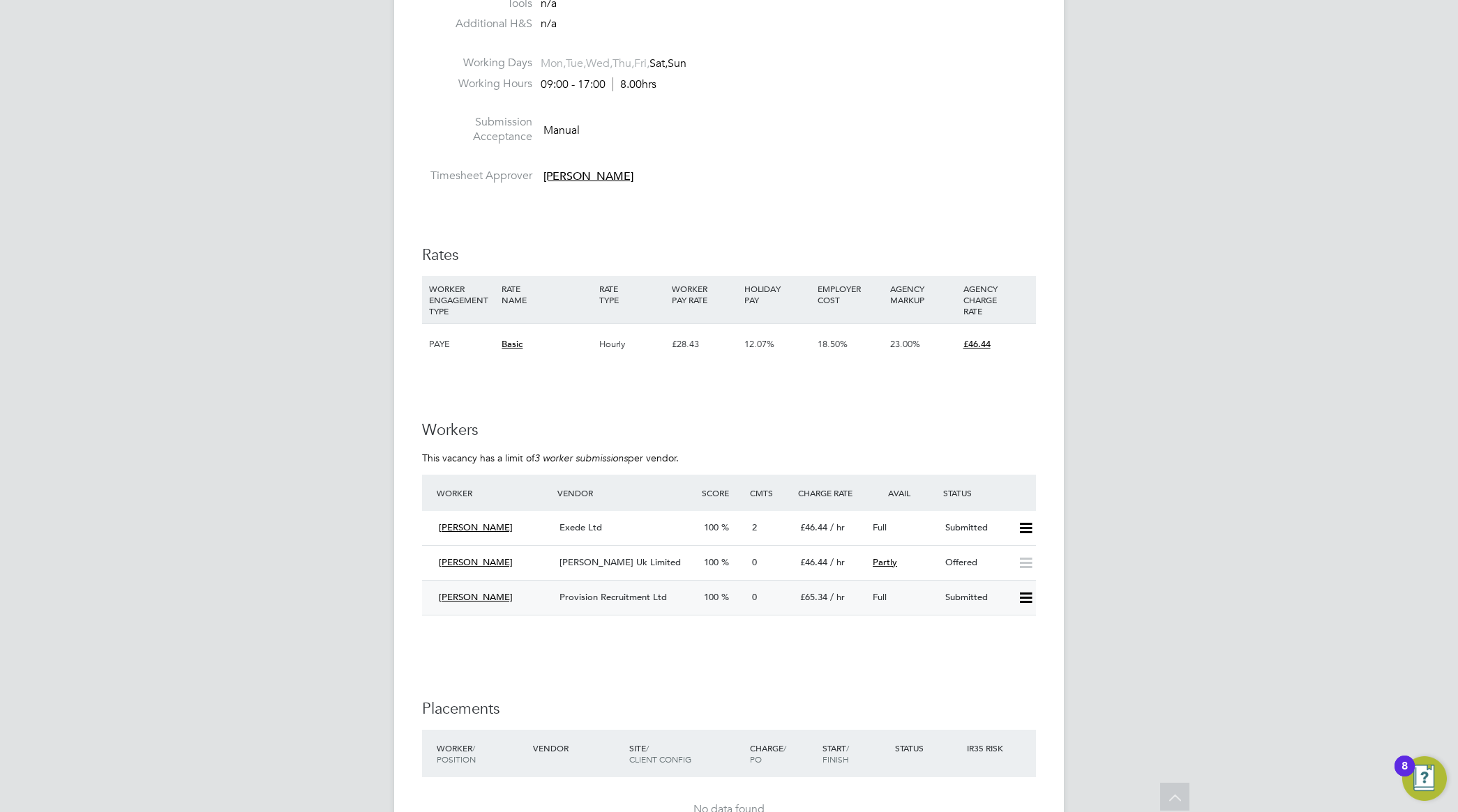
click at [608, 591] on span "Provision Recruitment Ltd" at bounding box center [613, 597] width 107 height 11
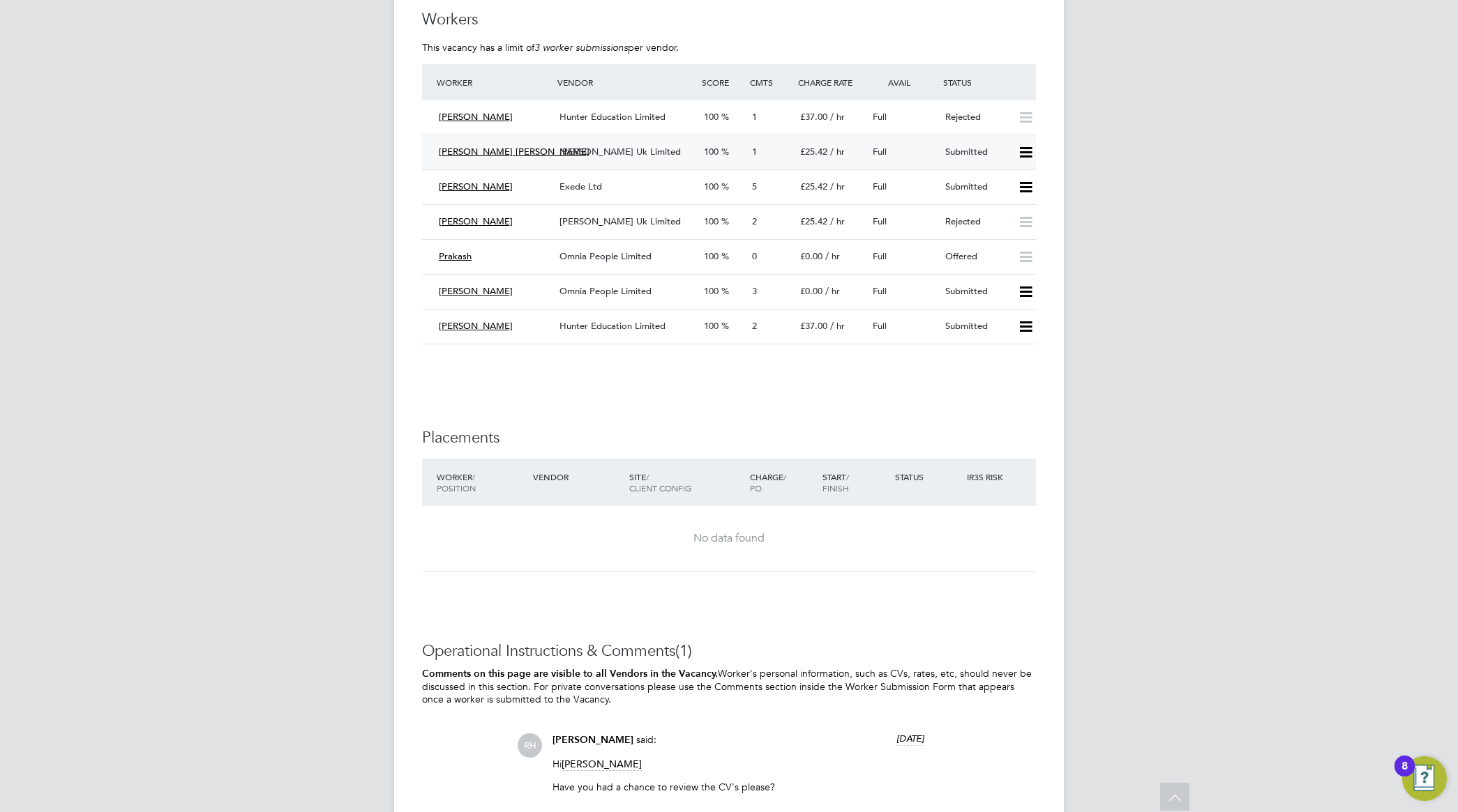
click at [609, 154] on span "Morgan Hunt Uk Limited" at bounding box center [620, 152] width 122 height 11
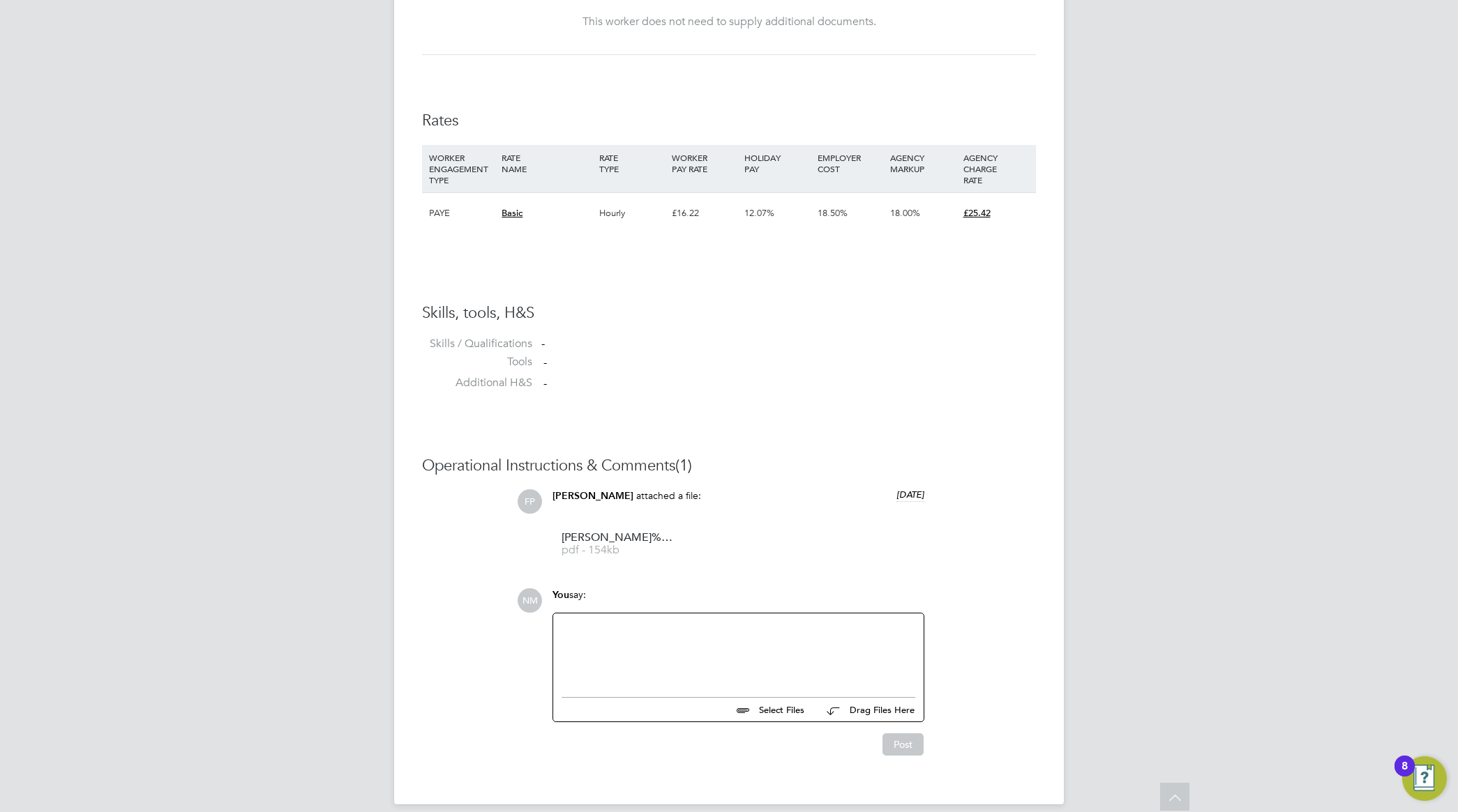
scroll to position [877, 0]
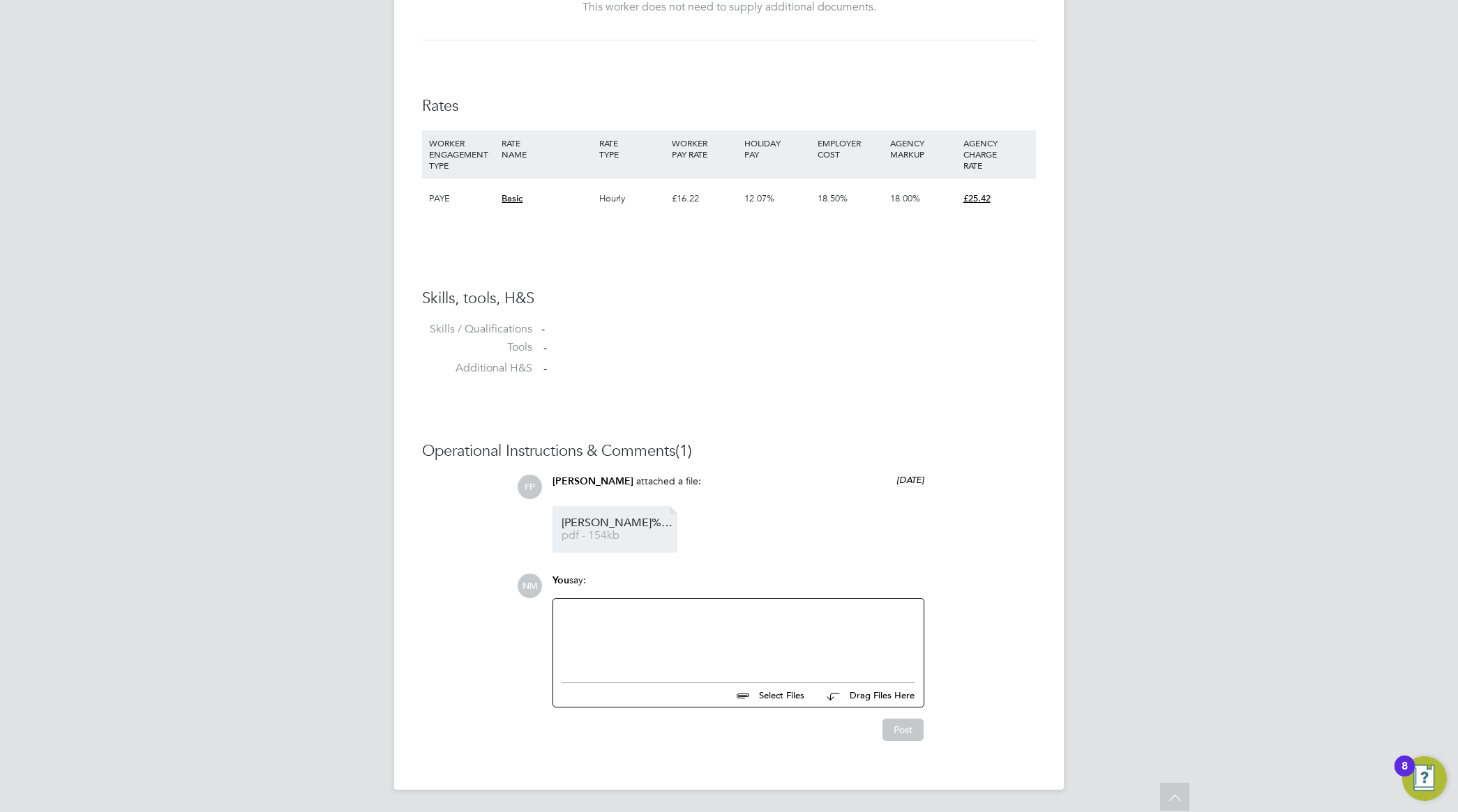
click at [609, 527] on link "David%20Maxwell%20Lawrence%20-%20MH%20CV pdf - 154kb" at bounding box center [617, 530] width 111 height 23
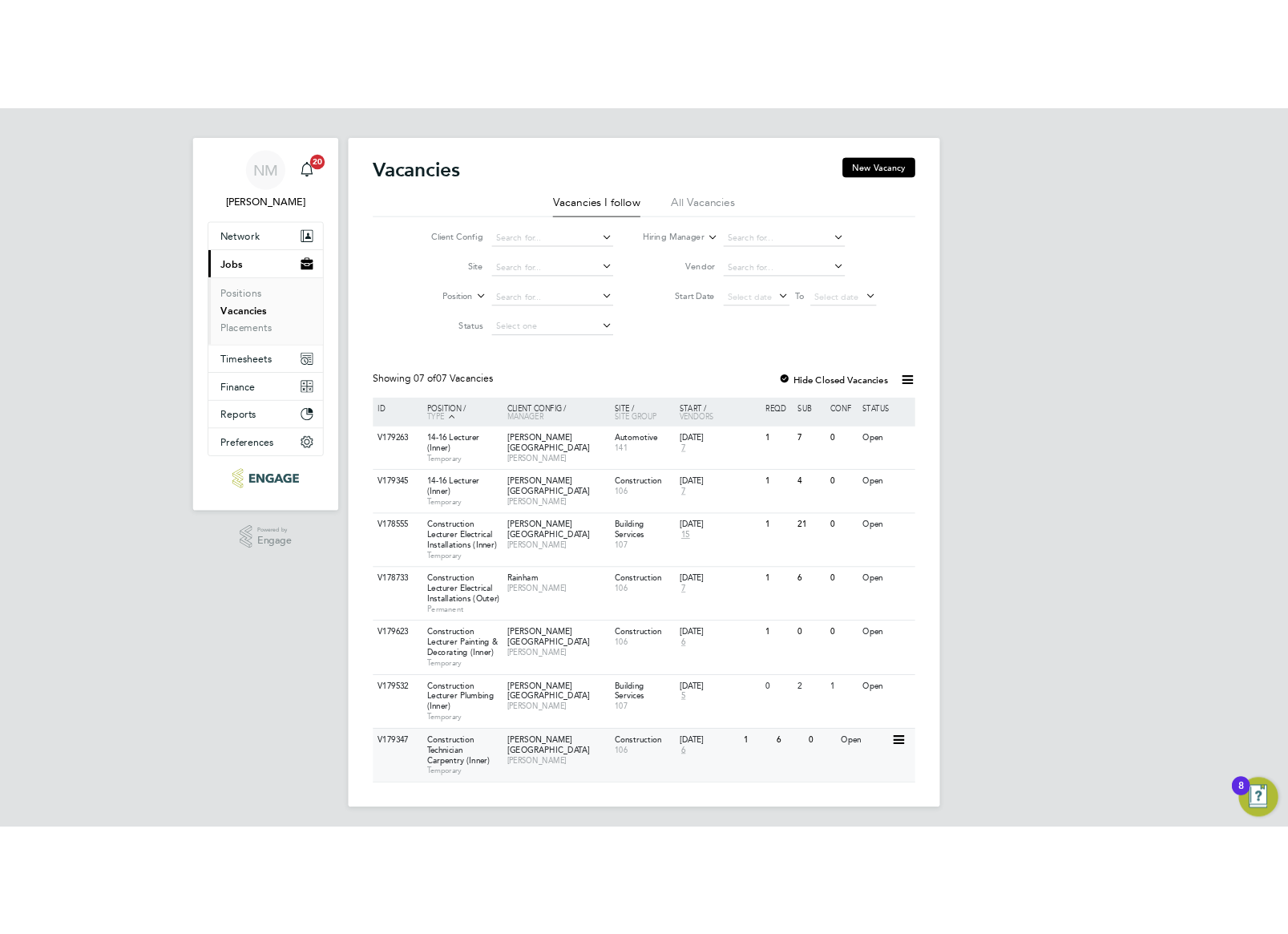
scroll to position [8, 0]
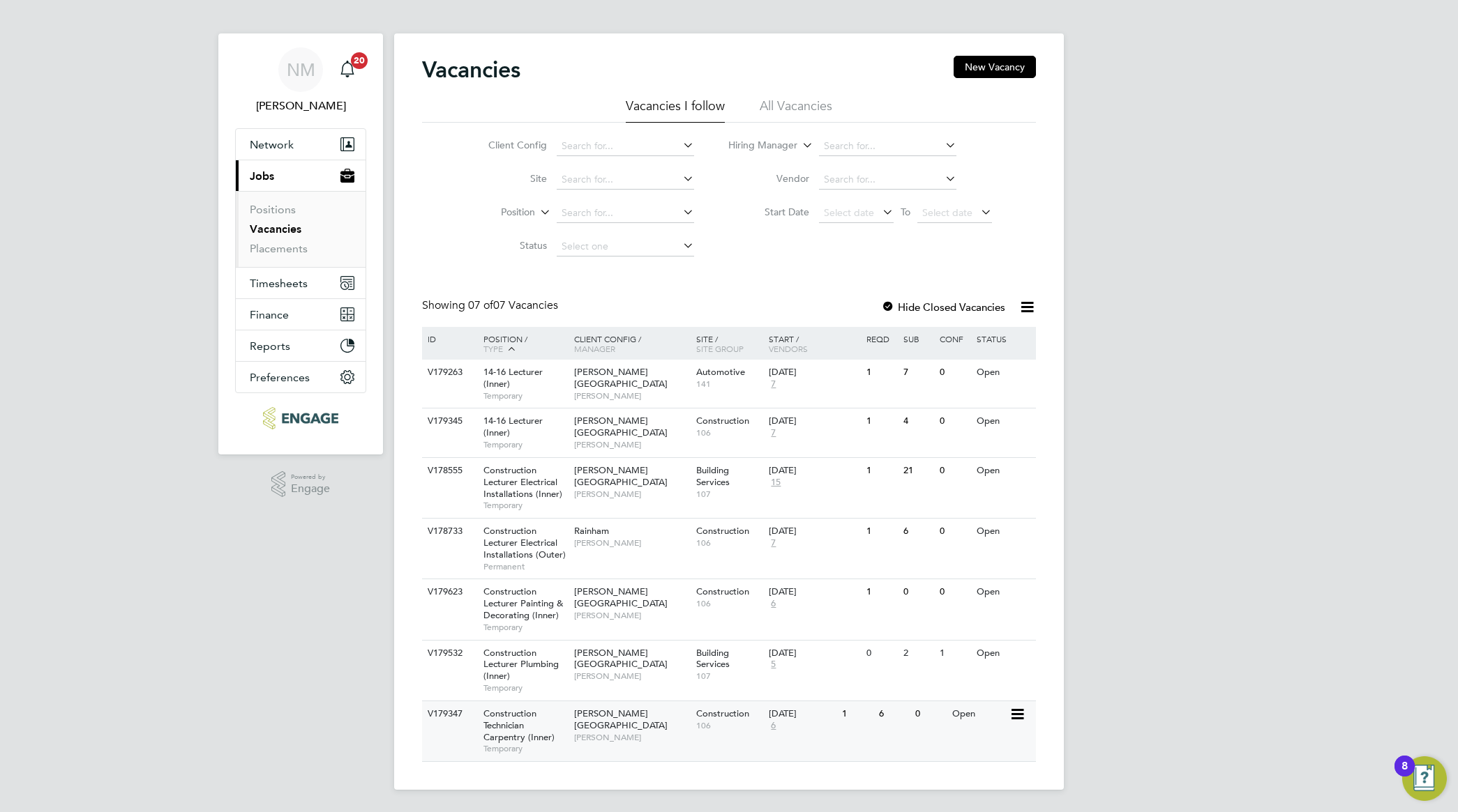
click at [515, 732] on span "Construction Technician Carpentry (Inner)" at bounding box center [518, 725] width 71 height 35
click at [616, 439] on span "[PERSON_NAME]" at bounding box center [632, 445] width 115 height 11
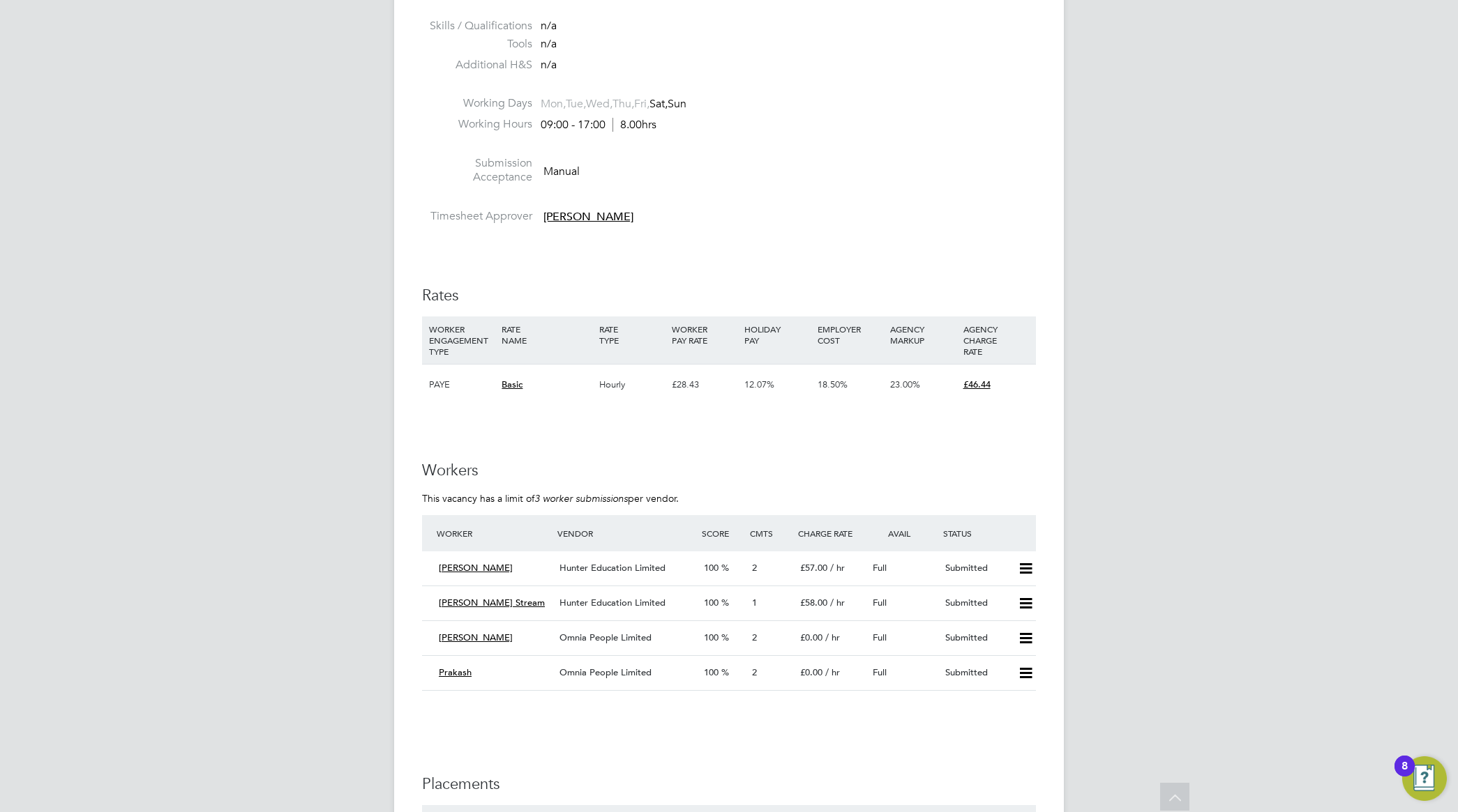
scroll to position [2353, 0]
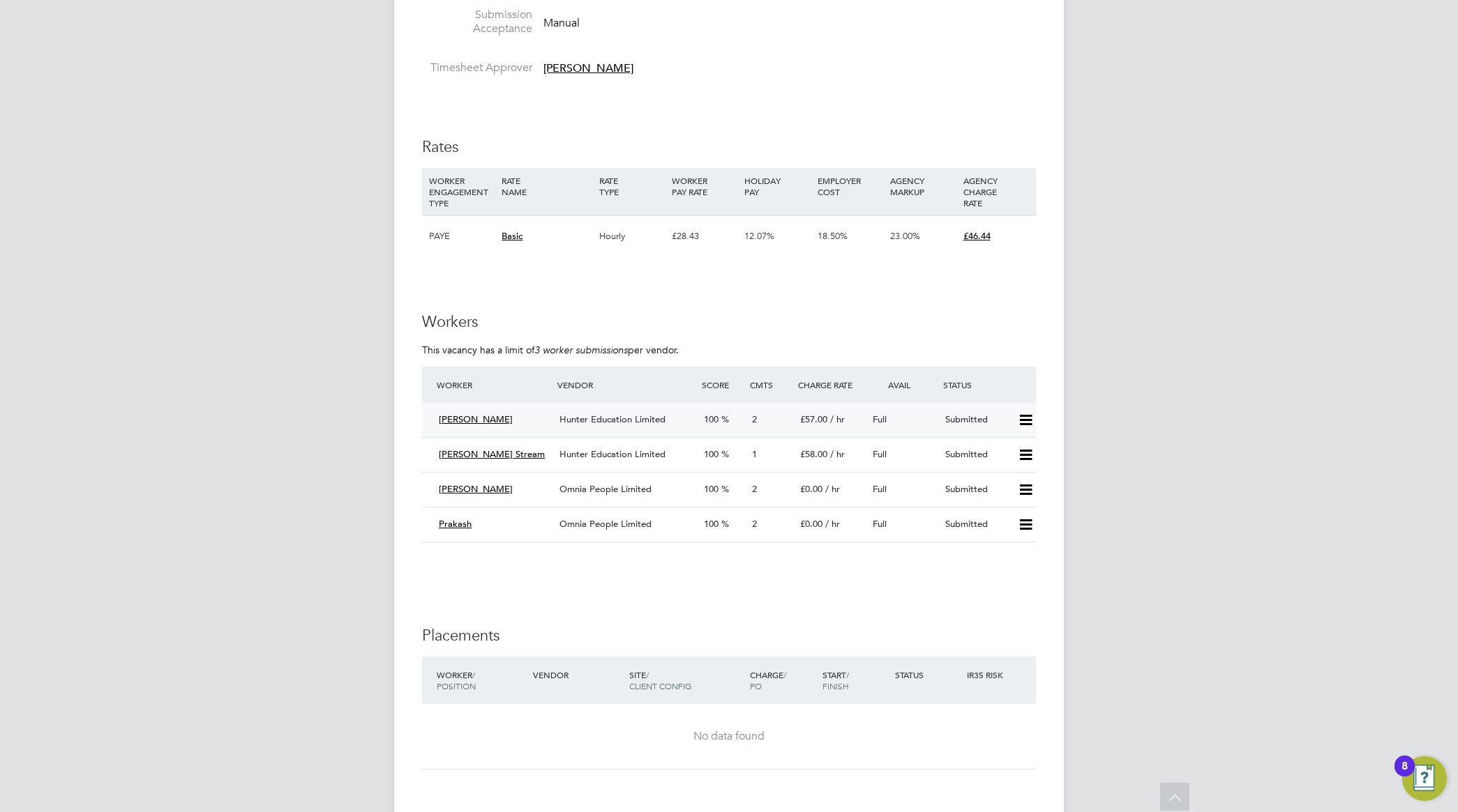
click at [613, 416] on span "Hunter Education Limited" at bounding box center [612, 419] width 106 height 11
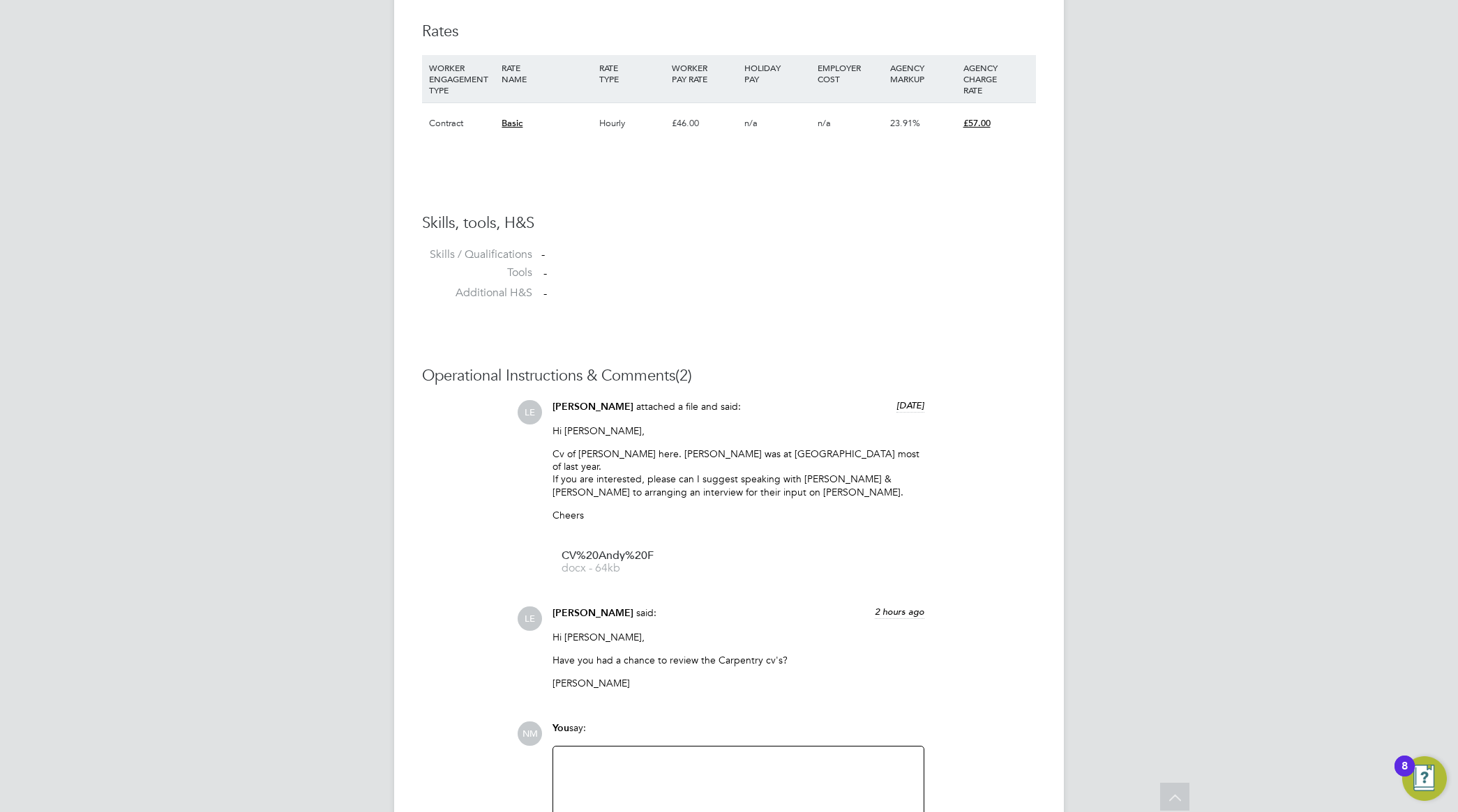
scroll to position [1082, 0]
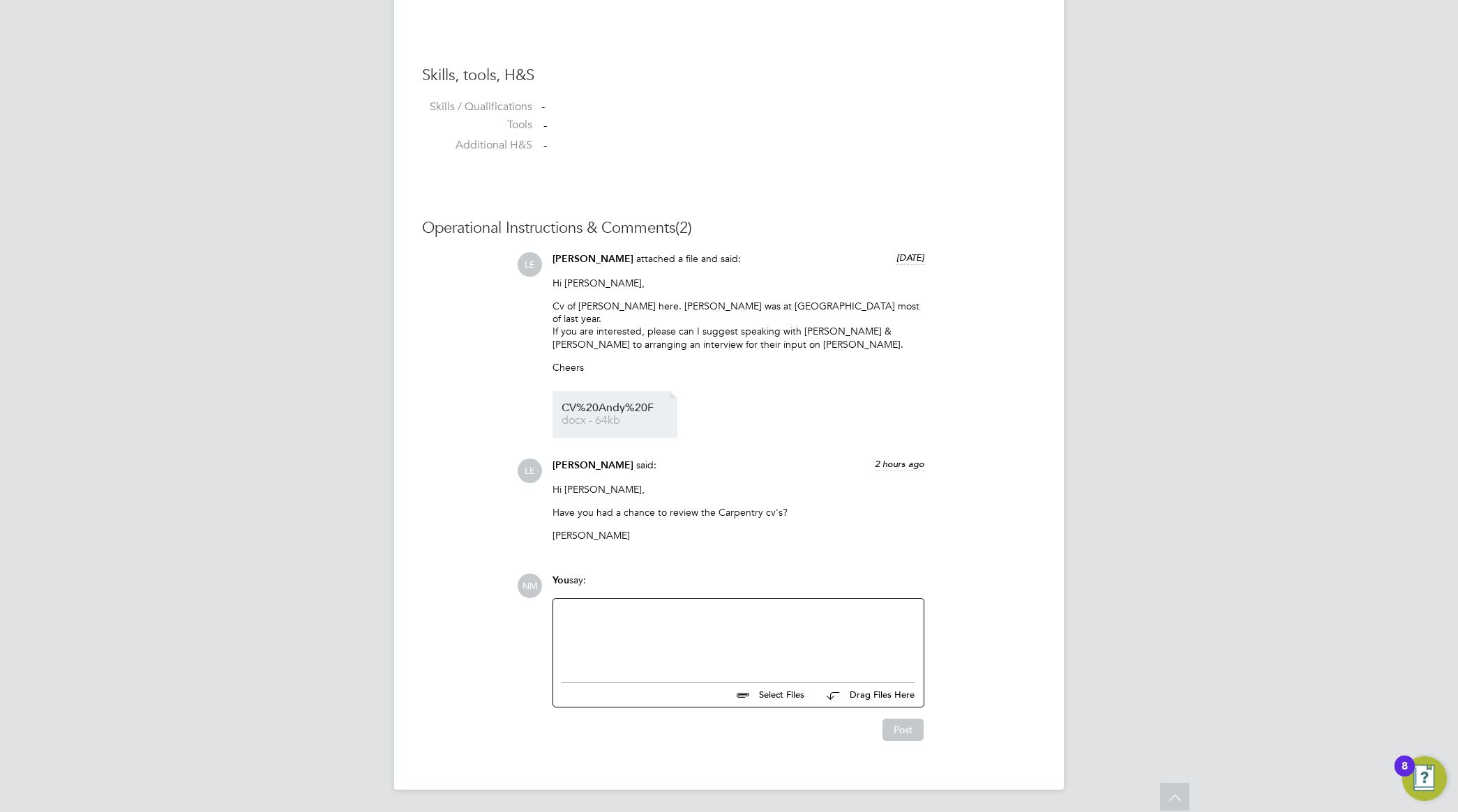
click at [614, 415] on span "docx - 64kb" at bounding box center [617, 420] width 111 height 11
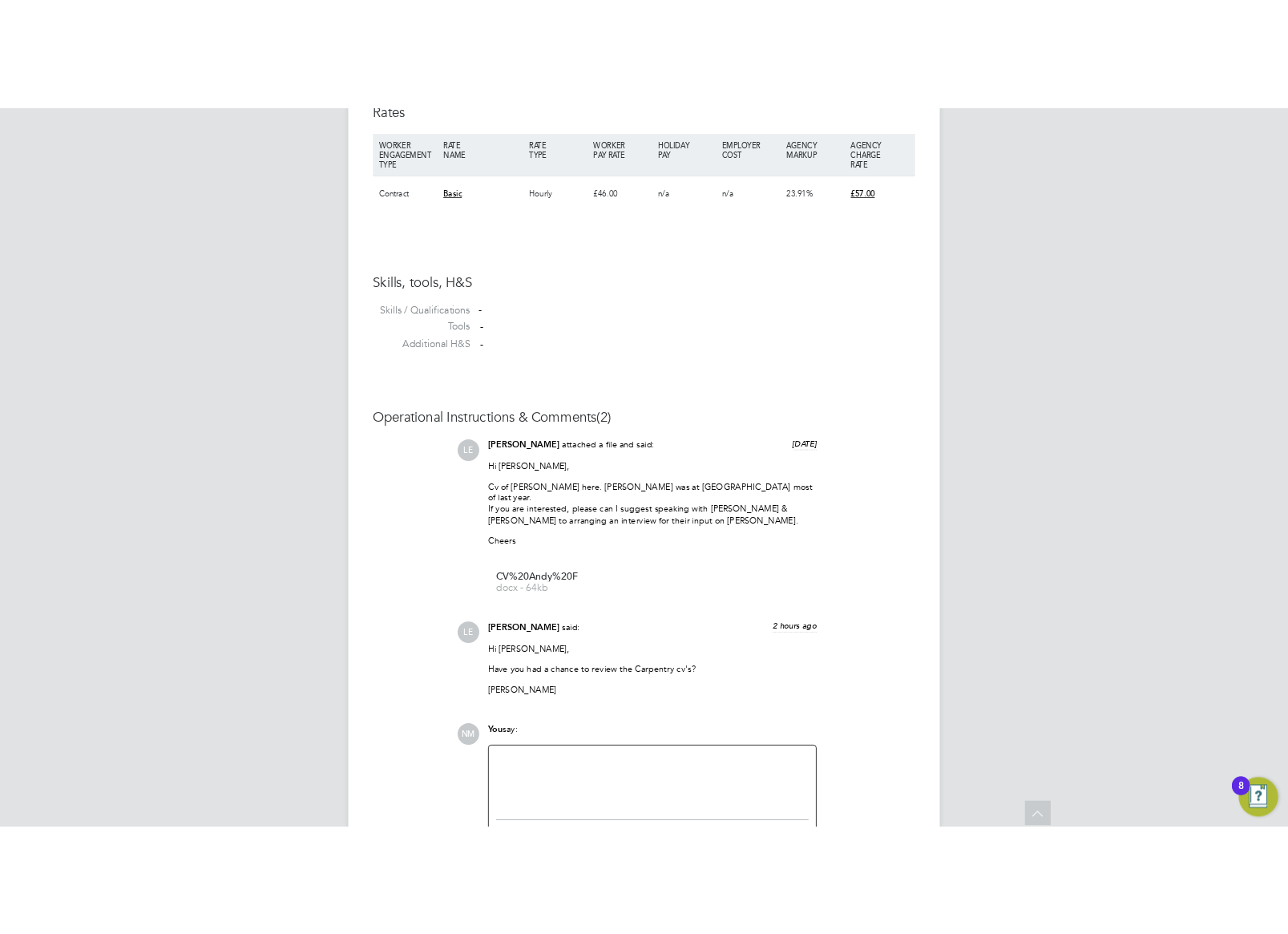
scroll to position [1103, 0]
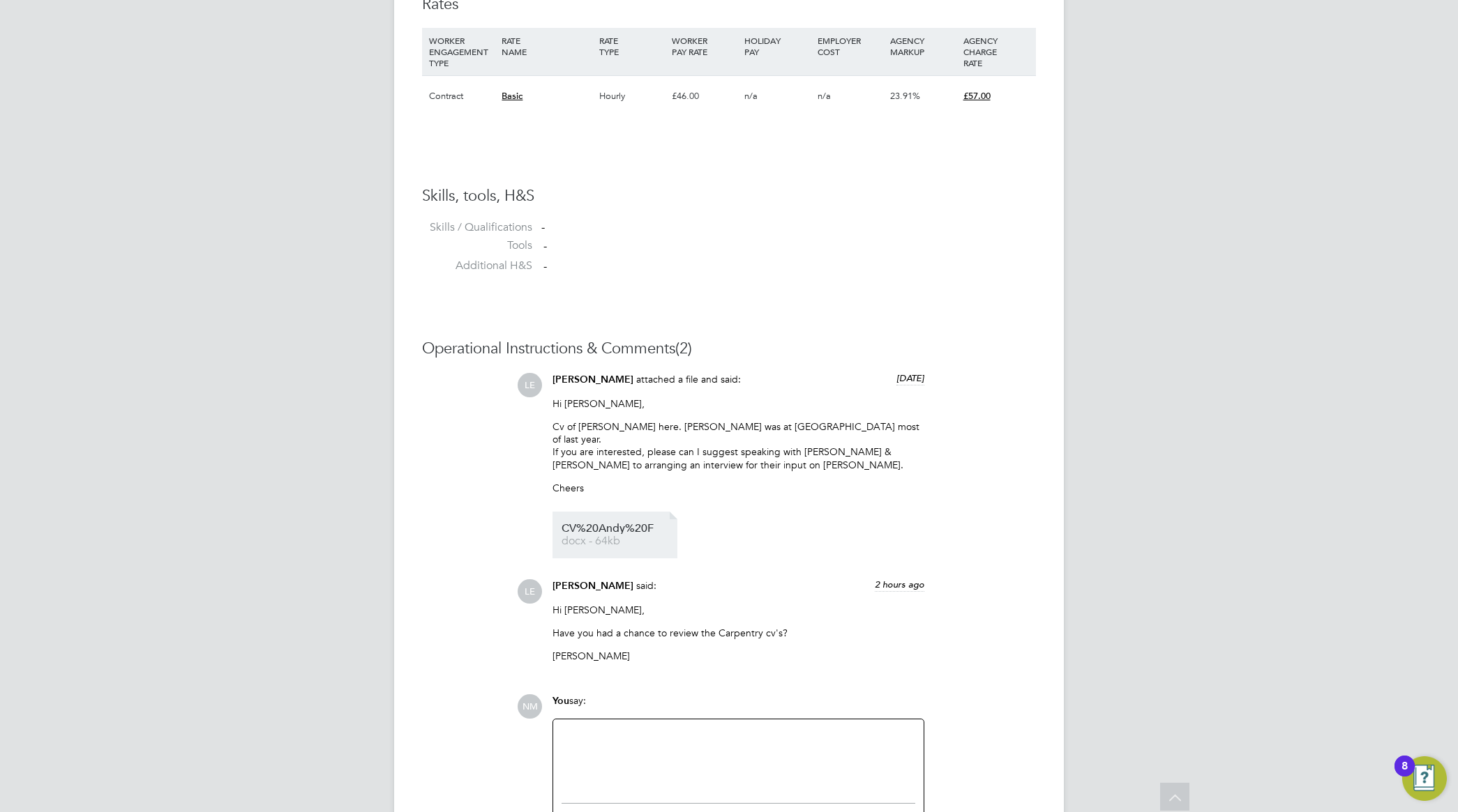
click at [616, 531] on span "CV%20Andy%20F" at bounding box center [617, 529] width 111 height 11
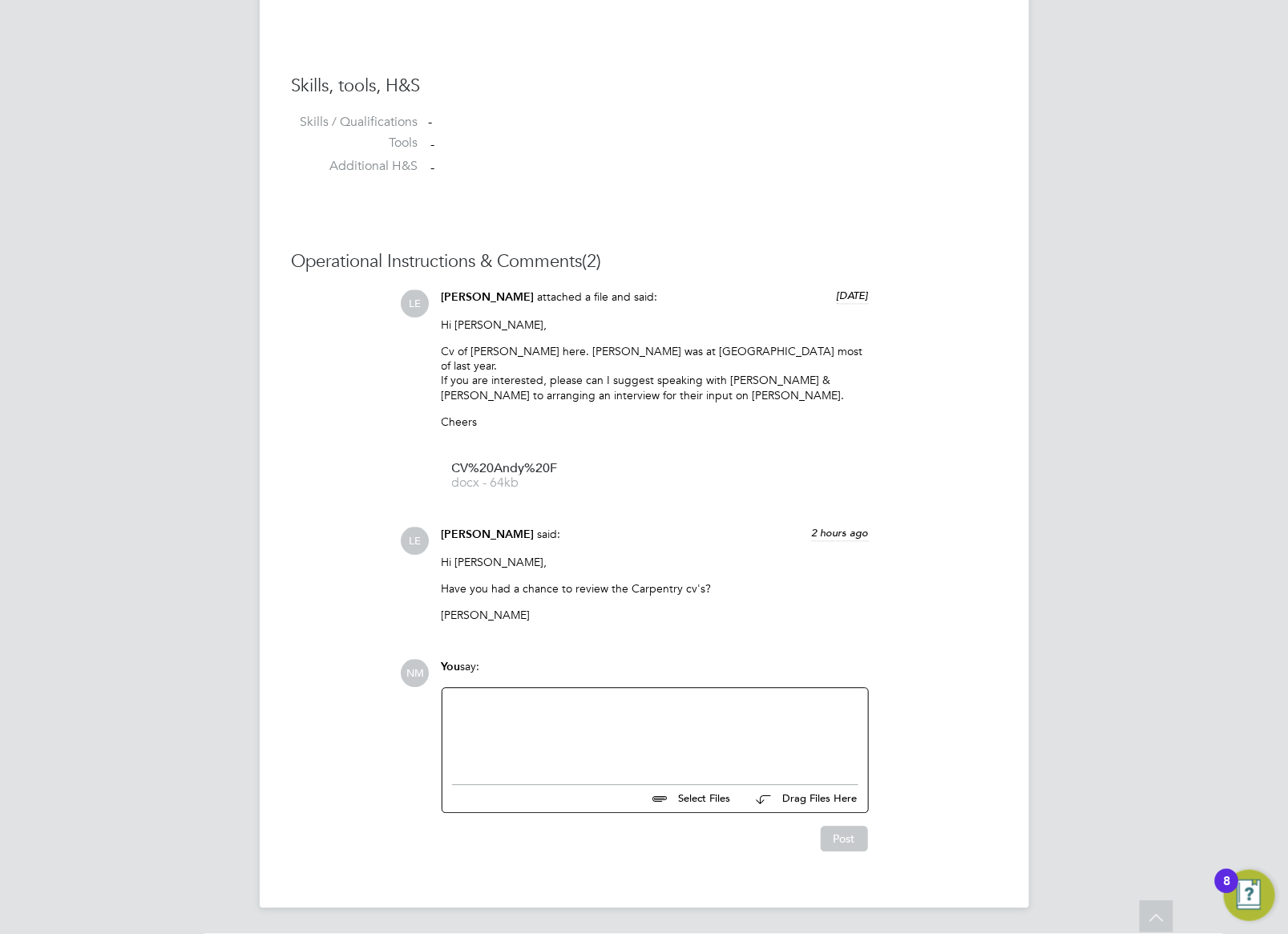
scroll to position [1245, 0]
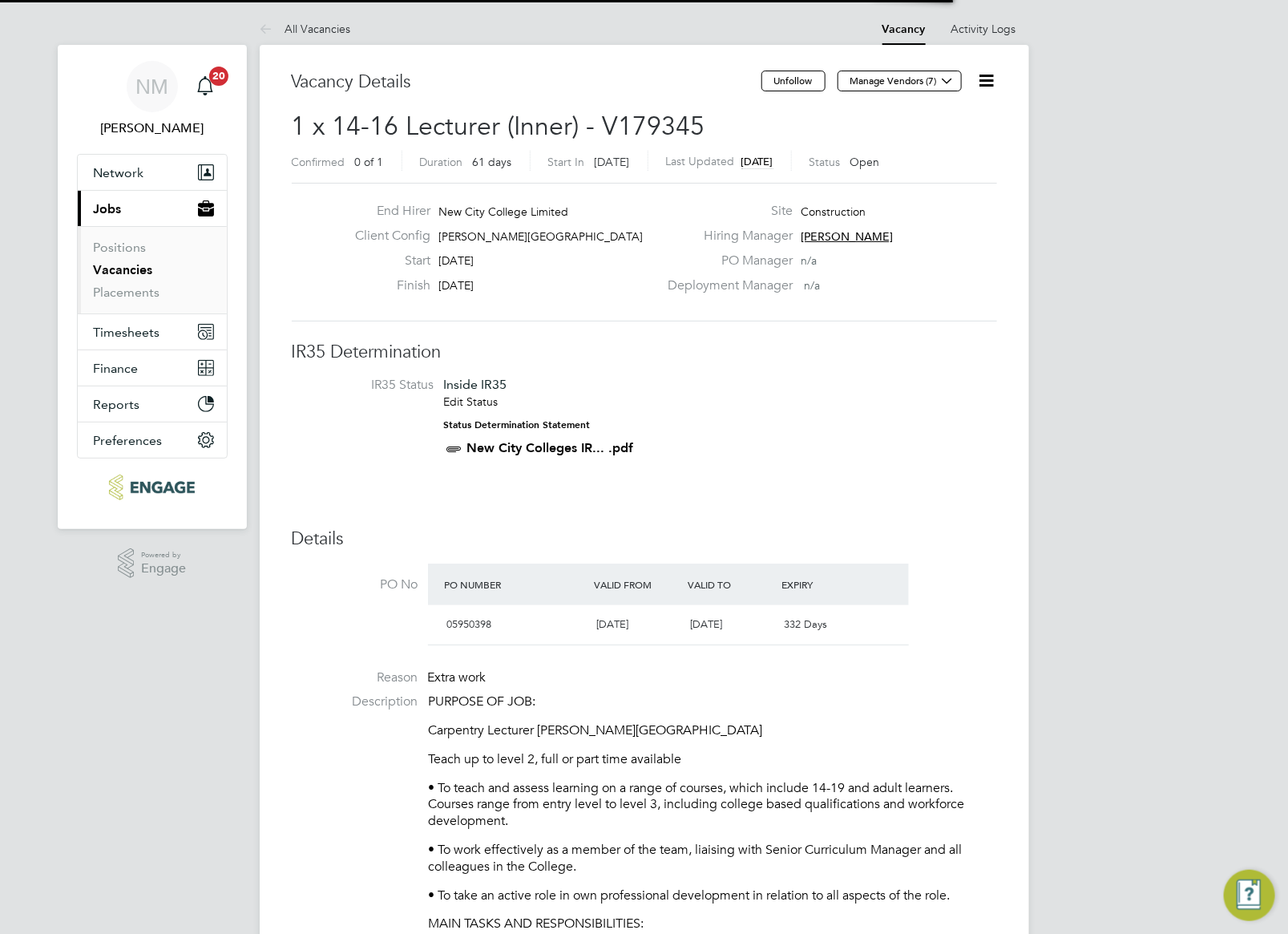
scroll to position [8, 7]
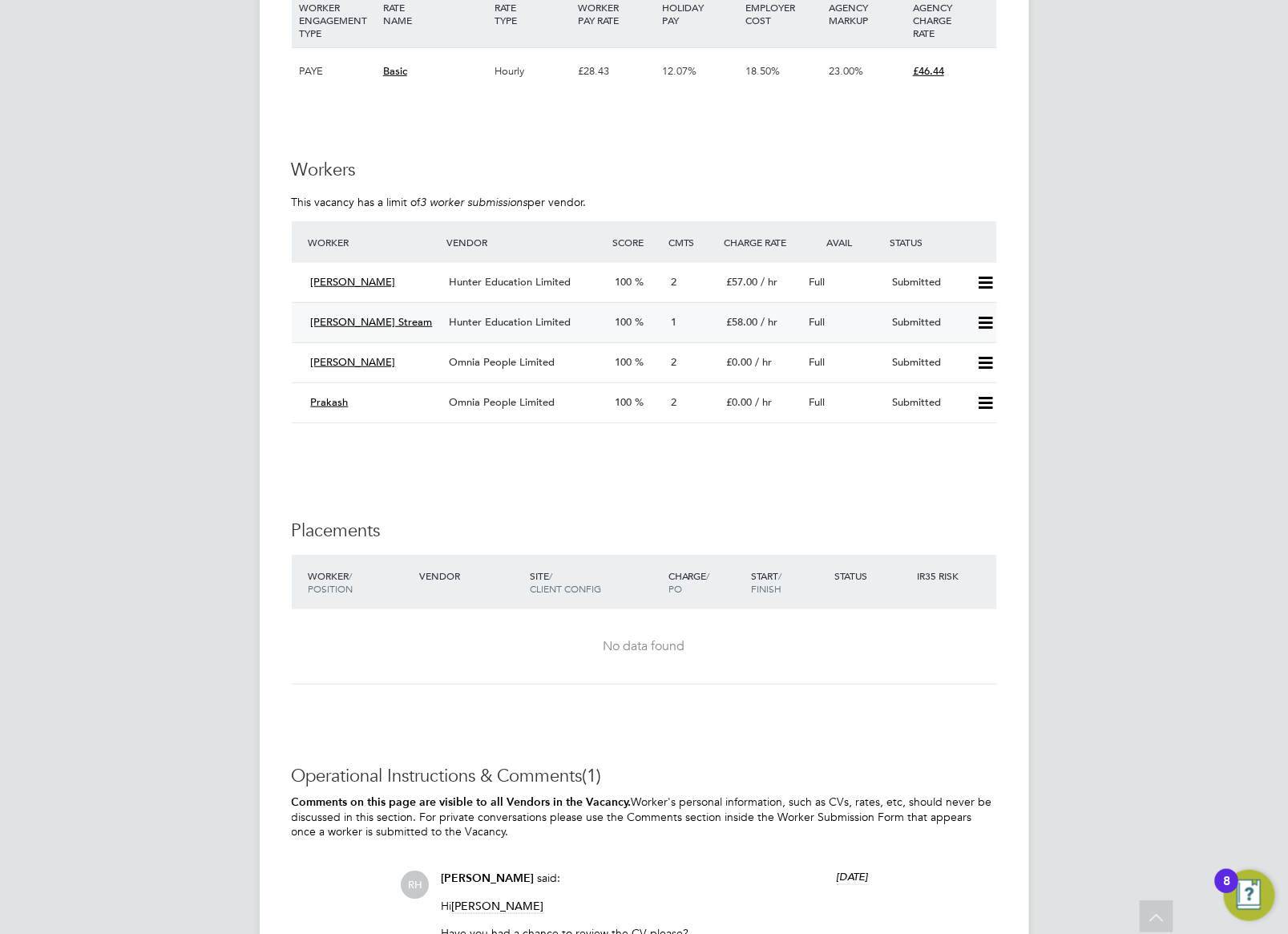
click at [513, 322] on span "Hunter Education Limited" at bounding box center [509, 322] width 121 height 13
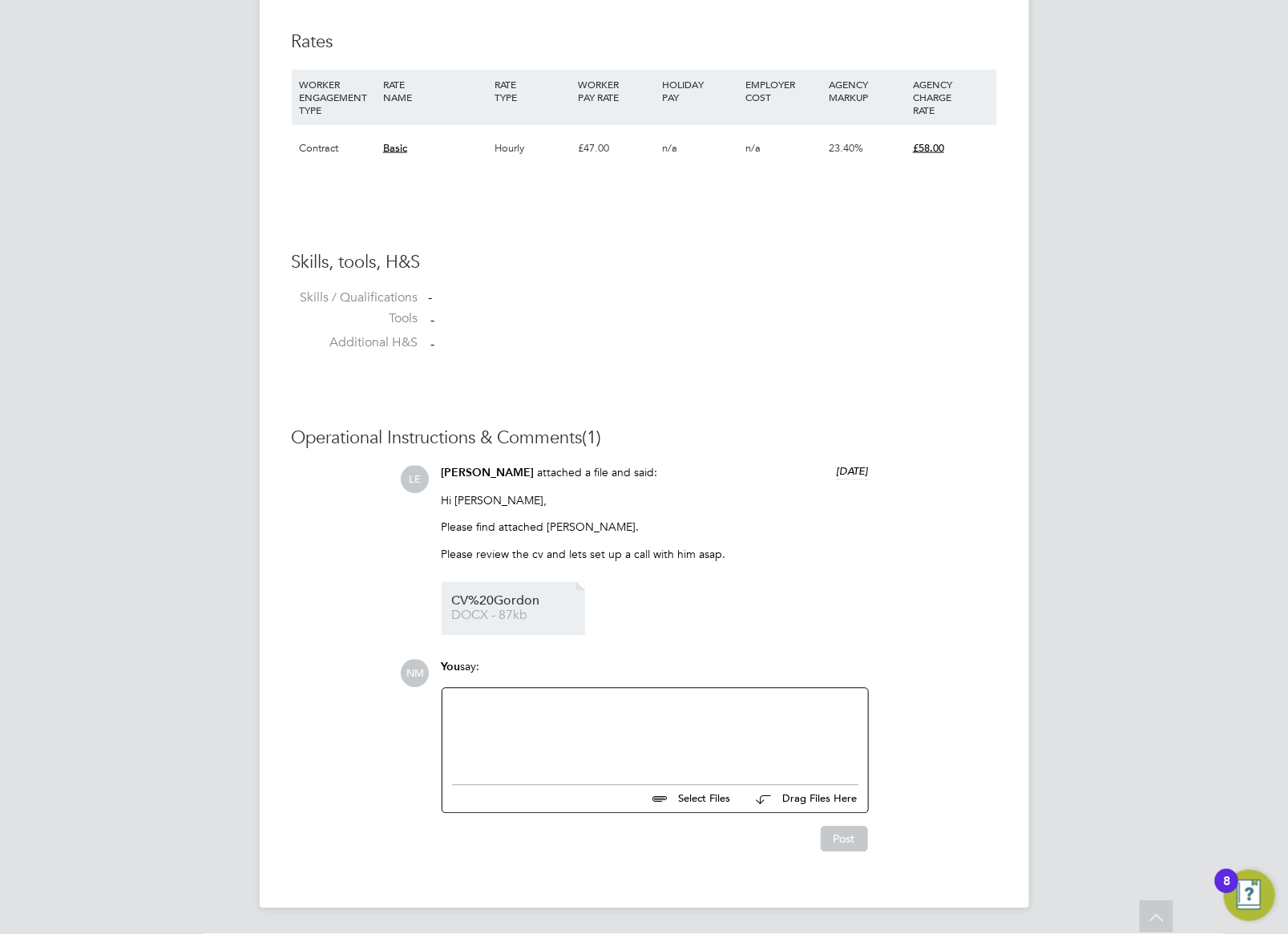
click at [487, 606] on span "CV%20Gordon" at bounding box center [516, 602] width 128 height 12
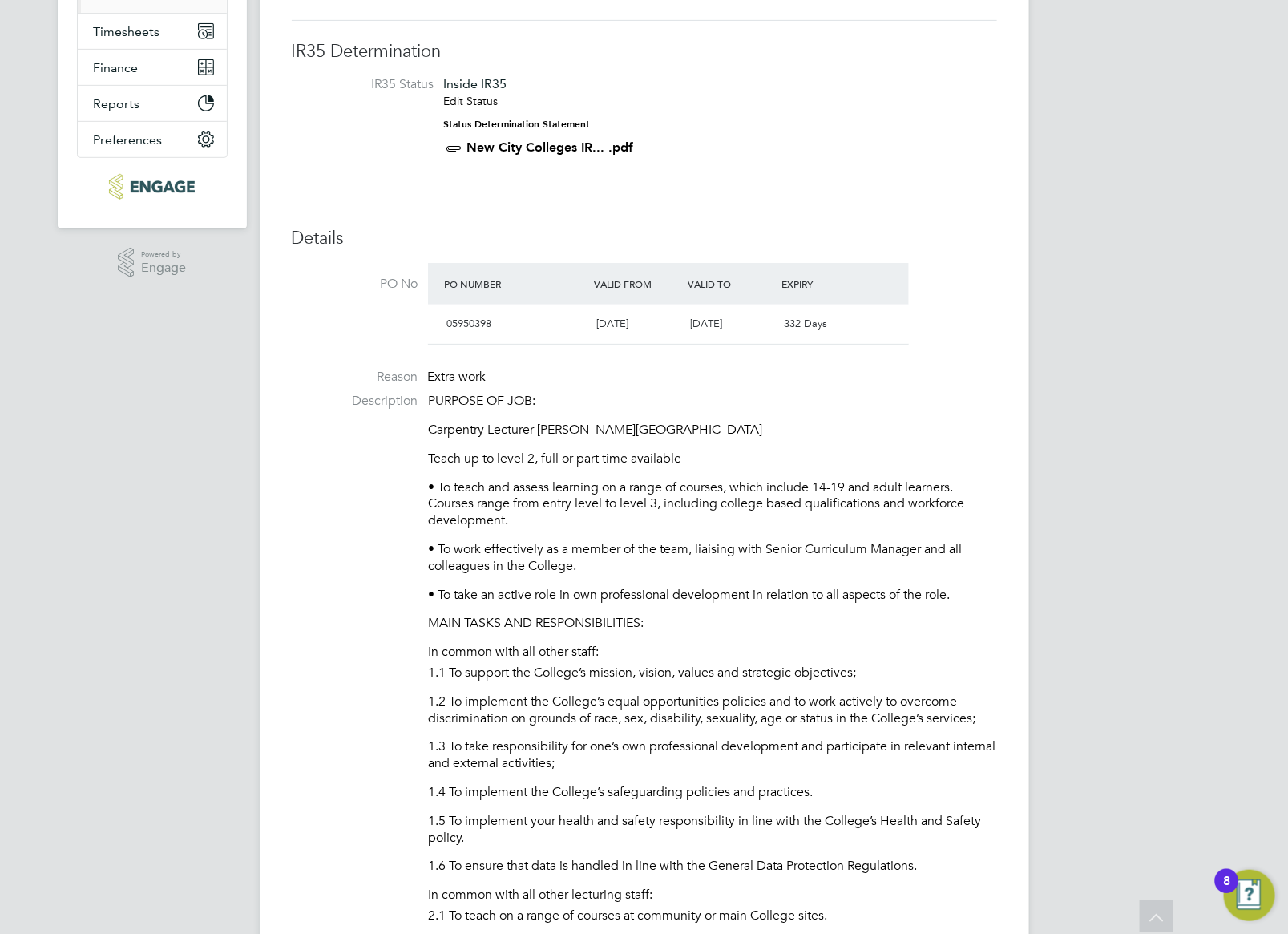
scroll to position [702, 0]
